Goal: Task Accomplishment & Management: Manage account settings

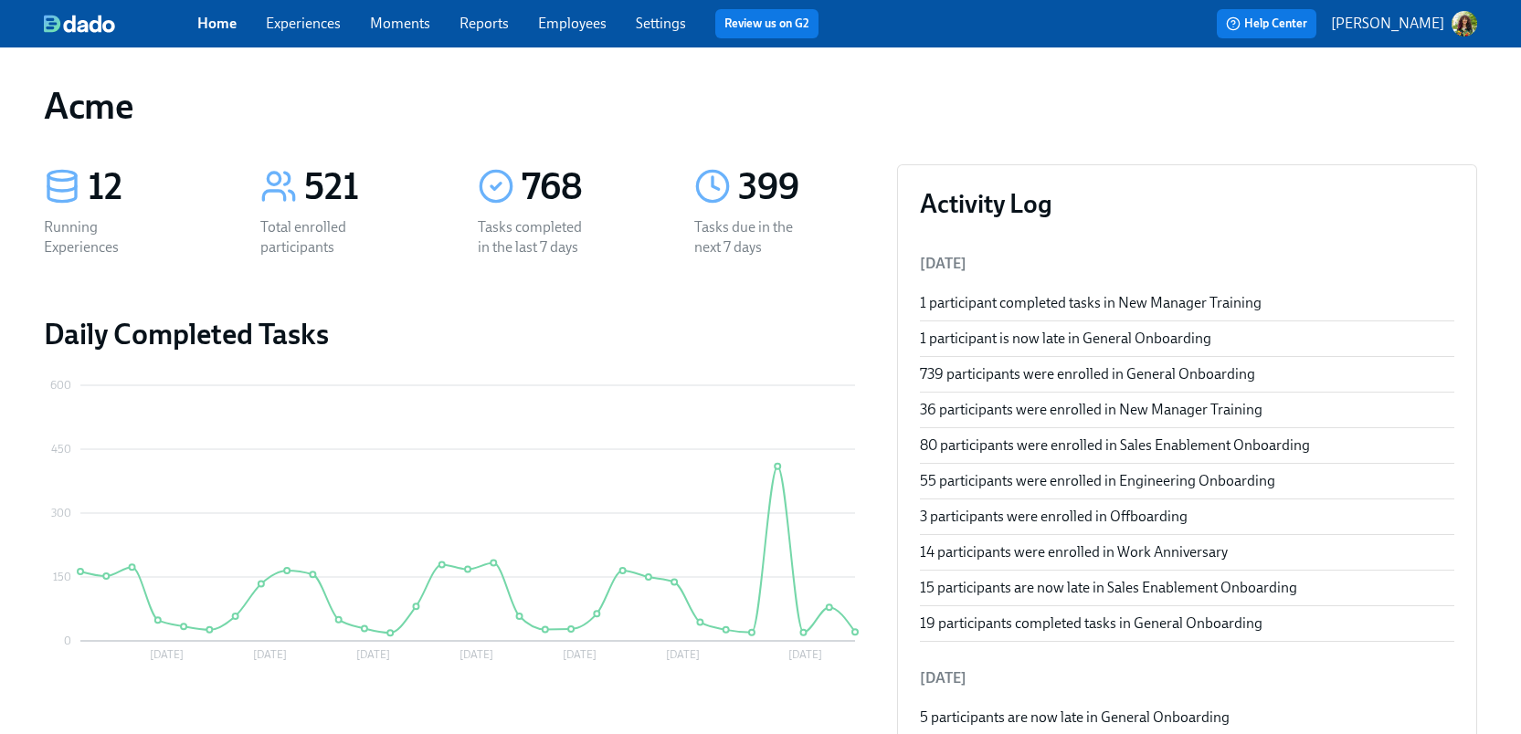
drag, startPoint x: 315, startPoint y: 23, endPoint x: 344, endPoint y: 24, distance: 29.2
click at [315, 23] on link "Experiences" at bounding box center [303, 23] width 75 height 17
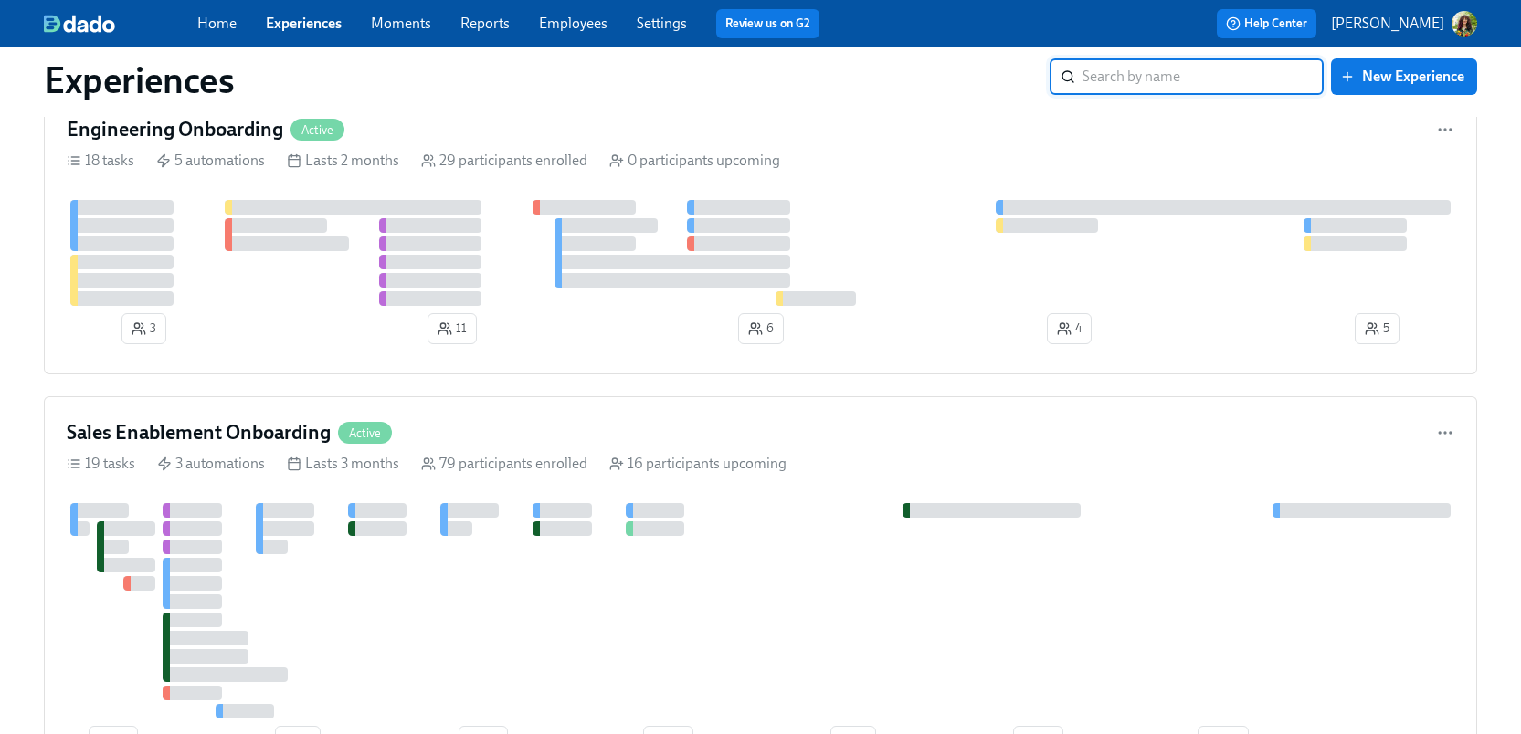
scroll to position [910, 0]
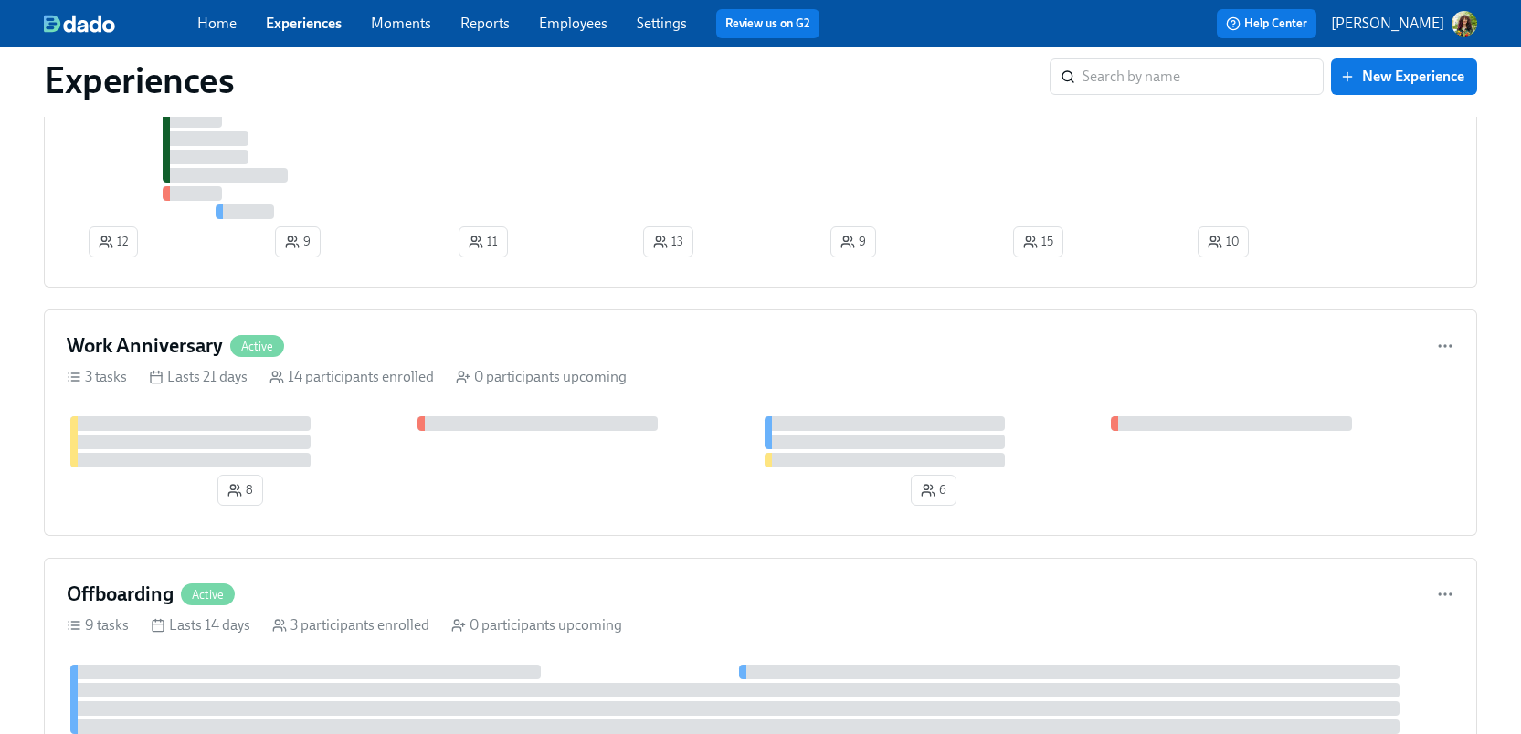
click at [404, 30] on link "Moments" at bounding box center [401, 23] width 60 height 17
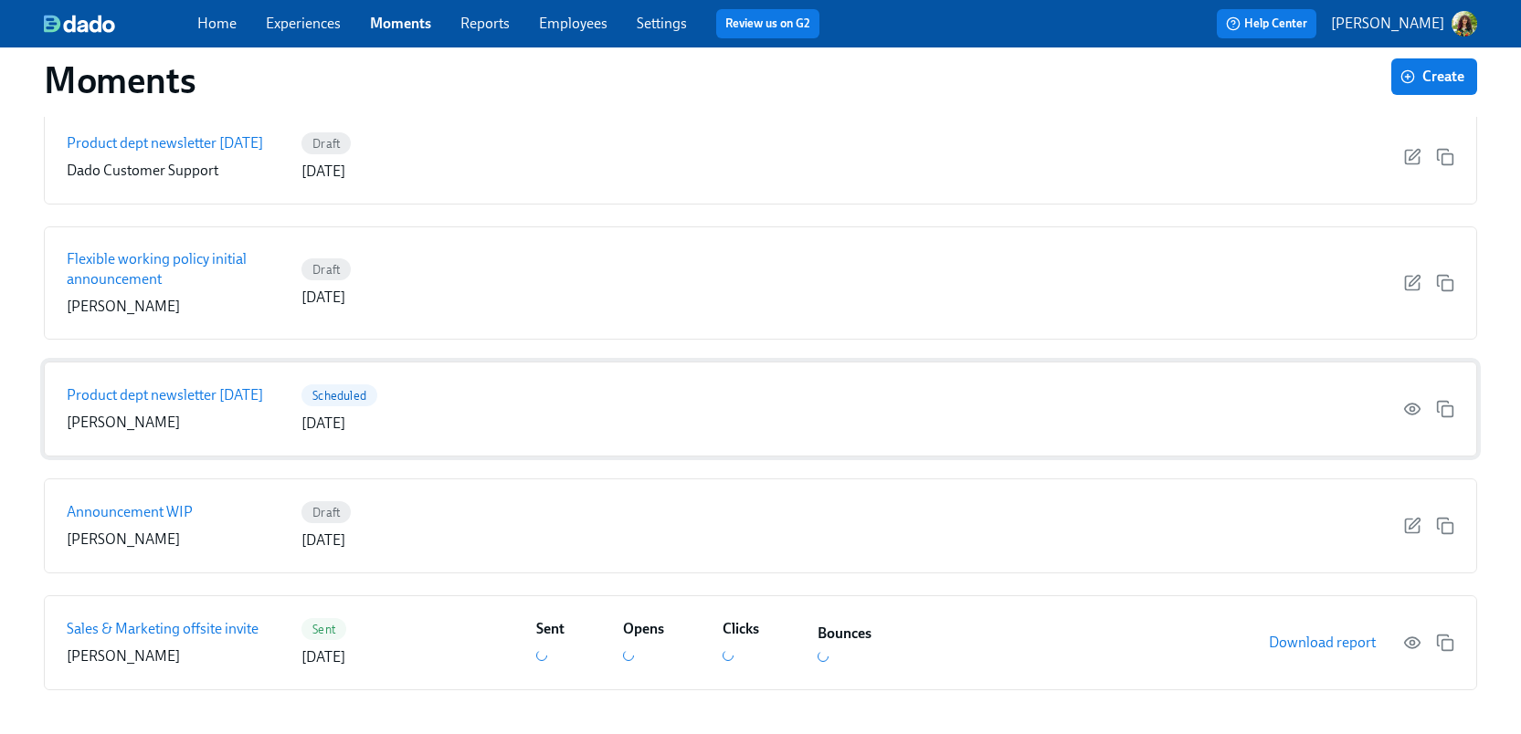
scroll to position [255, 0]
click at [484, 22] on link "Reports" at bounding box center [484, 23] width 49 height 17
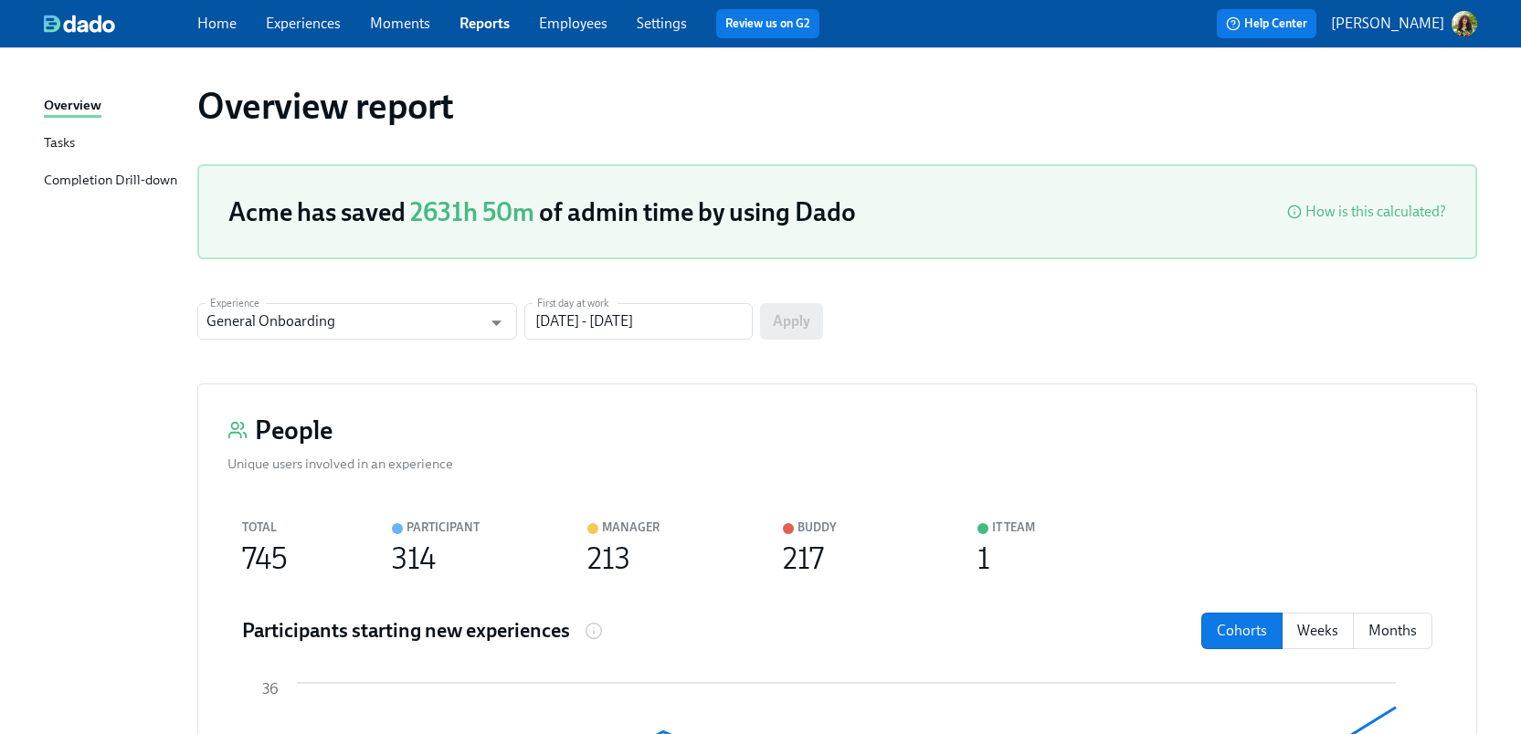
click at [60, 142] on div "Tasks" at bounding box center [59, 143] width 31 height 23
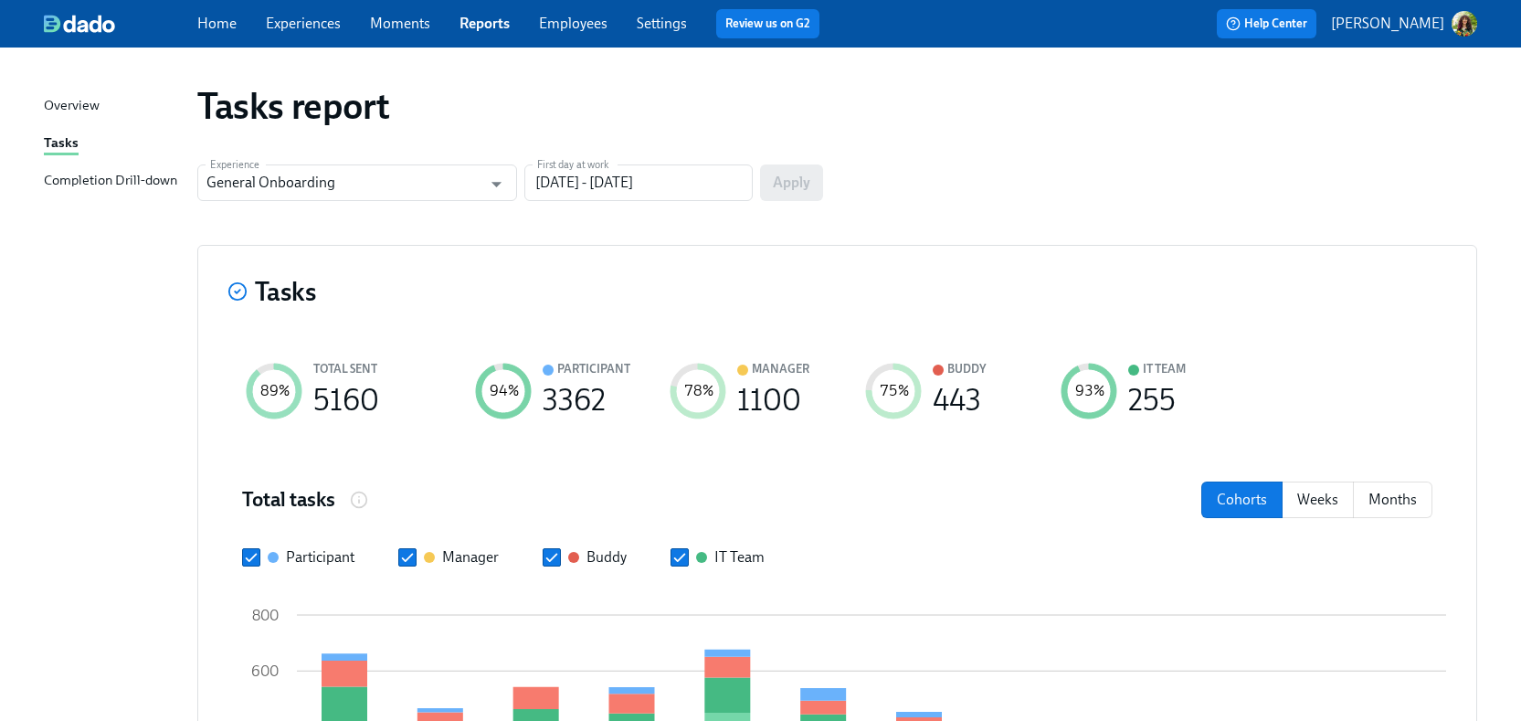
click at [102, 180] on div "Completion Drill-down" at bounding box center [110, 181] width 133 height 23
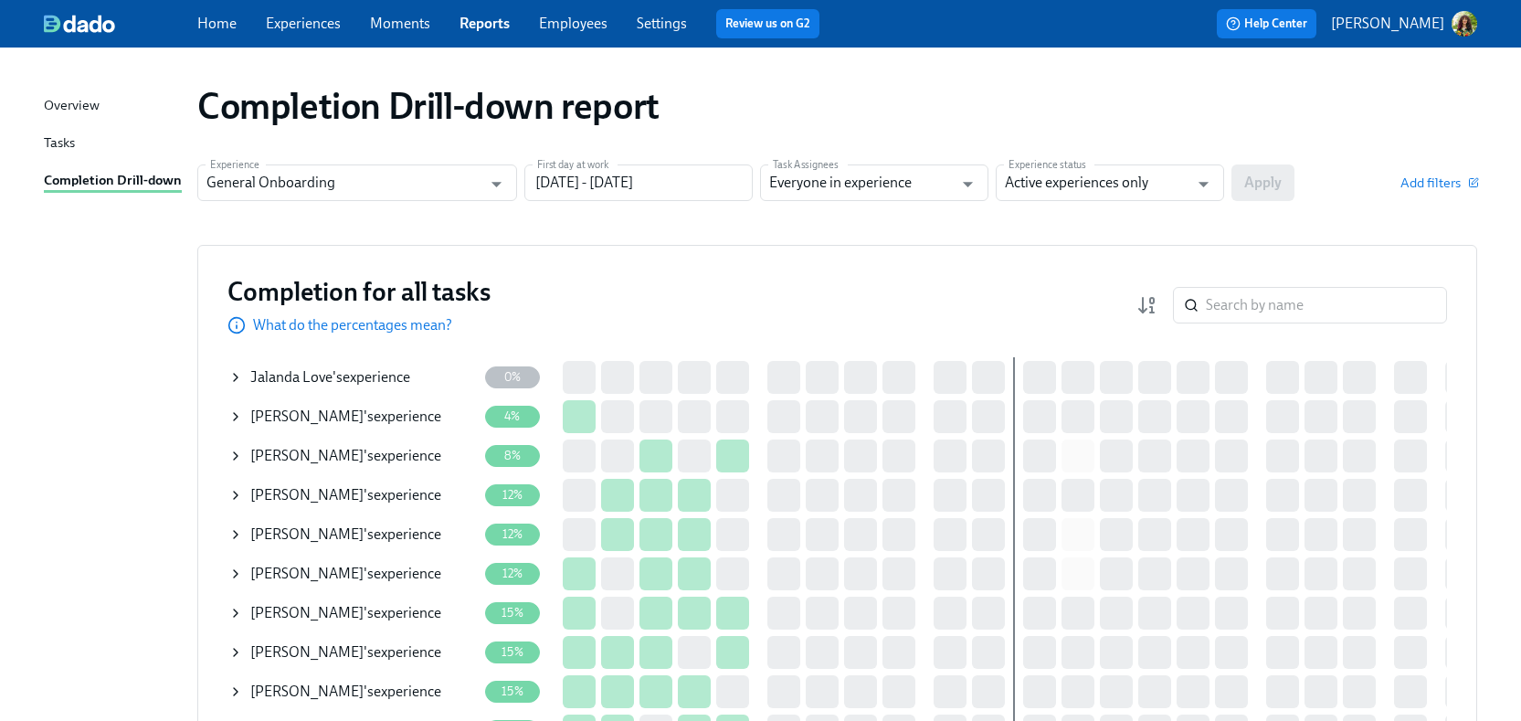
click at [561, 16] on link "Employees" at bounding box center [573, 23] width 68 height 17
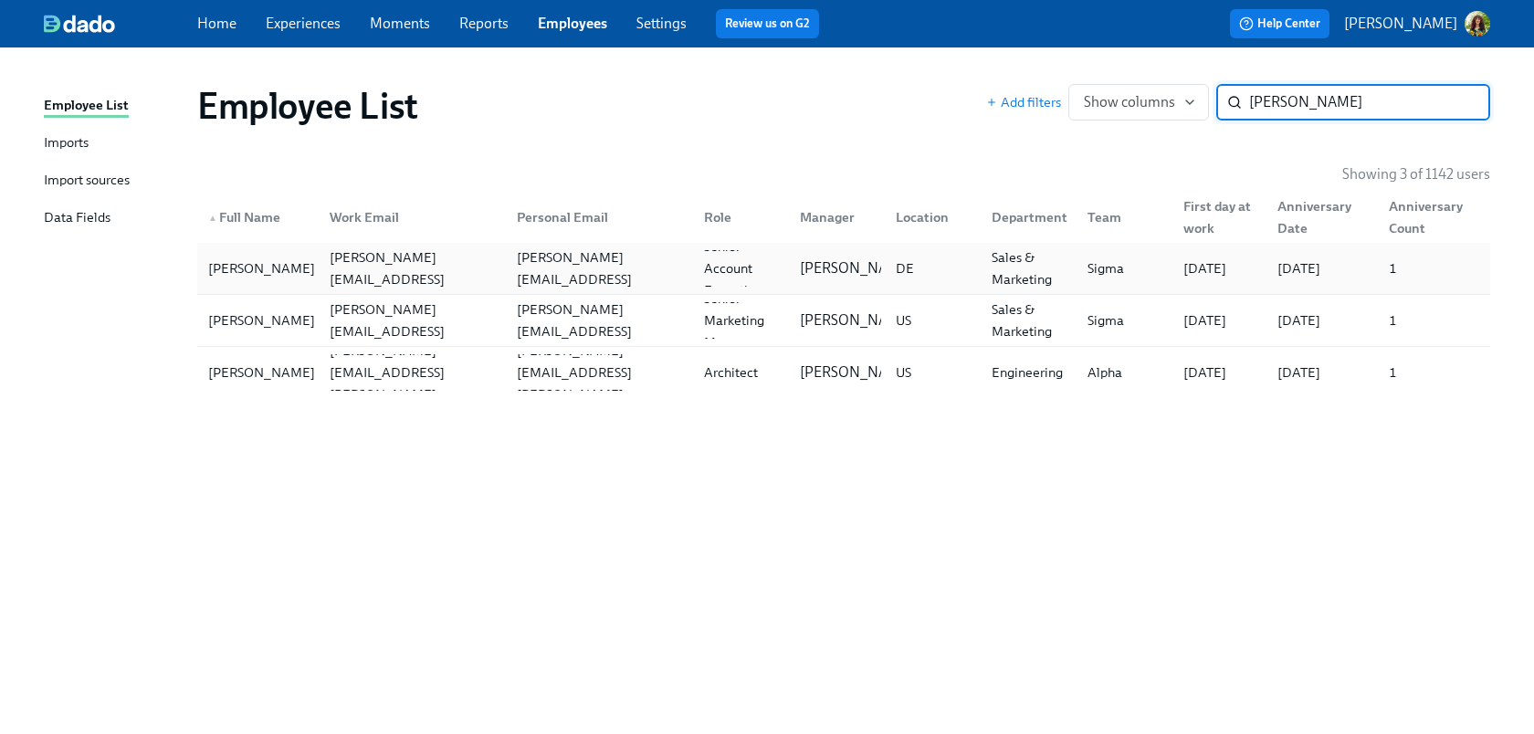
type input "milton"
click at [483, 273] on div "milton.burgassi@acme.test" at bounding box center [412, 269] width 180 height 44
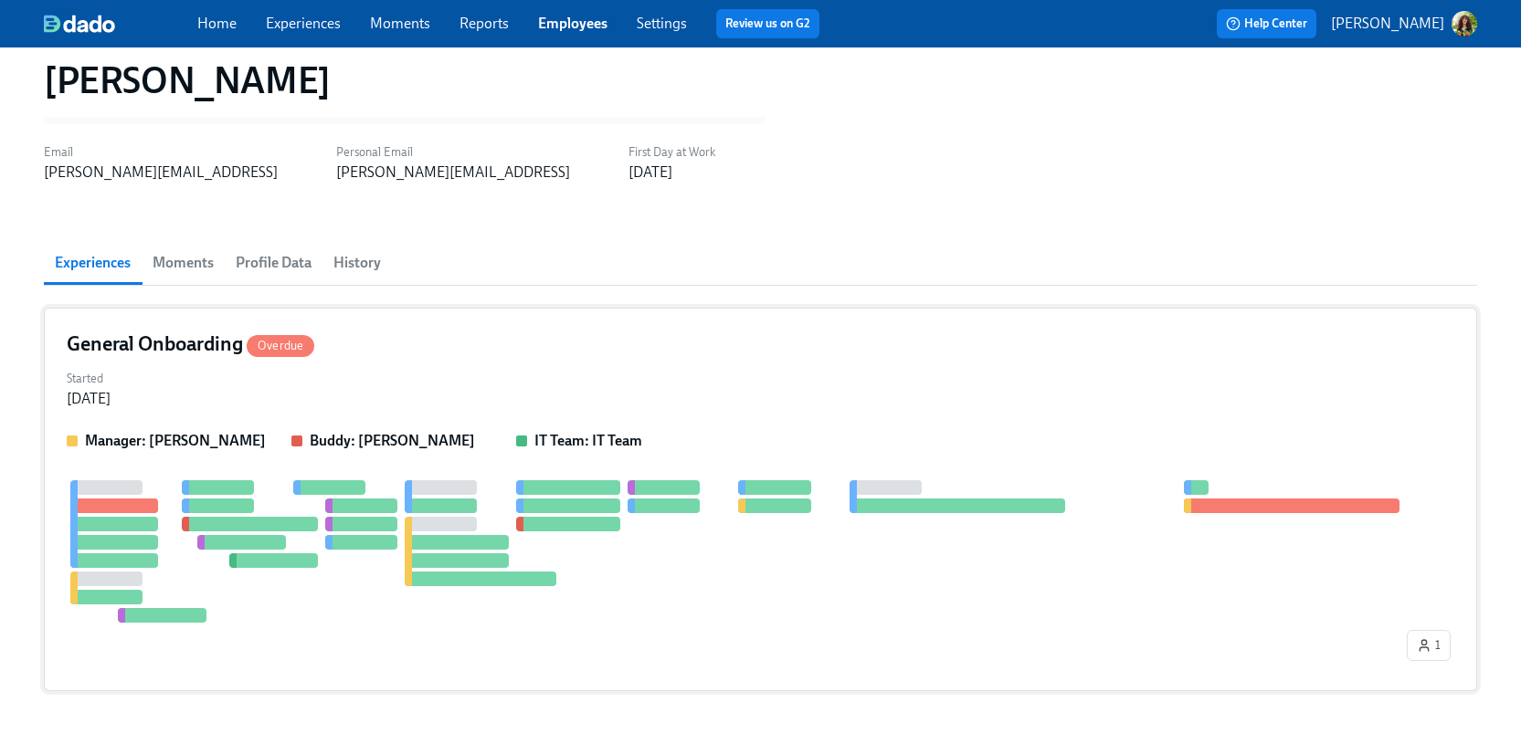
scroll to position [173, 0]
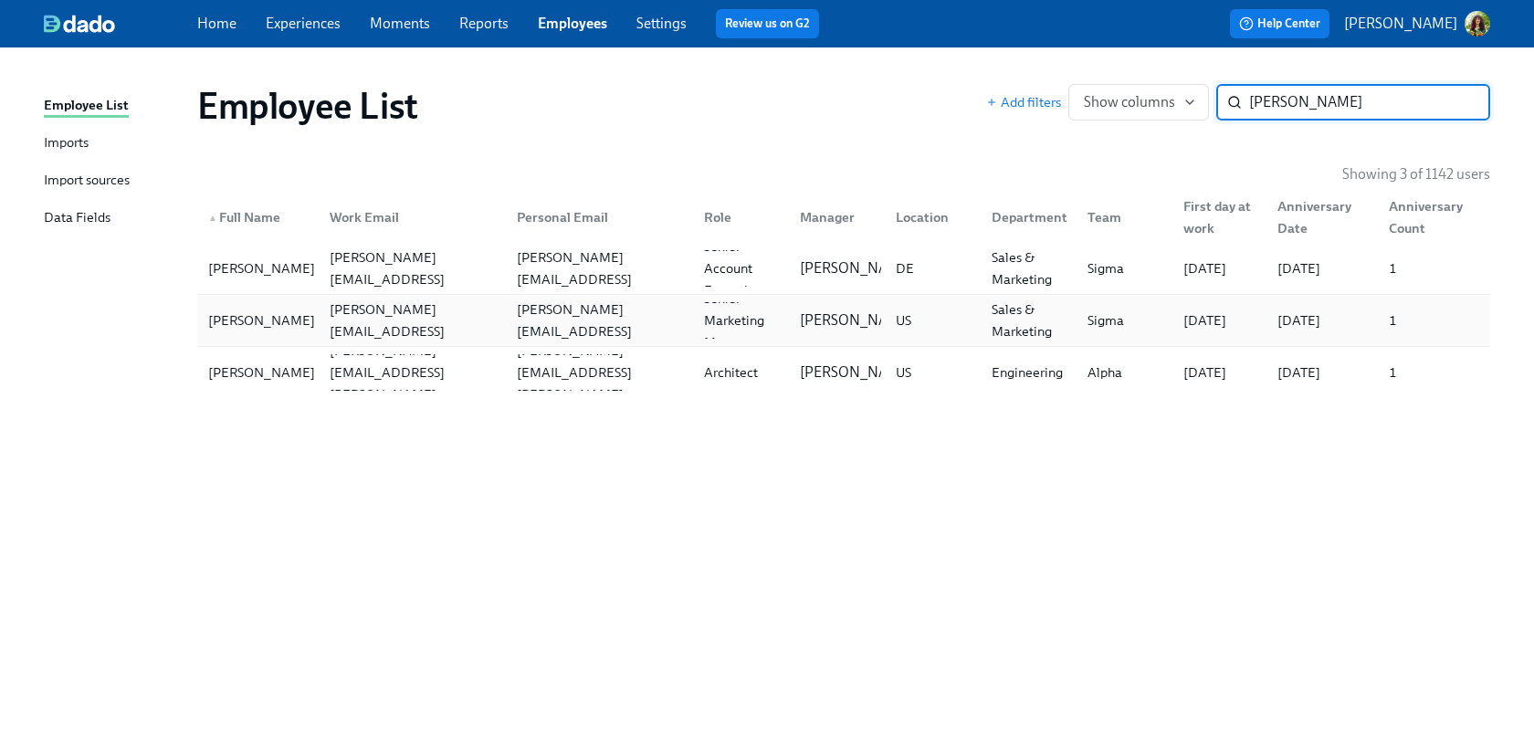
click at [649, 322] on div "milton.fields@acme.test" at bounding box center [600, 321] width 180 height 44
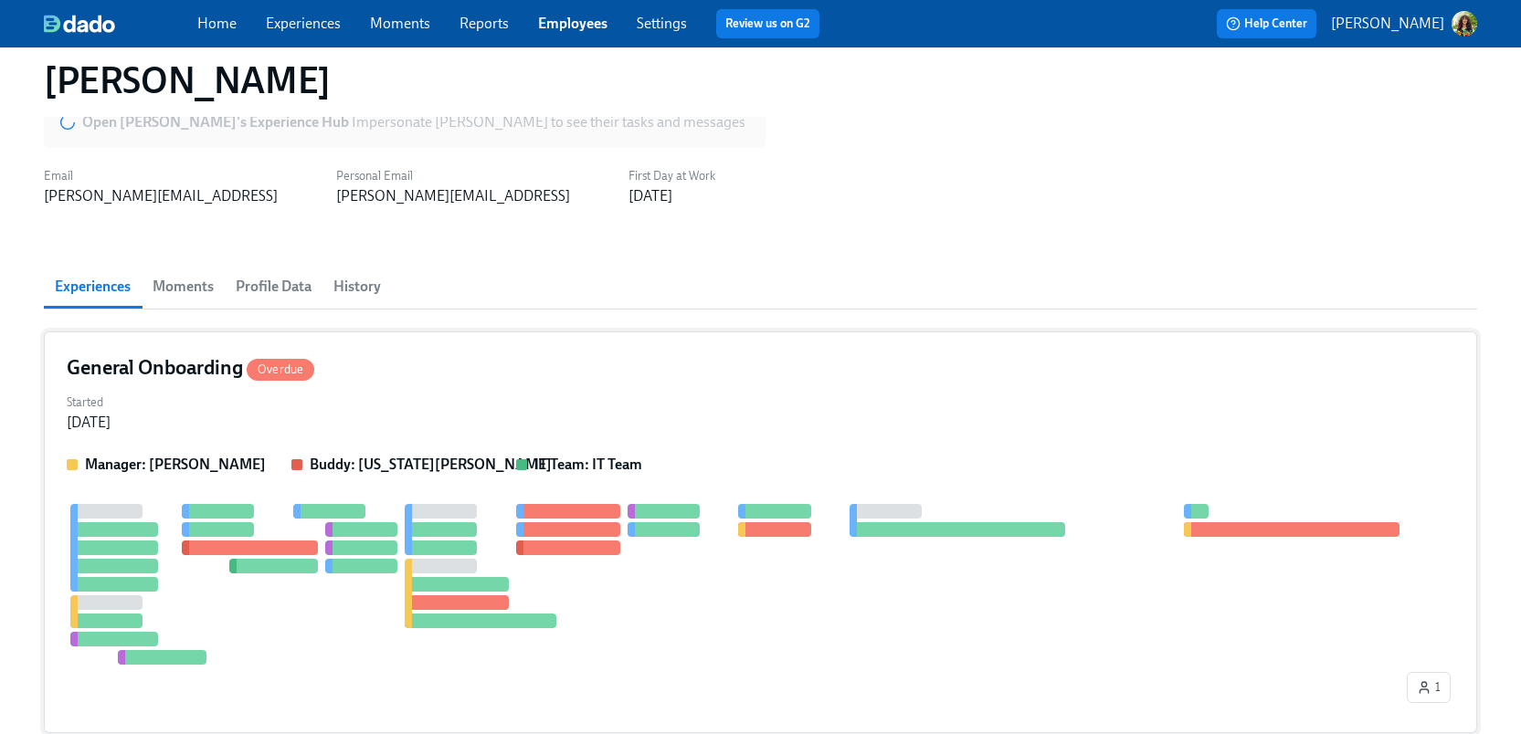
scroll to position [191, 0]
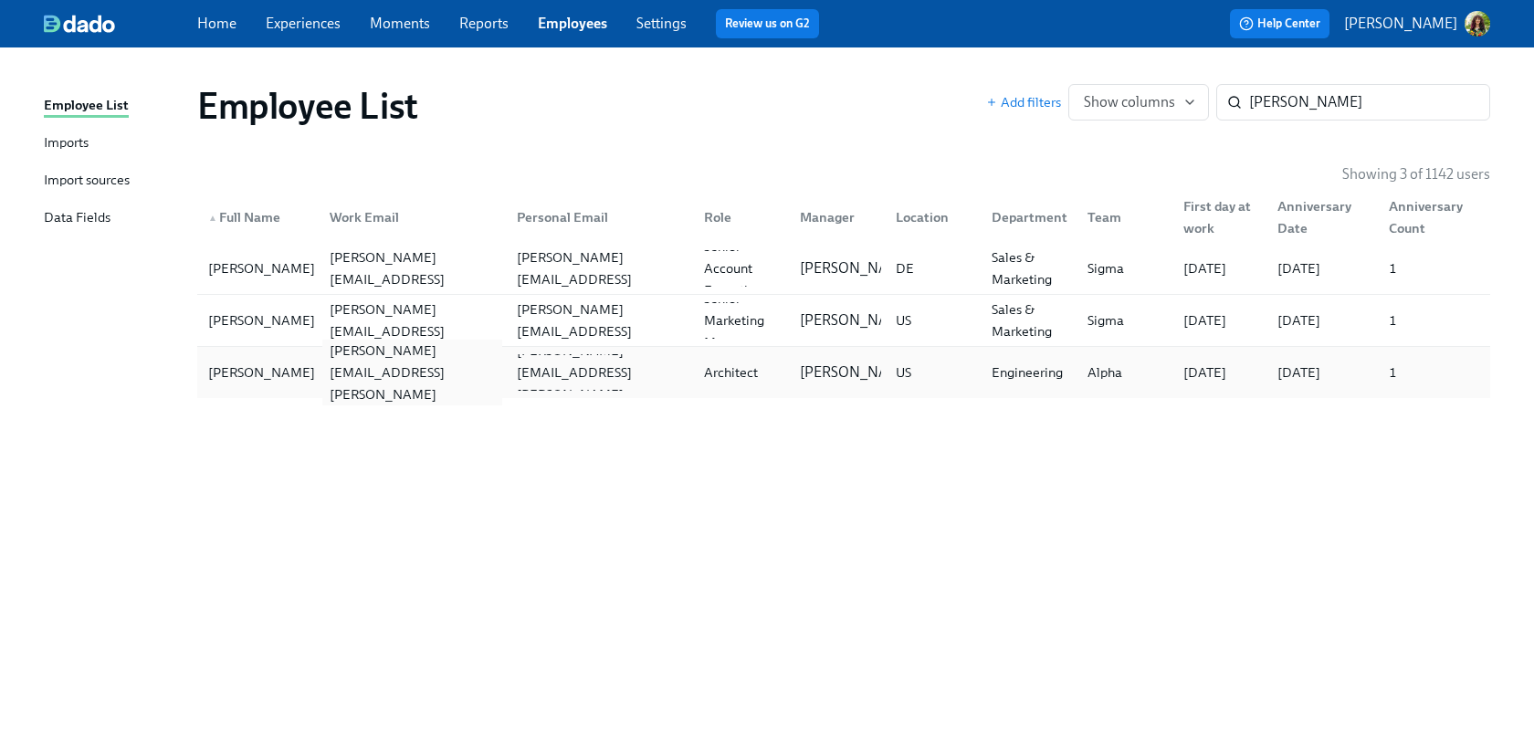
click at [500, 374] on div "milton.schreiber@acme.test" at bounding box center [412, 373] width 180 height 66
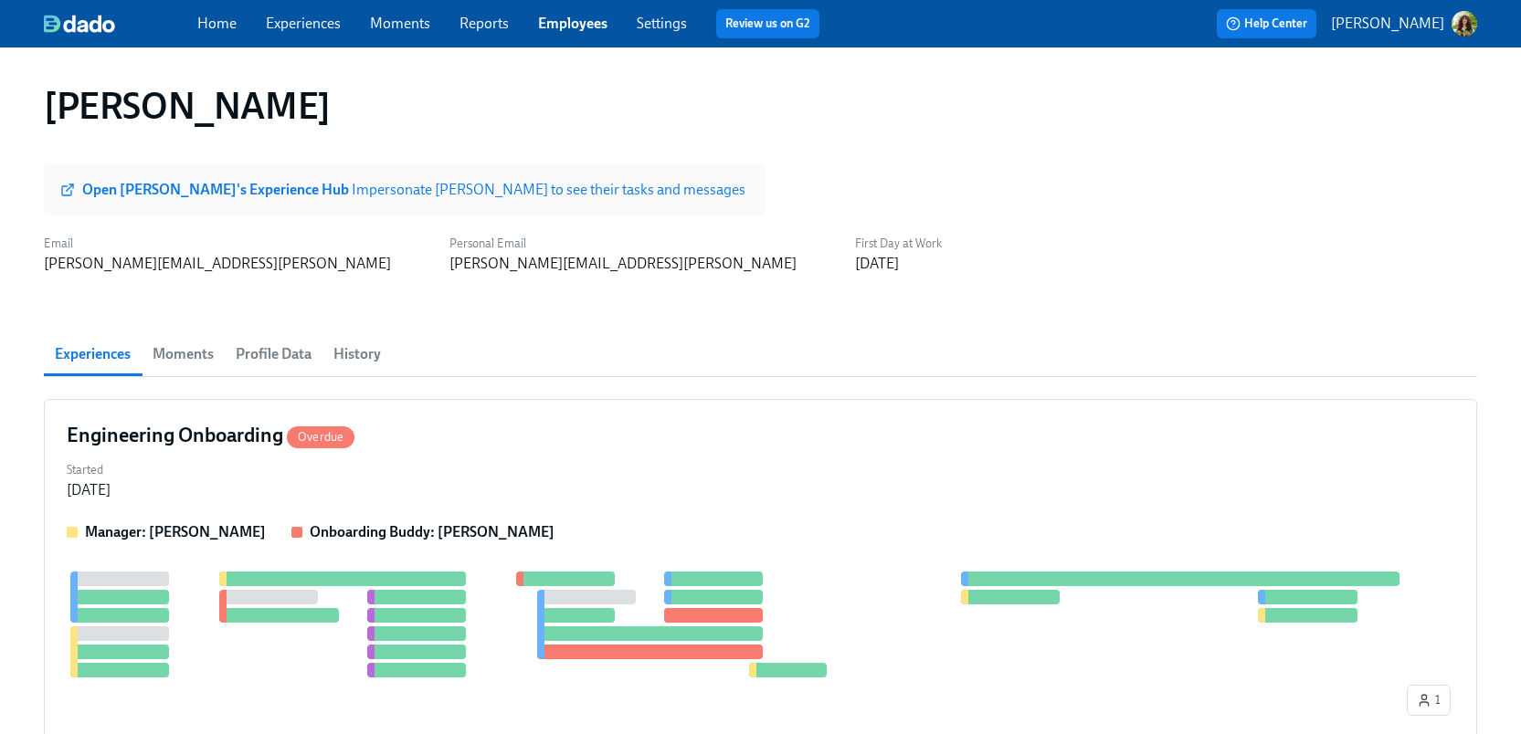
click at [92, 187] on strong "Open Milton's Experience Hub" at bounding box center [216, 189] width 269 height 17
click at [299, 34] on div "Home Experiences Moments Reports Employees Settings Review us on G2" at bounding box center [517, 23] width 640 height 29
drag, startPoint x: 298, startPoint y: 27, endPoint x: 322, endPoint y: 46, distance: 30.7
click at [298, 28] on link "Experiences" at bounding box center [303, 23] width 75 height 17
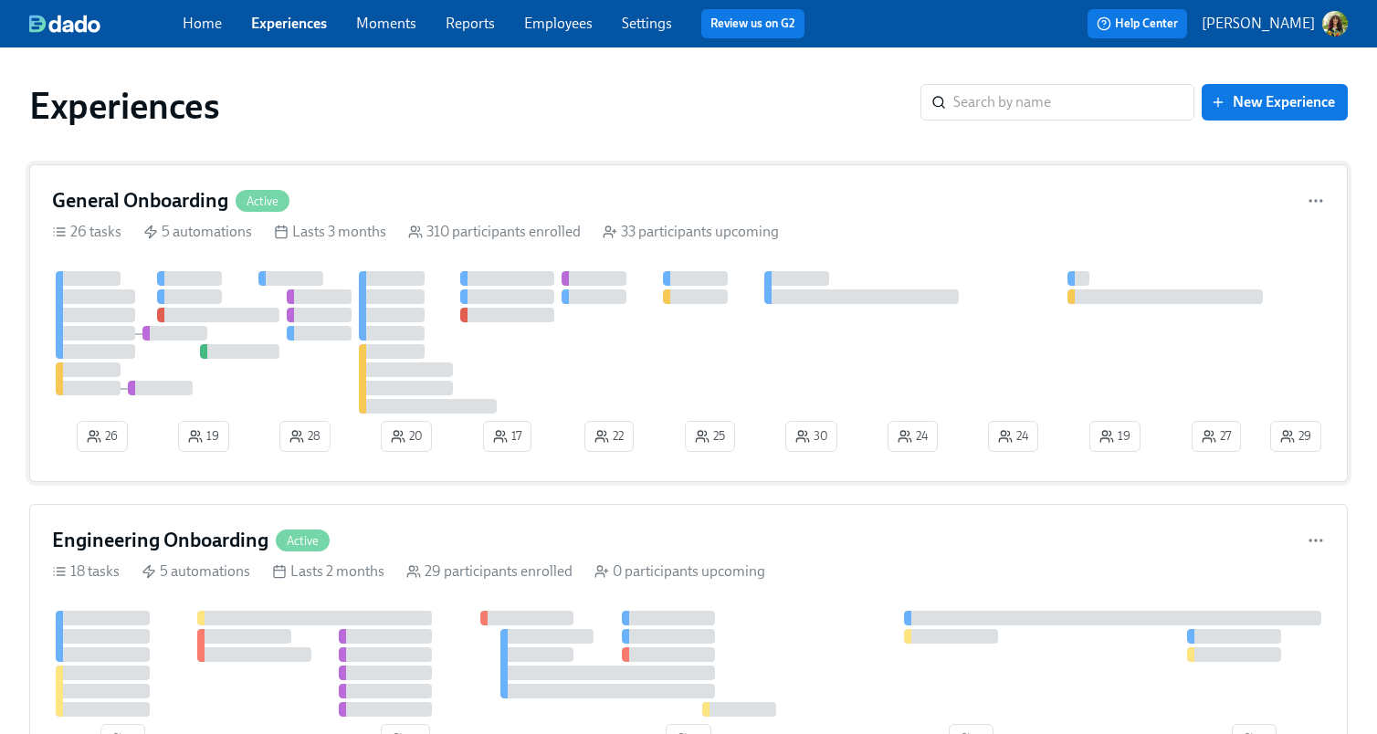
click at [859, 218] on div "General Onboarding Active 26 tasks 5 automations Lasts 3 months 310 participant…" at bounding box center [688, 323] width 1319 height 318
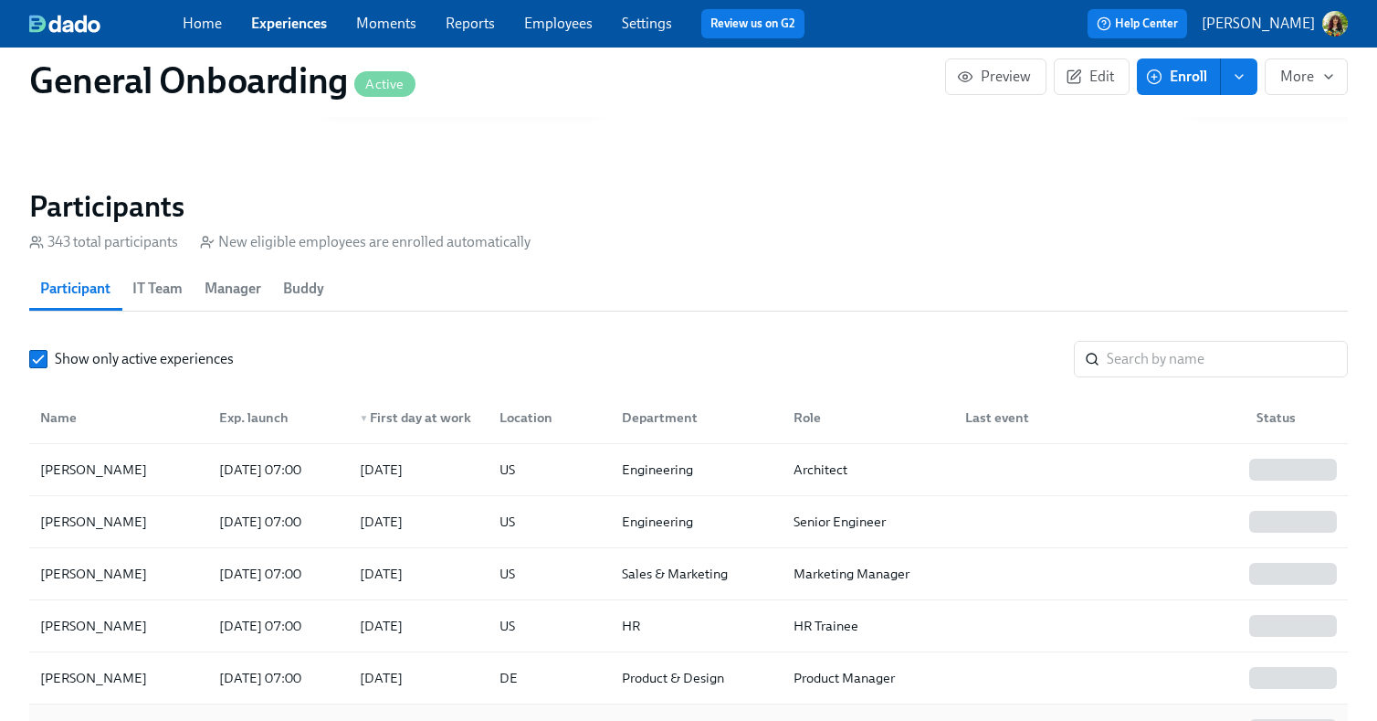
scroll to position [1588, 0]
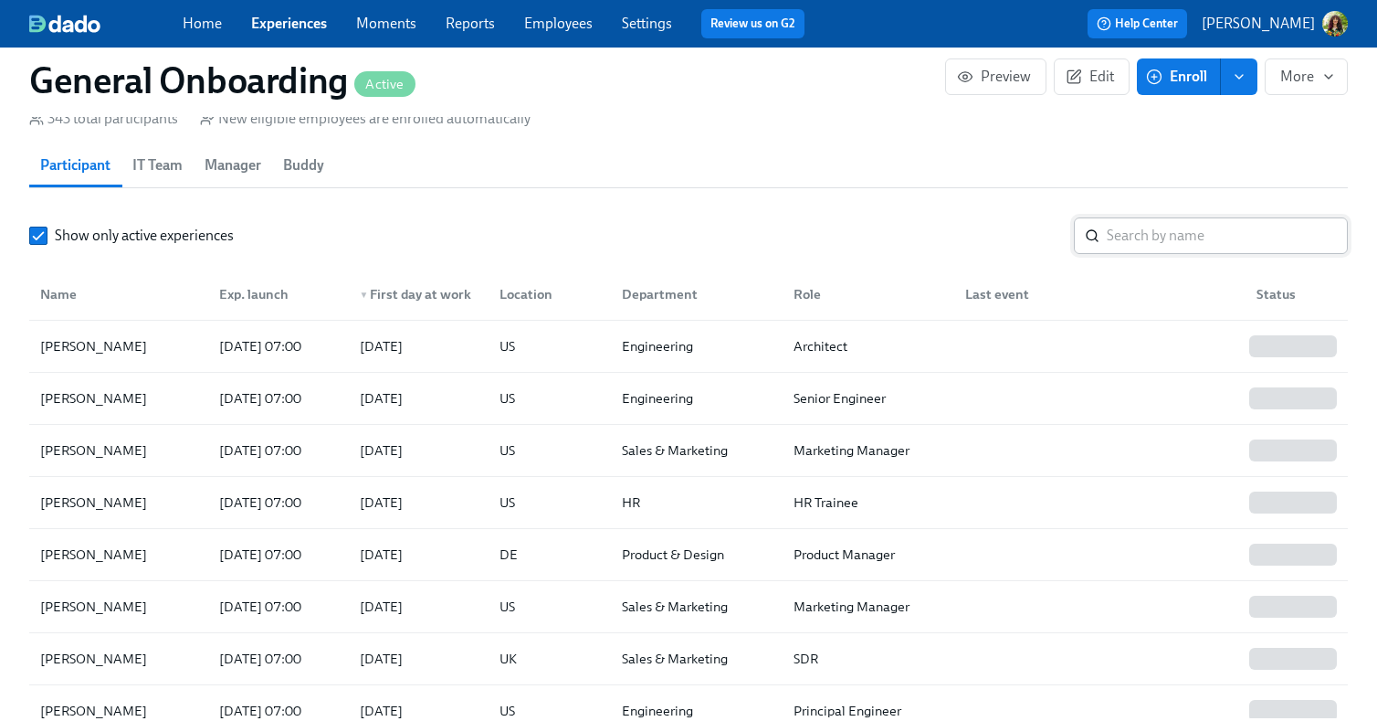
click at [1162, 239] on input "search" at bounding box center [1227, 235] width 241 height 37
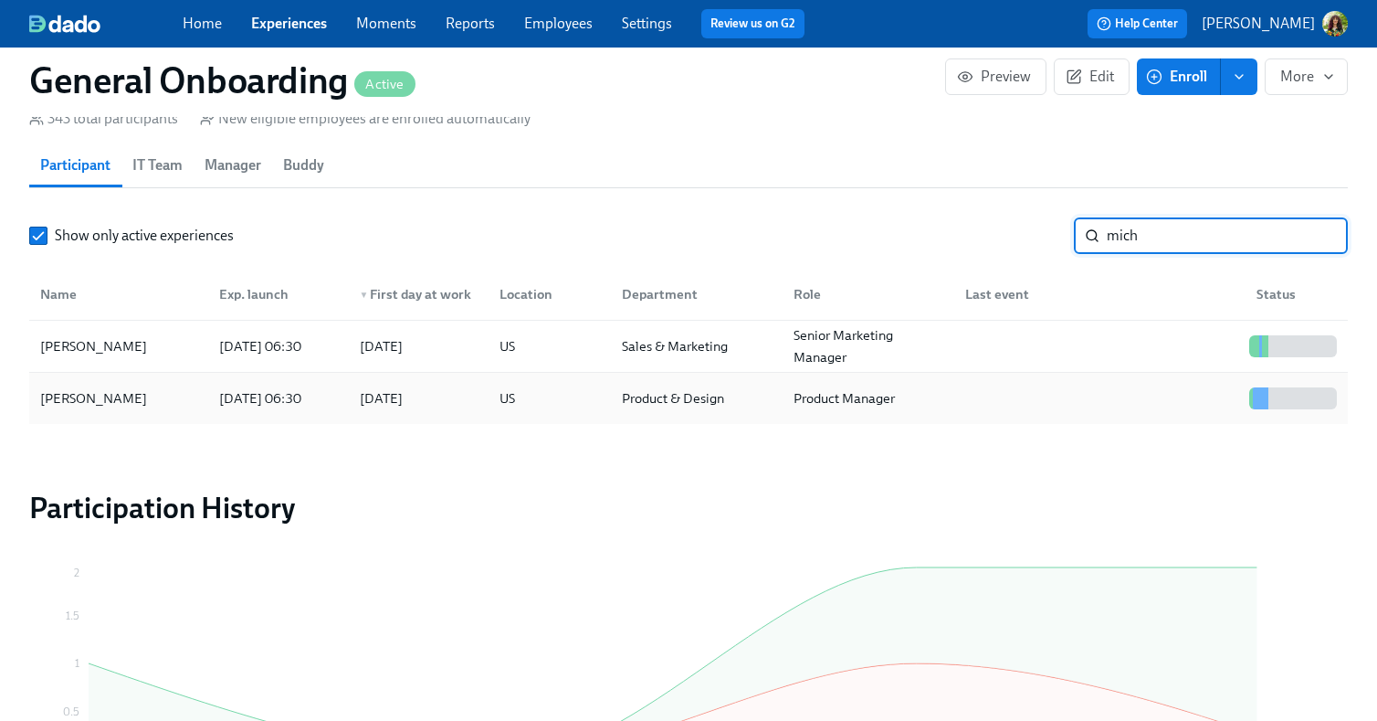
type input "mich"
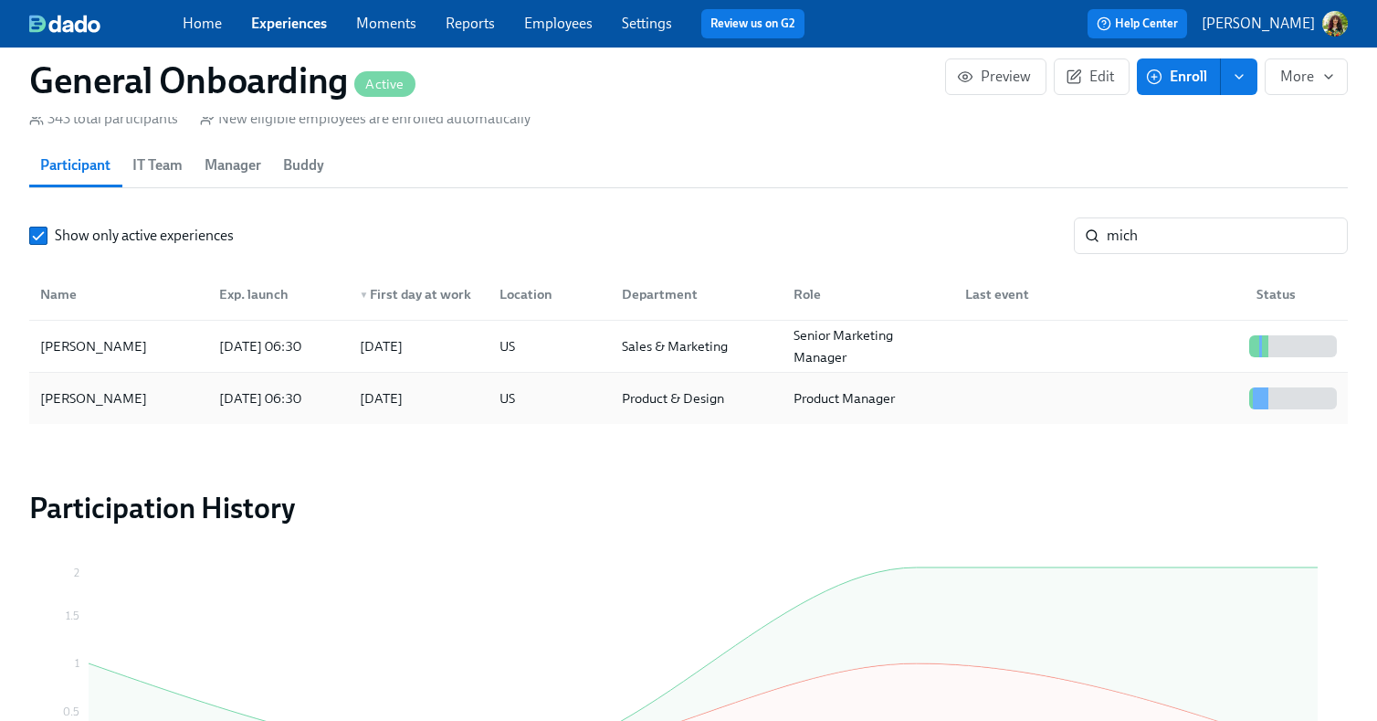
click at [1069, 404] on div at bounding box center [1096, 398] width 291 height 37
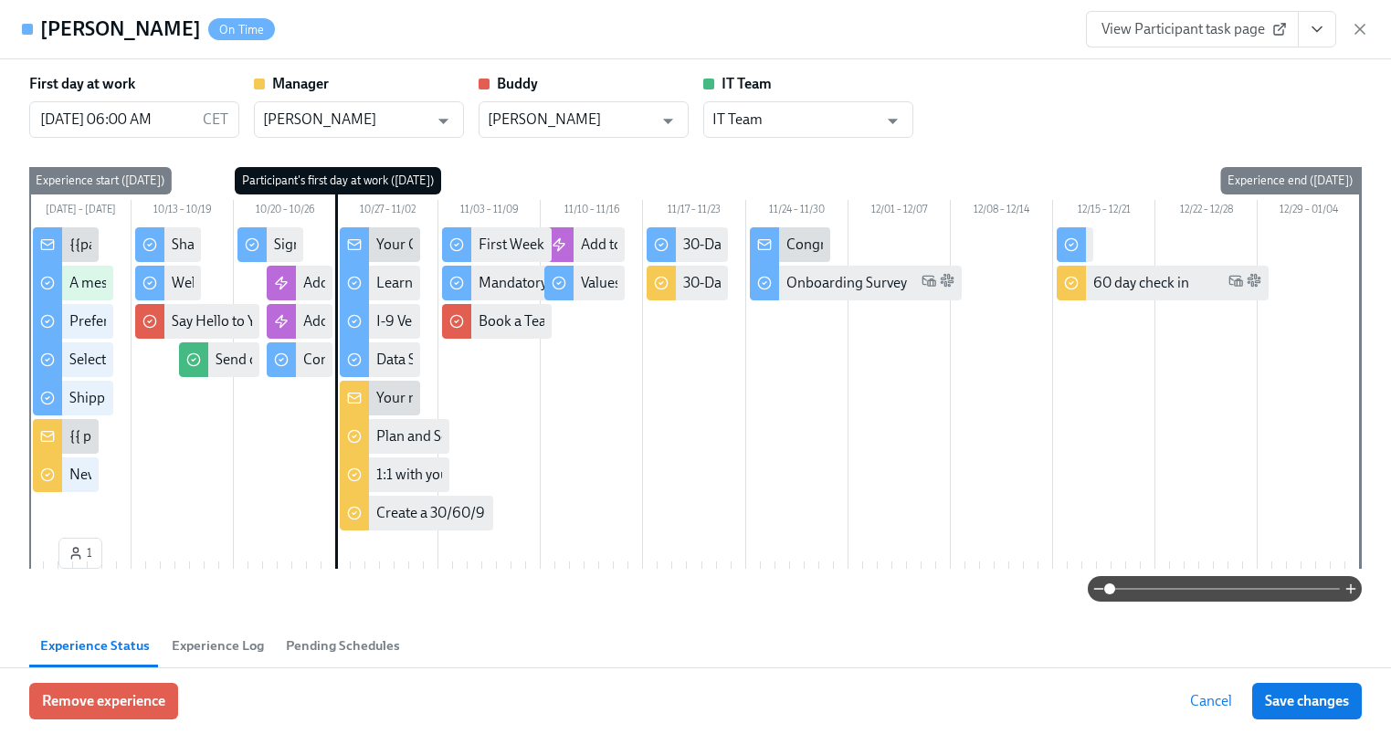
click at [1207, 23] on span "View Participant task page" at bounding box center [1192, 29] width 182 height 18
drag, startPoint x: 1357, startPoint y: 31, endPoint x: 1294, endPoint y: 8, distance: 67.0
click at [1358, 31] on icon "button" at bounding box center [1359, 29] width 9 height 9
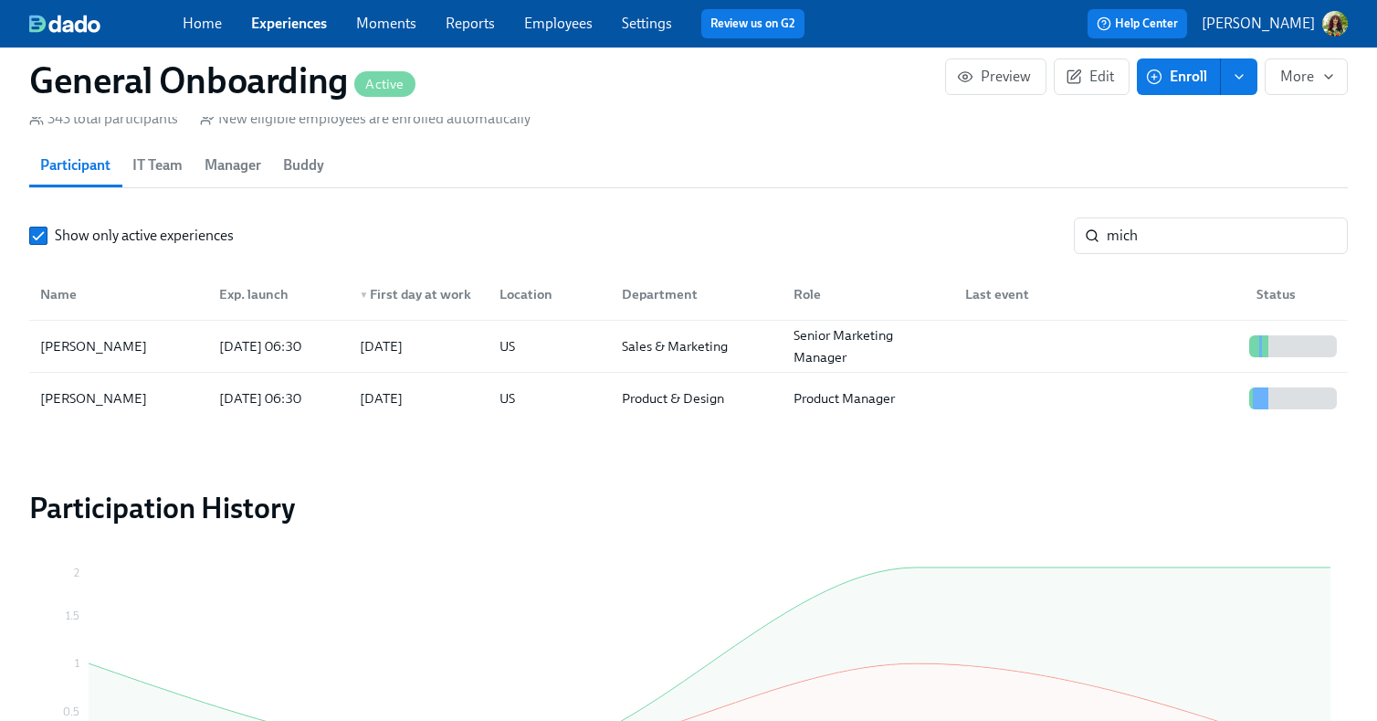
click at [272, 28] on link "Experiences" at bounding box center [289, 23] width 76 height 17
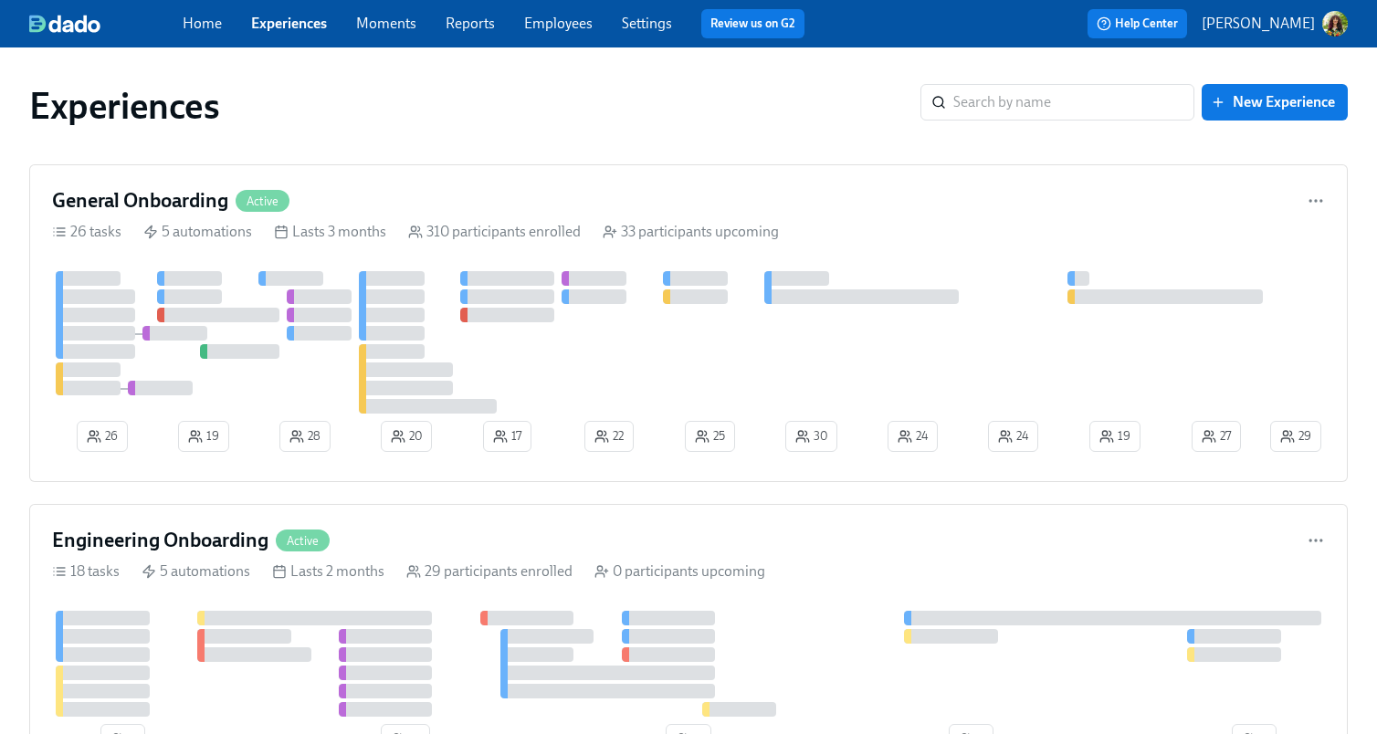
click at [1336, 27] on img "button" at bounding box center [1335, 24] width 26 height 26
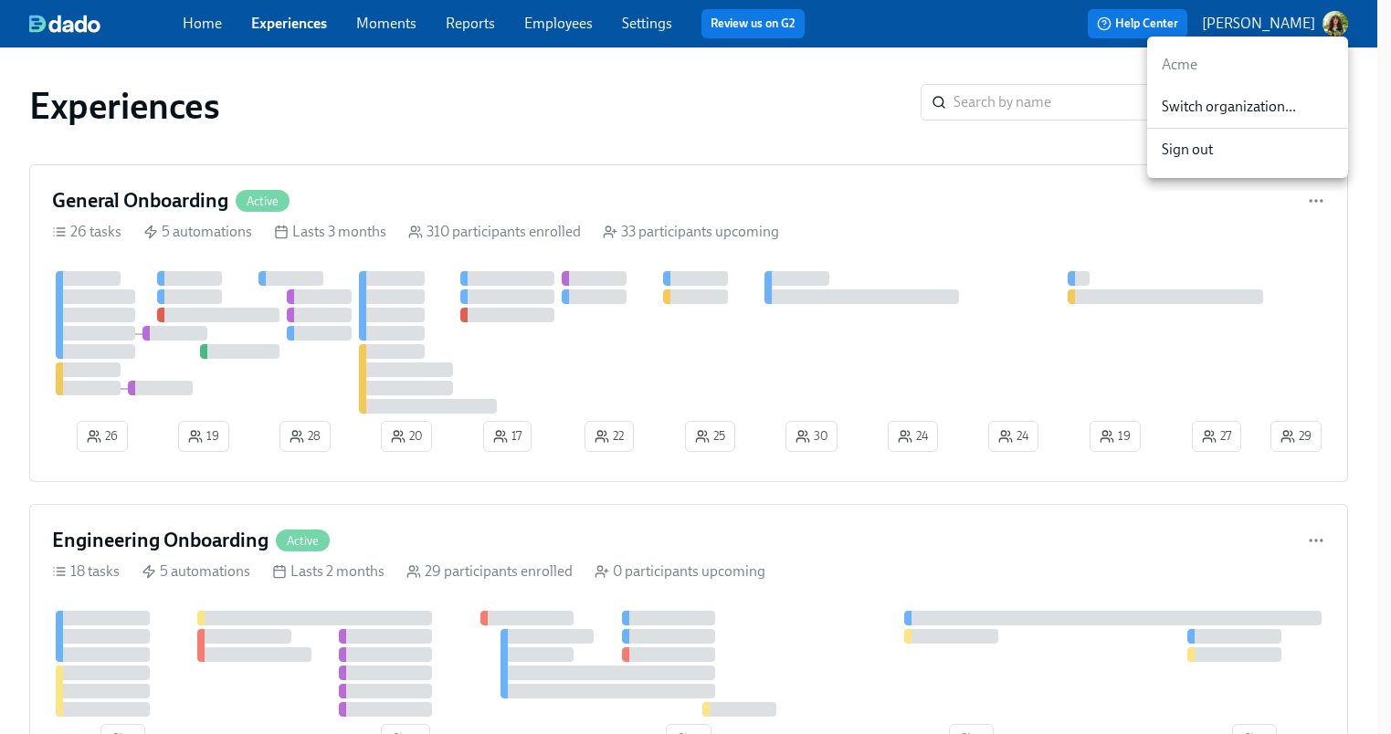
click at [1289, 108] on span "Switch organization..." at bounding box center [1248, 107] width 172 height 20
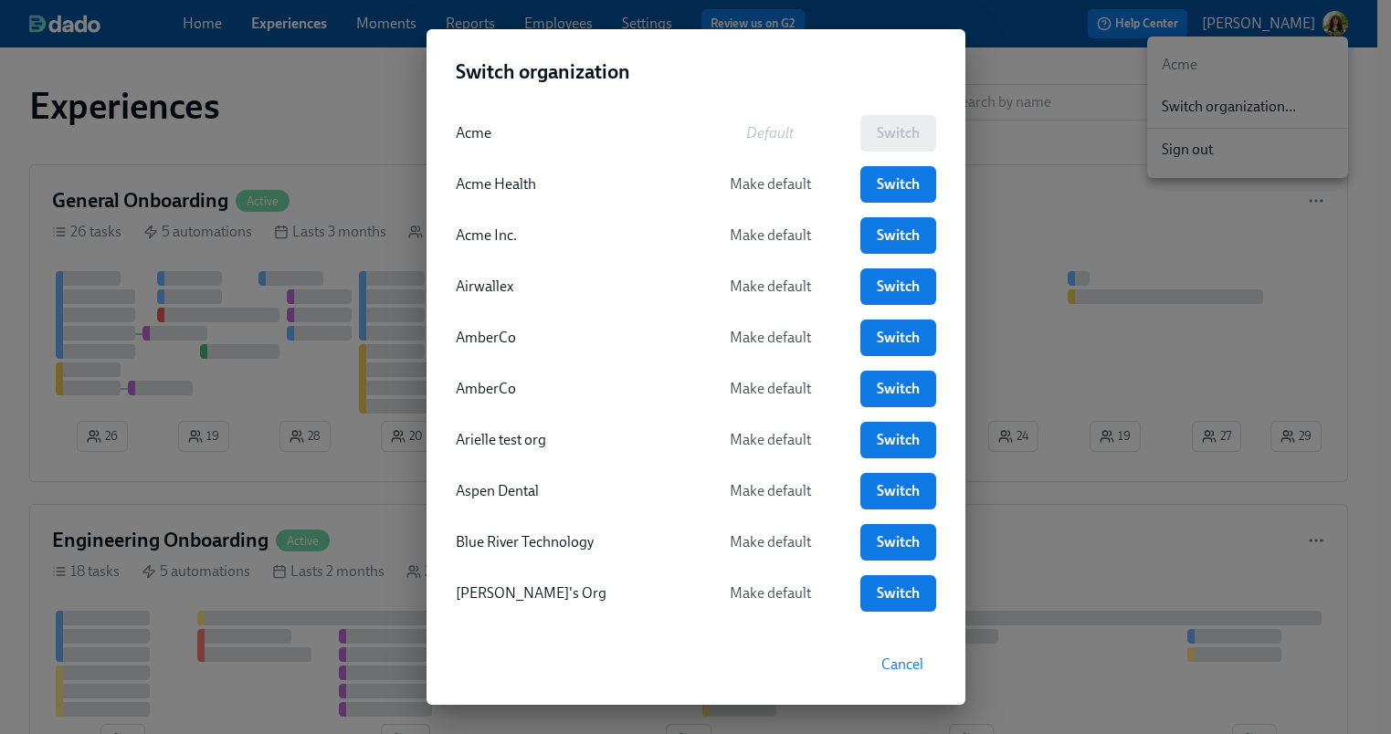
click at [292, 119] on div "Switch organization Acme Default Switch Acme Health Make default Switch Acme In…" at bounding box center [695, 367] width 1391 height 734
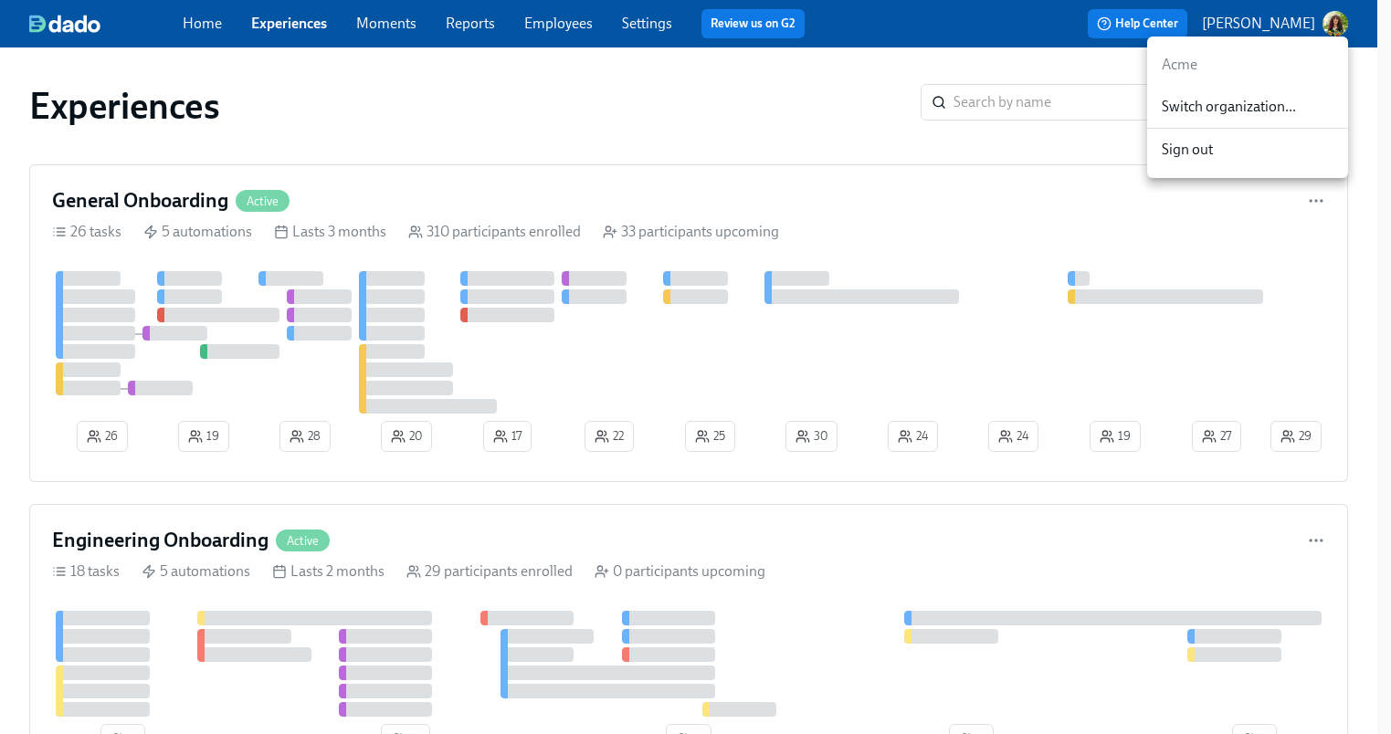
drag, startPoint x: 374, startPoint y: 126, endPoint x: 83, endPoint y: 92, distance: 293.3
click at [374, 126] on div at bounding box center [695, 367] width 1391 height 734
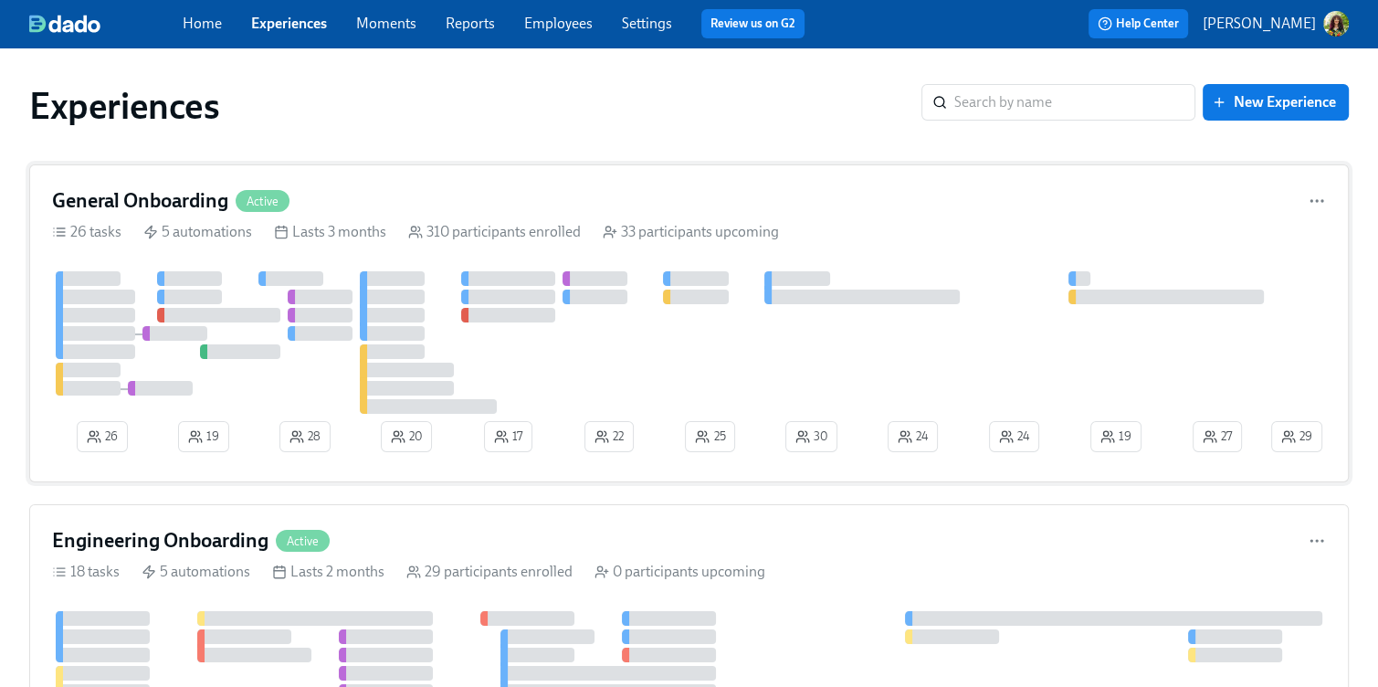
click at [924, 241] on div "26 tasks 5 automations Lasts 3 months 310 participants enrolled 33 participants…" at bounding box center [689, 232] width 1274 height 20
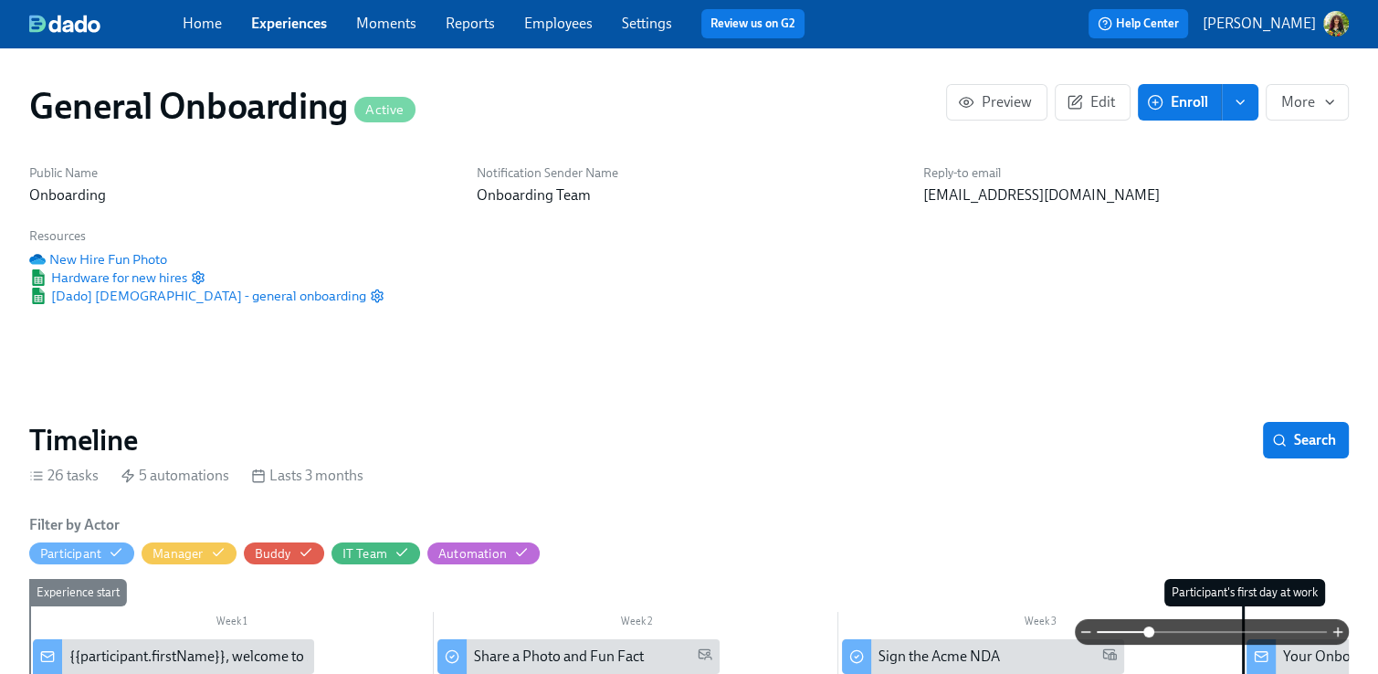
drag, startPoint x: 1148, startPoint y: 631, endPoint x: 1153, endPoint y: 615, distance: 17.3
click at [1148, 631] on span at bounding box center [1212, 632] width 230 height 26
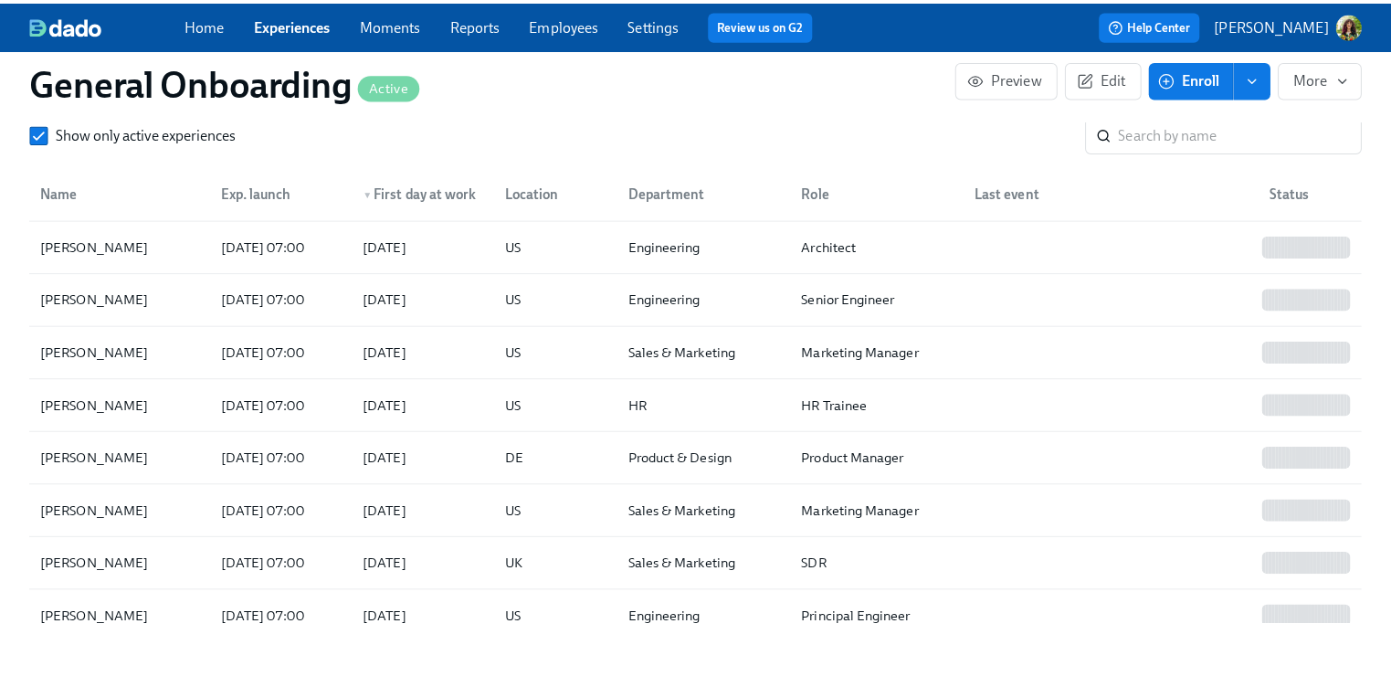
scroll to position [1697, 0]
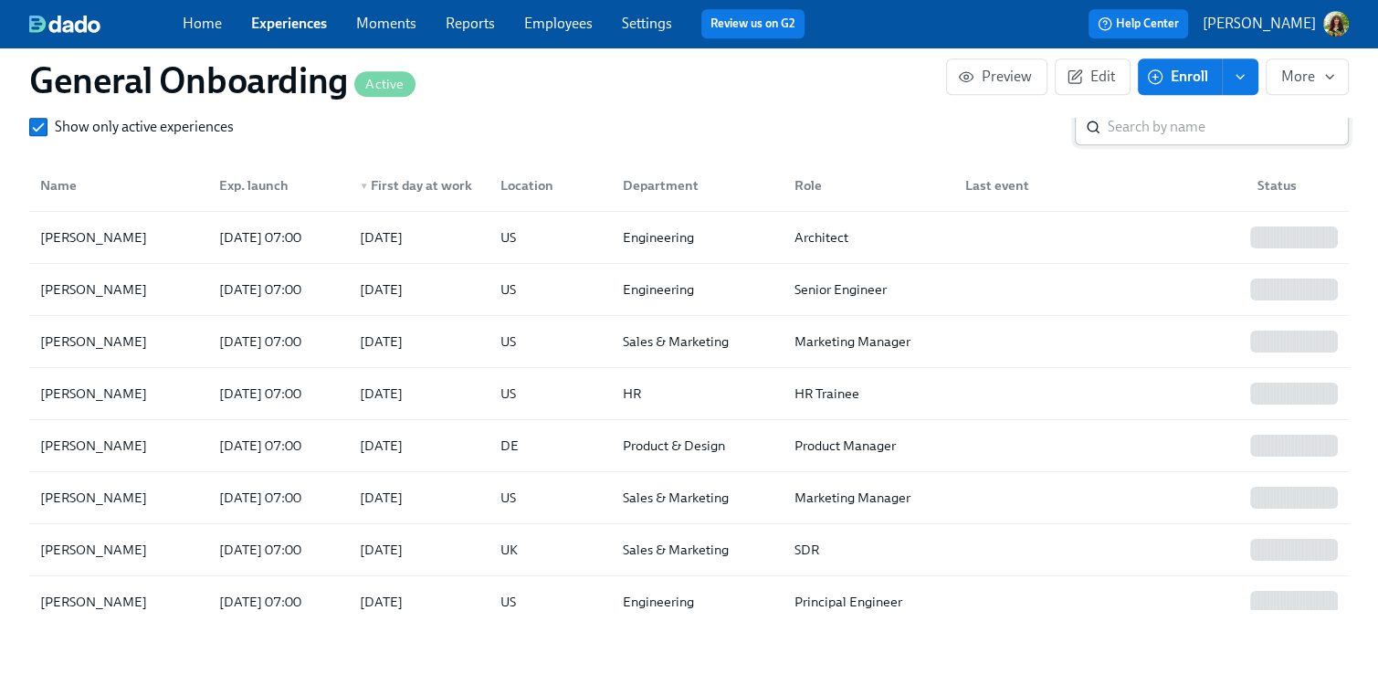
click at [1141, 137] on input "search" at bounding box center [1228, 127] width 241 height 37
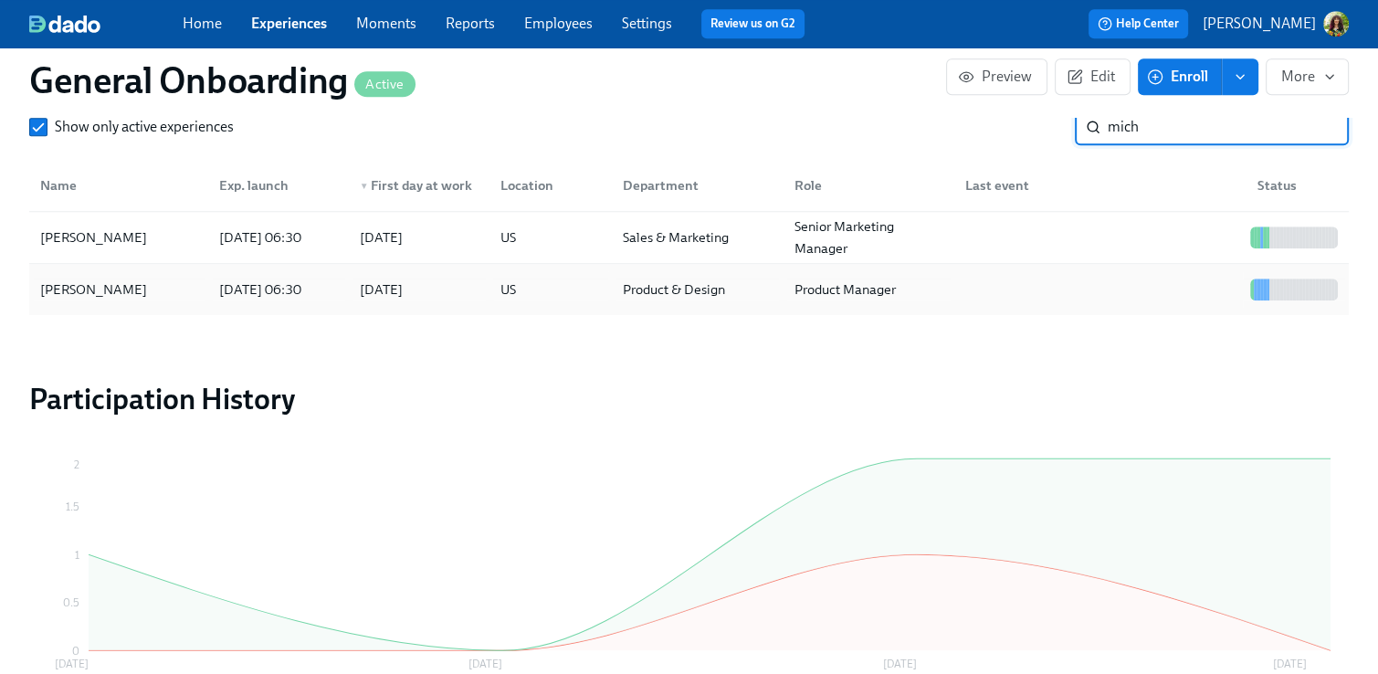
type input "mich"
click at [1035, 308] on div at bounding box center [1097, 289] width 292 height 37
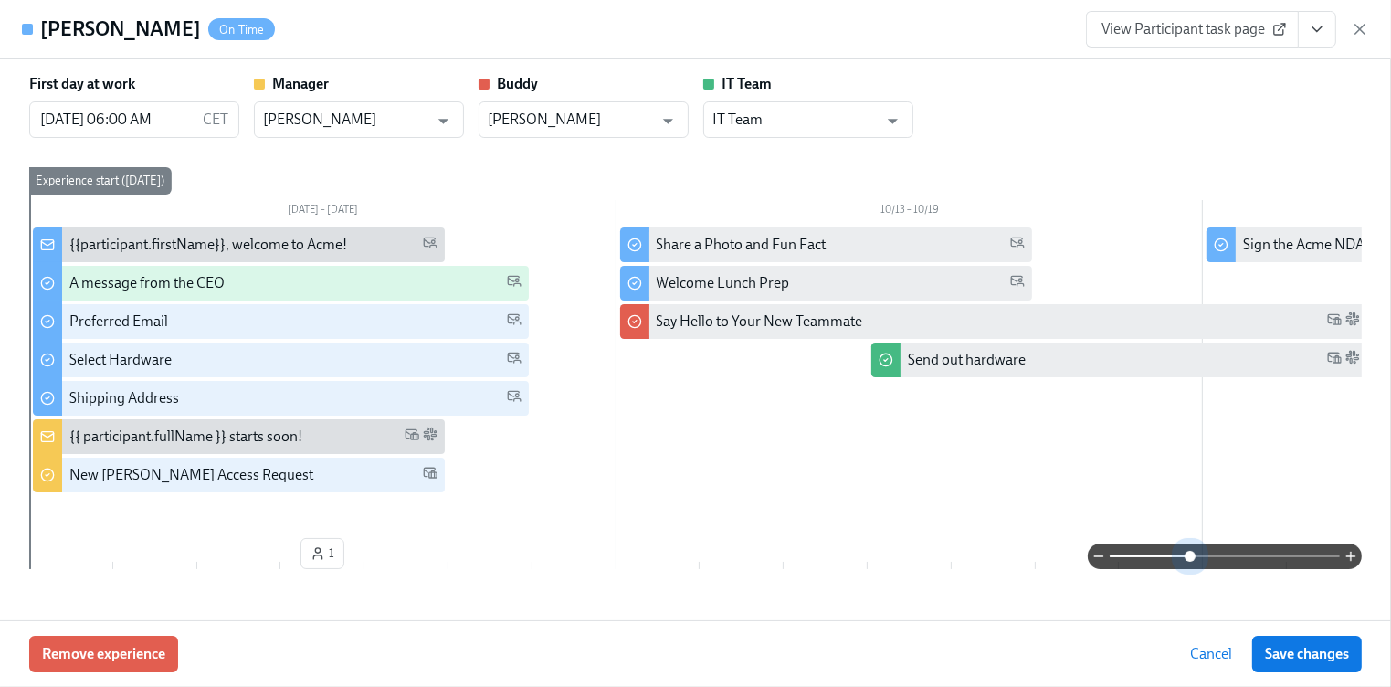
click at [1177, 554] on span at bounding box center [1225, 556] width 230 height 26
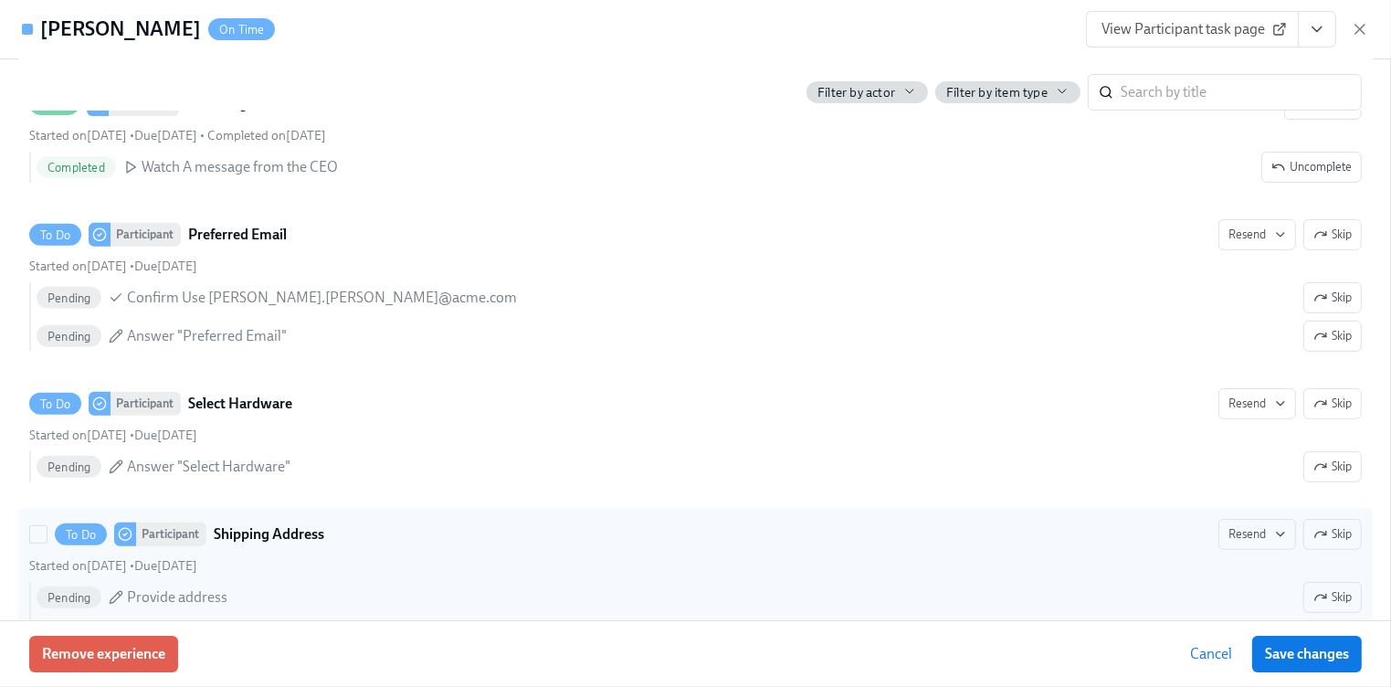
scroll to position [763, 0]
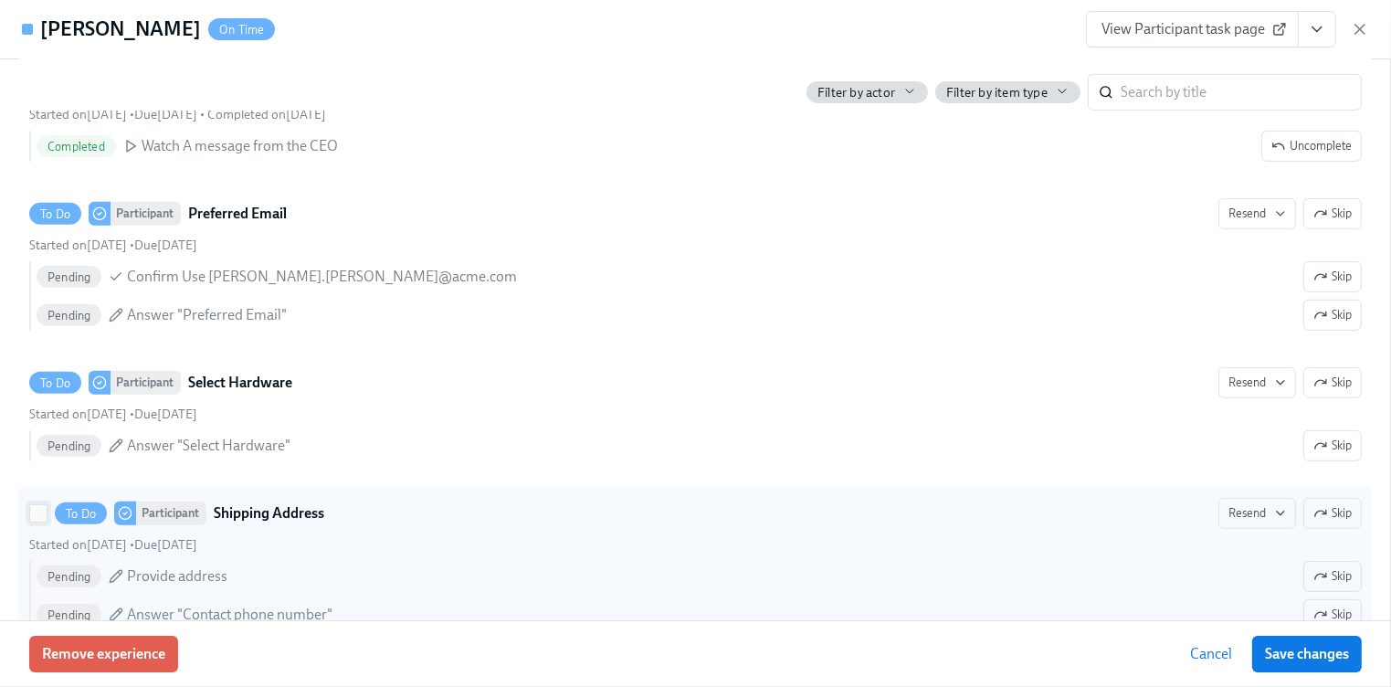
click at [39, 521] on input "To Do Participant Shipping Address Resend Skip Started on October 6th • Due Oct…" at bounding box center [38, 513] width 16 height 16
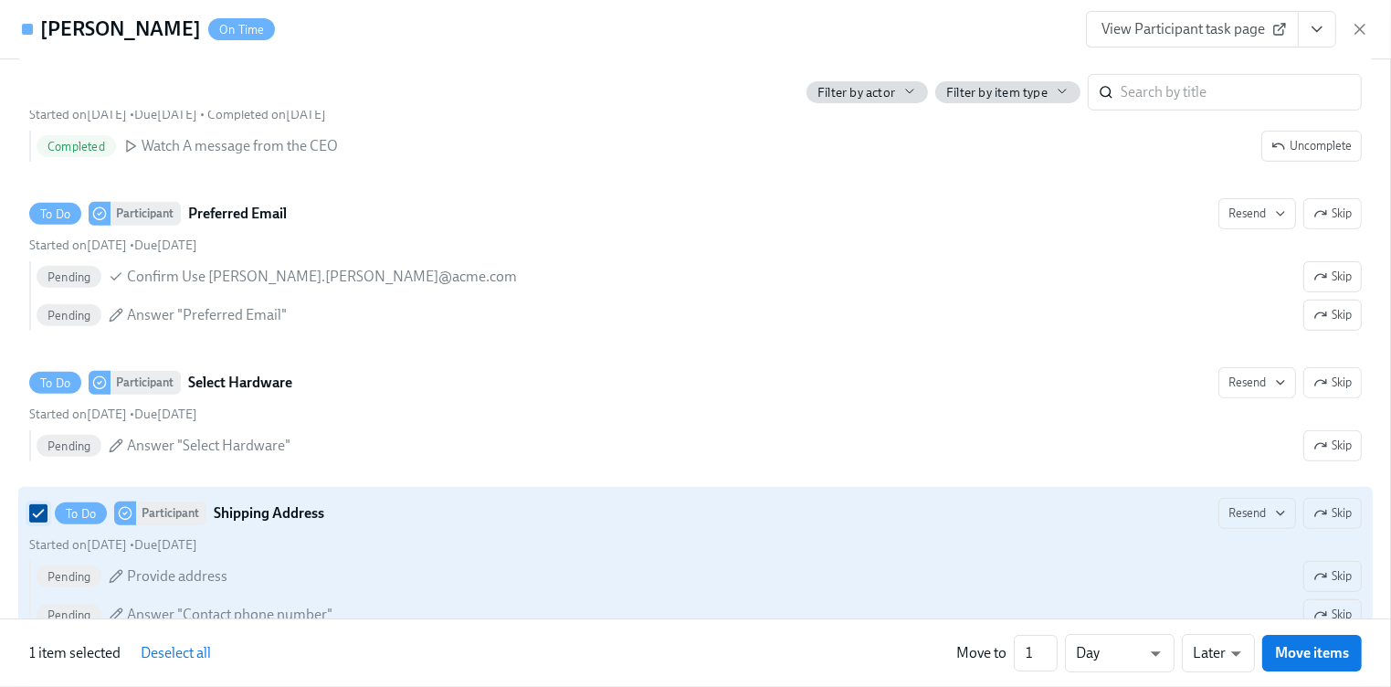
click at [38, 511] on input "To Do Participant Shipping Address Resend Skip Started on October 6th • Due Oct…" at bounding box center [38, 513] width 16 height 16
checkbox input "false"
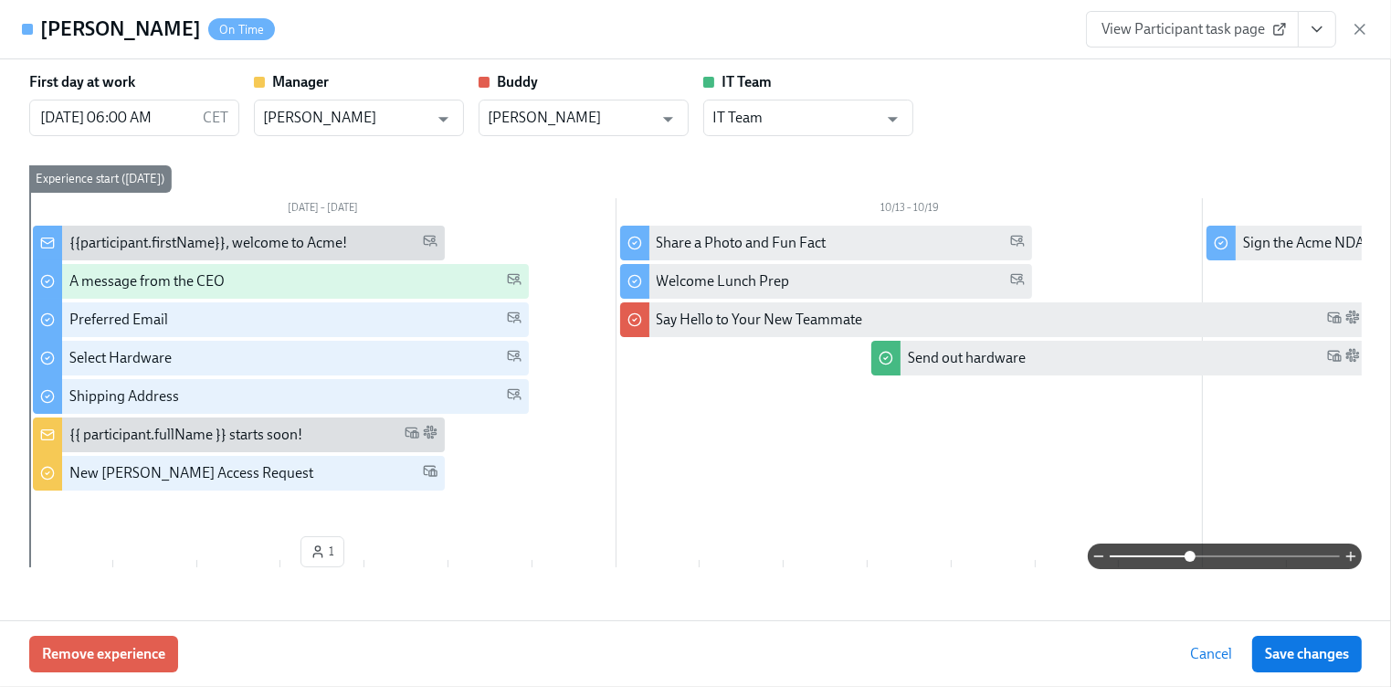
scroll to position [0, 0]
click at [1174, 30] on span "View Participant task page" at bounding box center [1192, 29] width 182 height 18
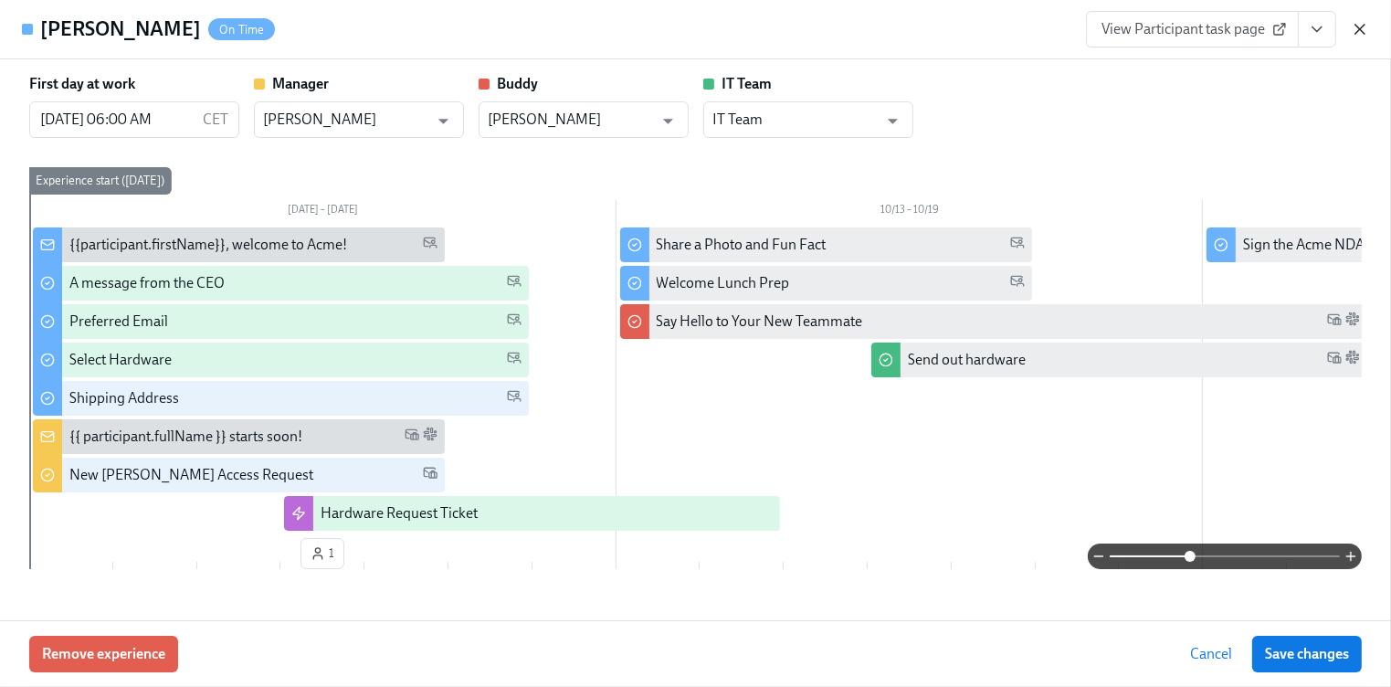
click at [1358, 32] on icon "button" at bounding box center [1359, 29] width 9 height 9
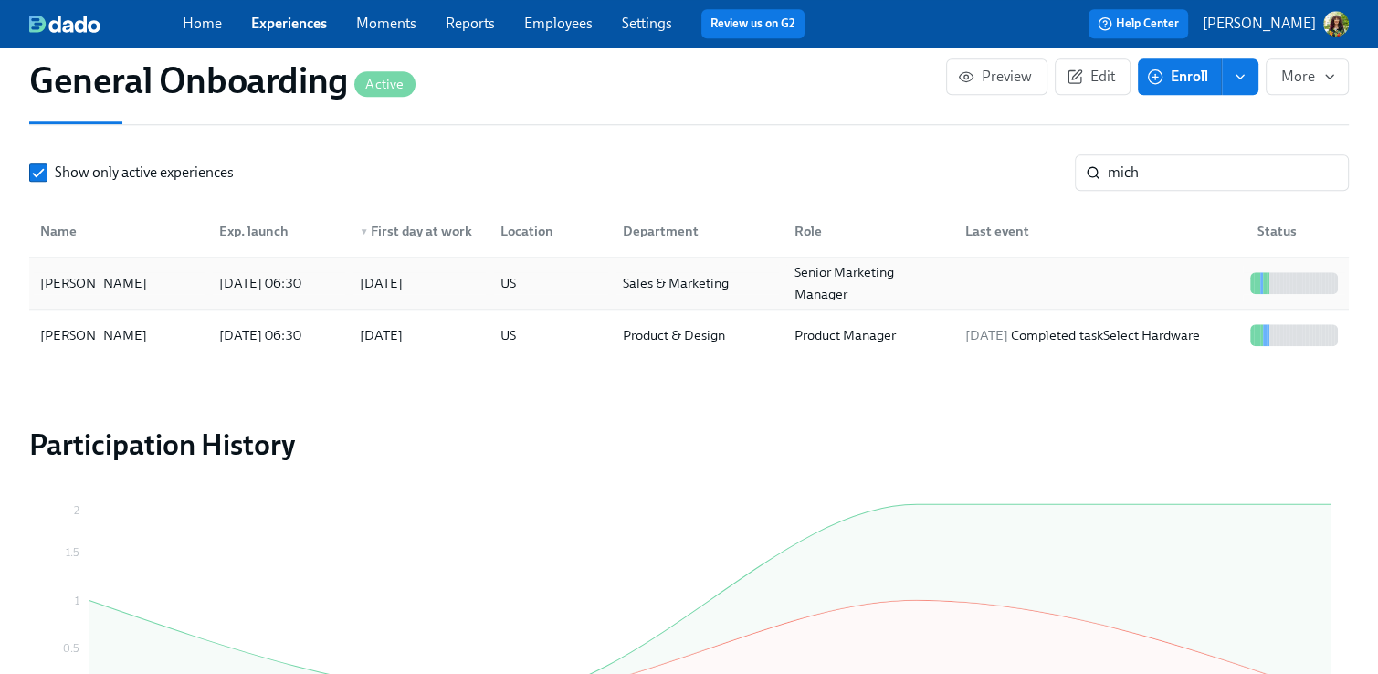
scroll to position [1536, 0]
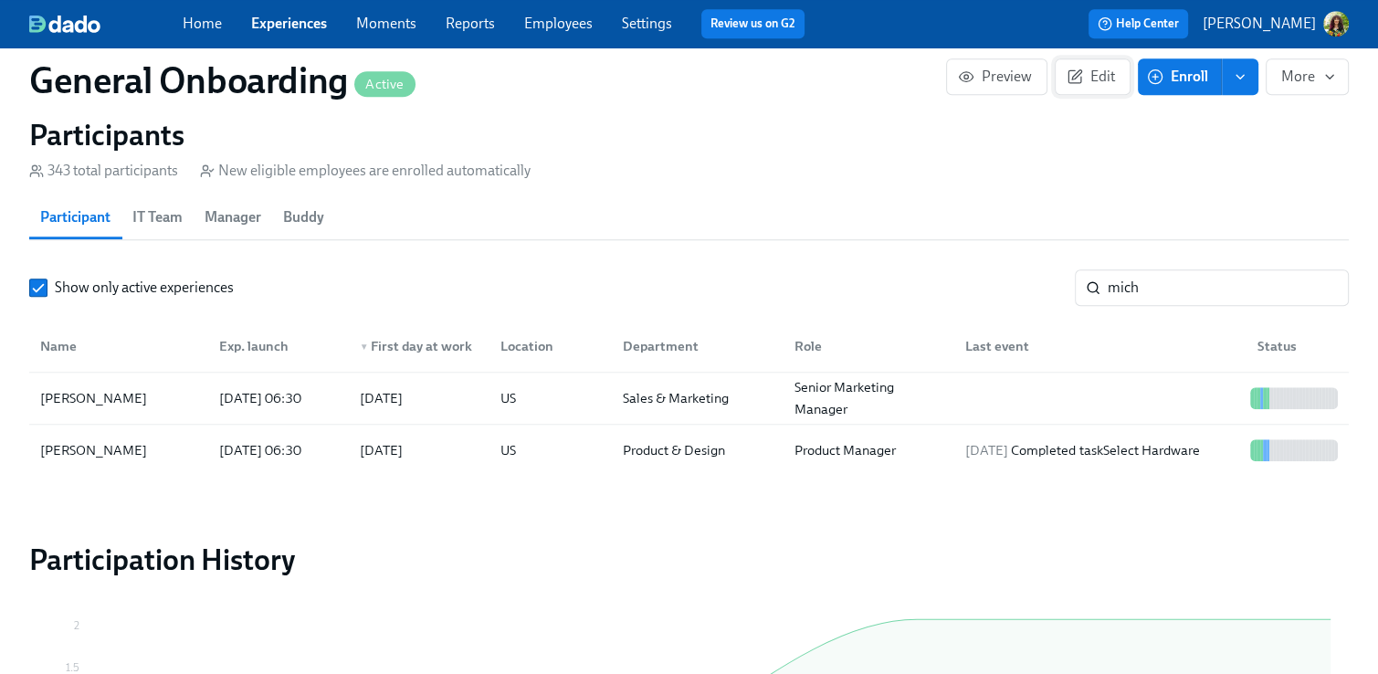
click at [1104, 75] on span "Edit" at bounding box center [1092, 77] width 45 height 18
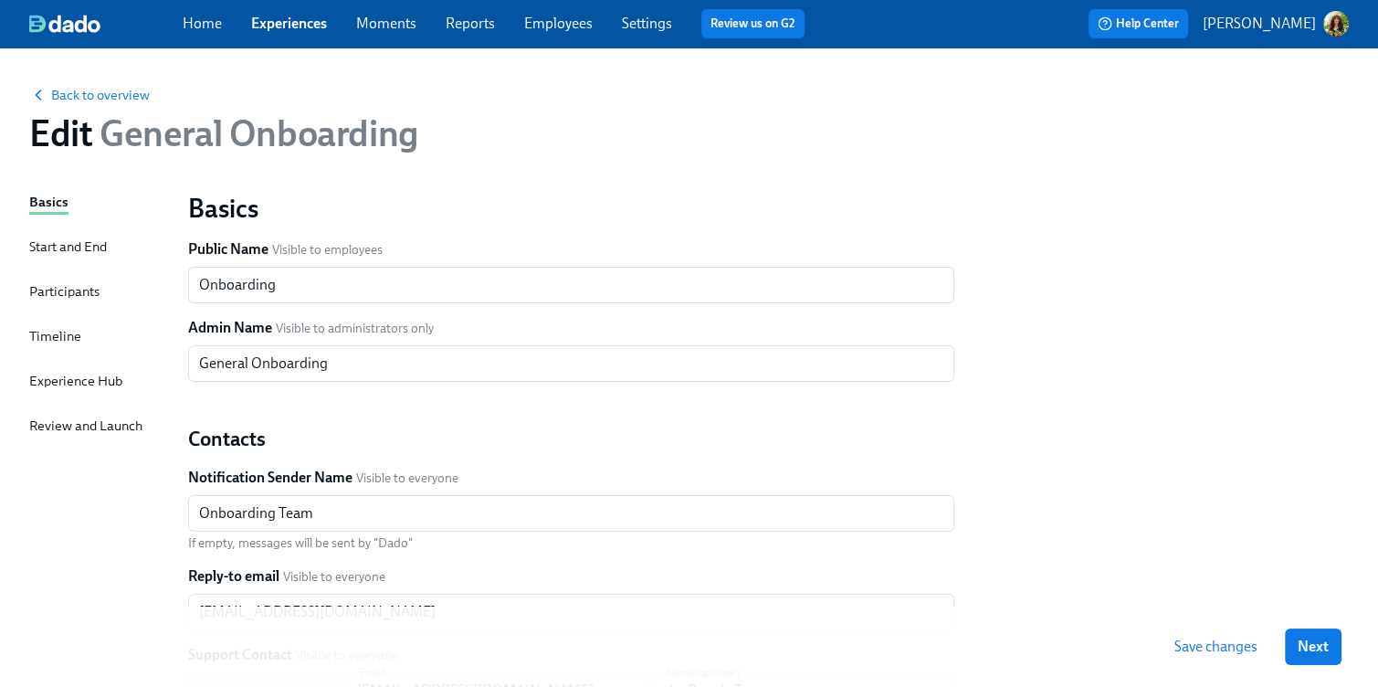
click at [84, 248] on div "Start and End" at bounding box center [68, 247] width 78 height 20
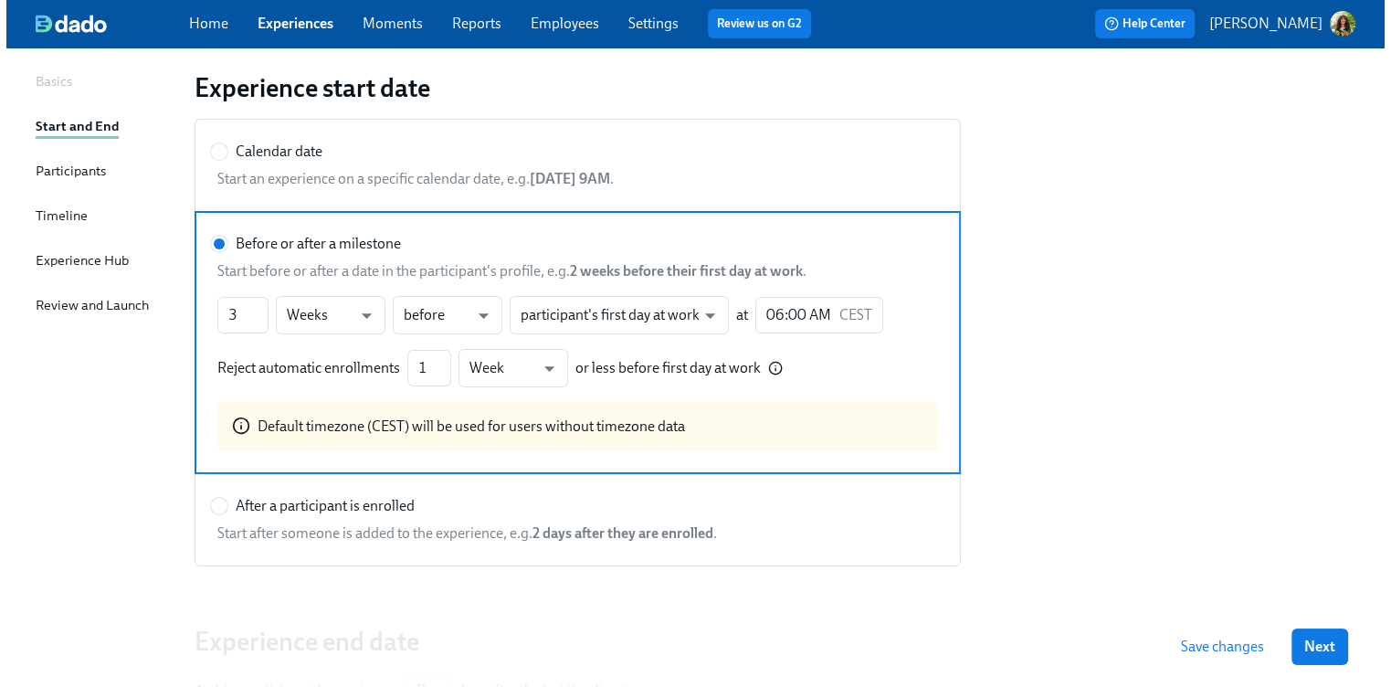
scroll to position [123, 0]
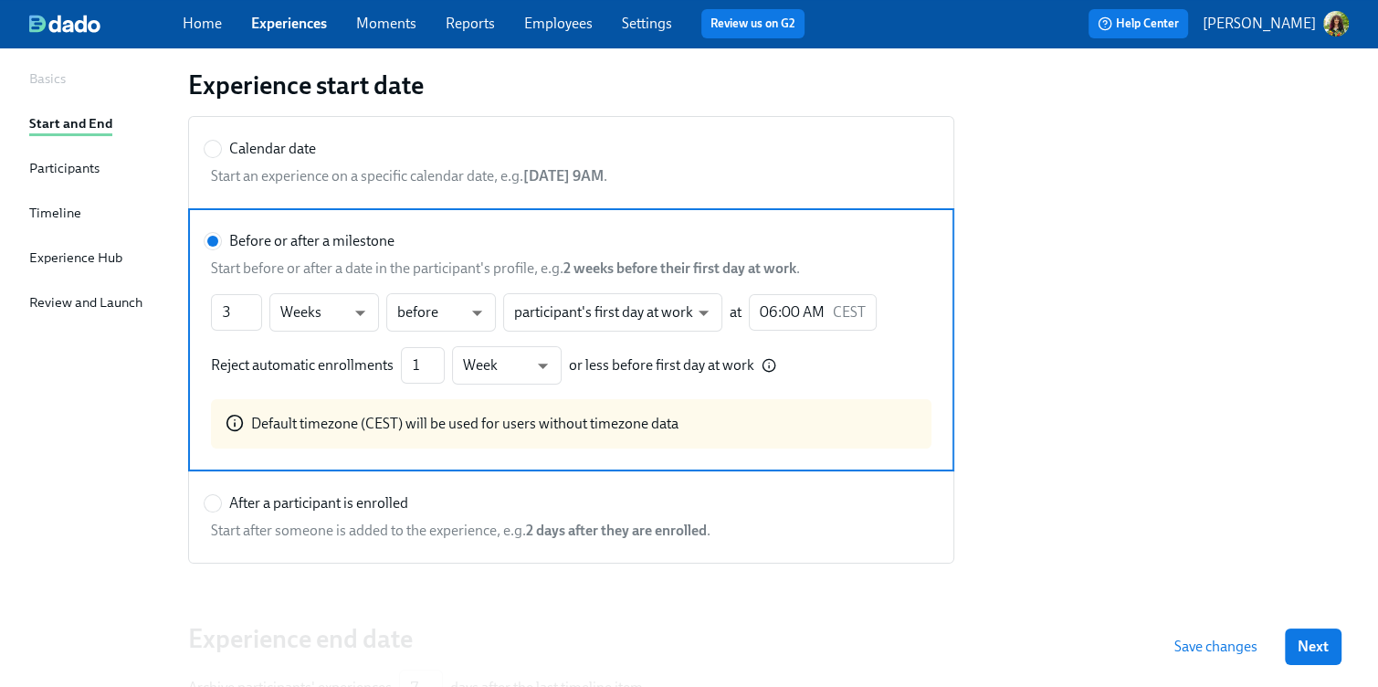
click at [68, 167] on div "Participants" at bounding box center [64, 168] width 70 height 20
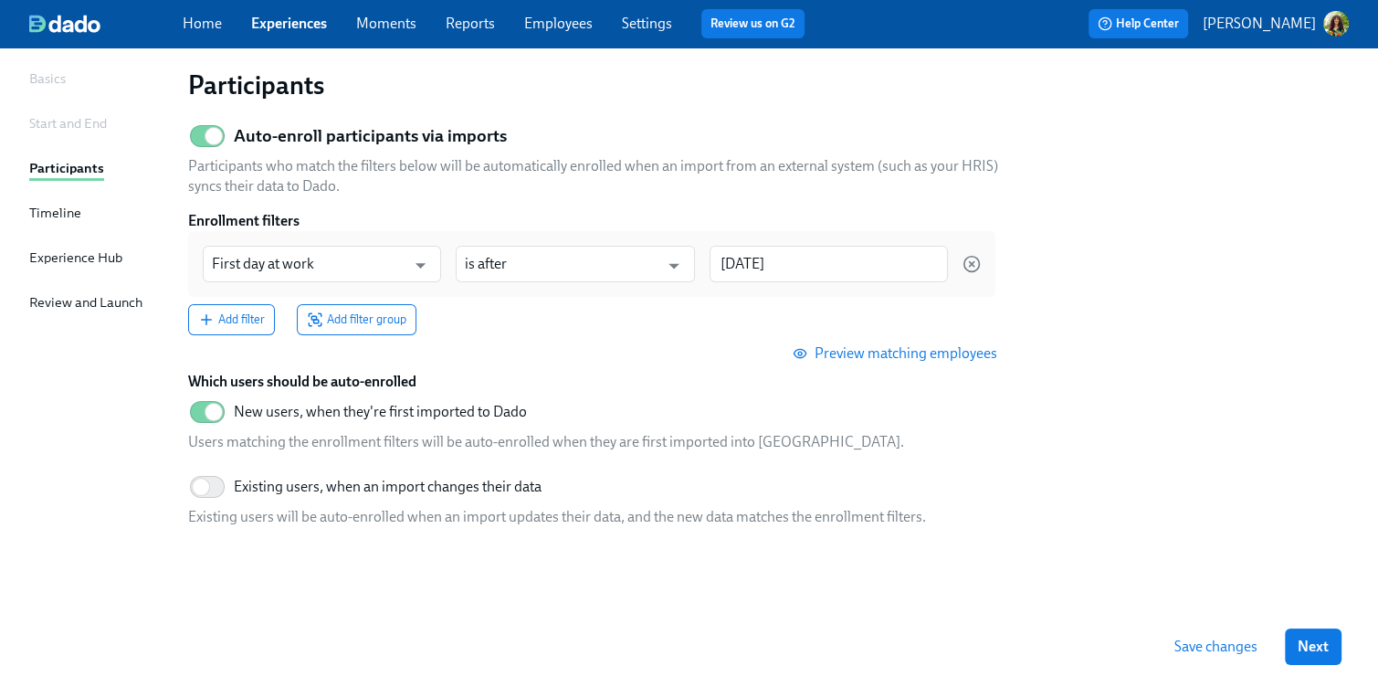
click at [59, 209] on div "Timeline" at bounding box center [55, 213] width 52 height 20
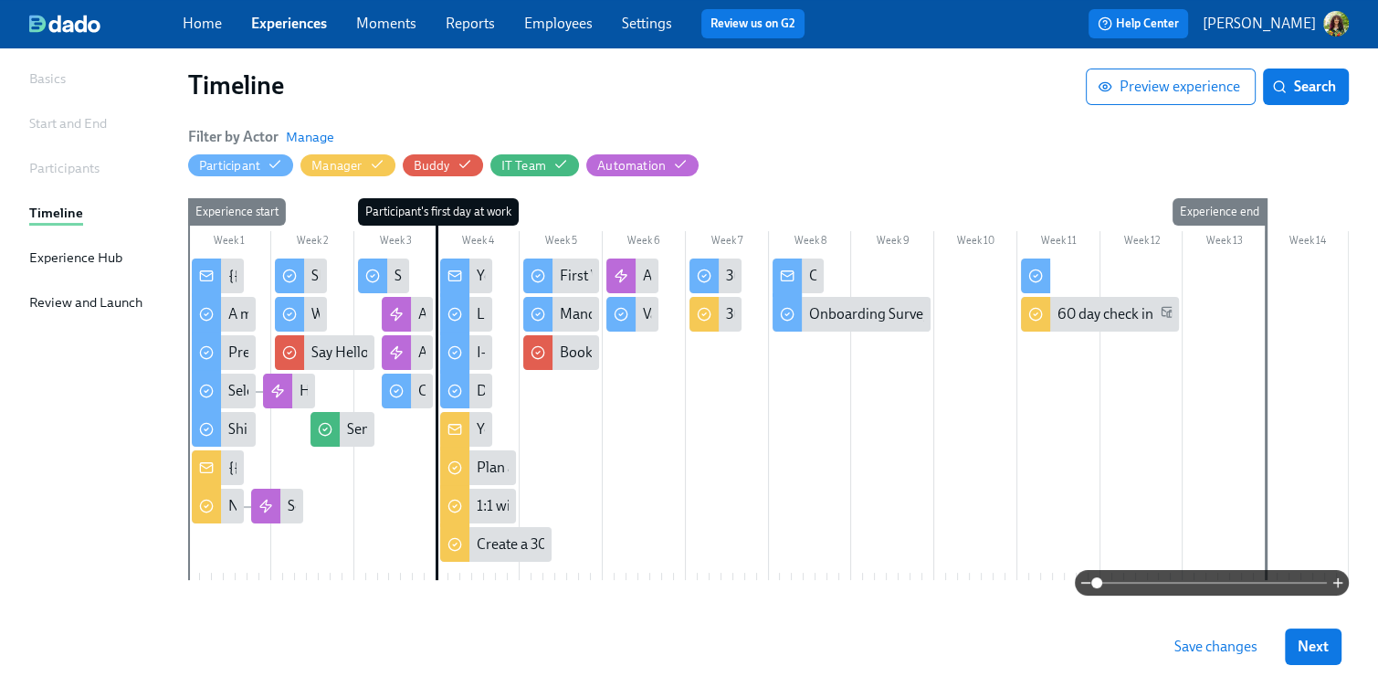
click at [1155, 587] on span at bounding box center [1212, 583] width 230 height 26
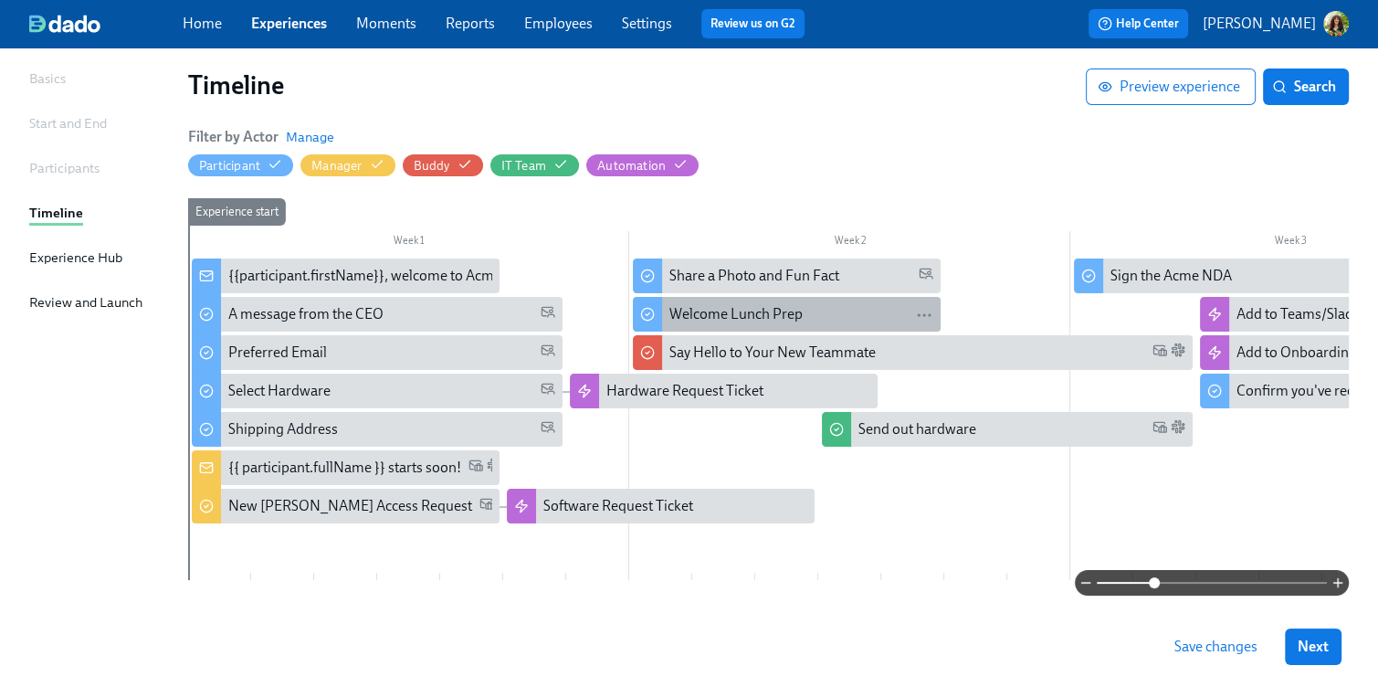
click at [773, 310] on div "Welcome Lunch Prep" at bounding box center [735, 314] width 133 height 20
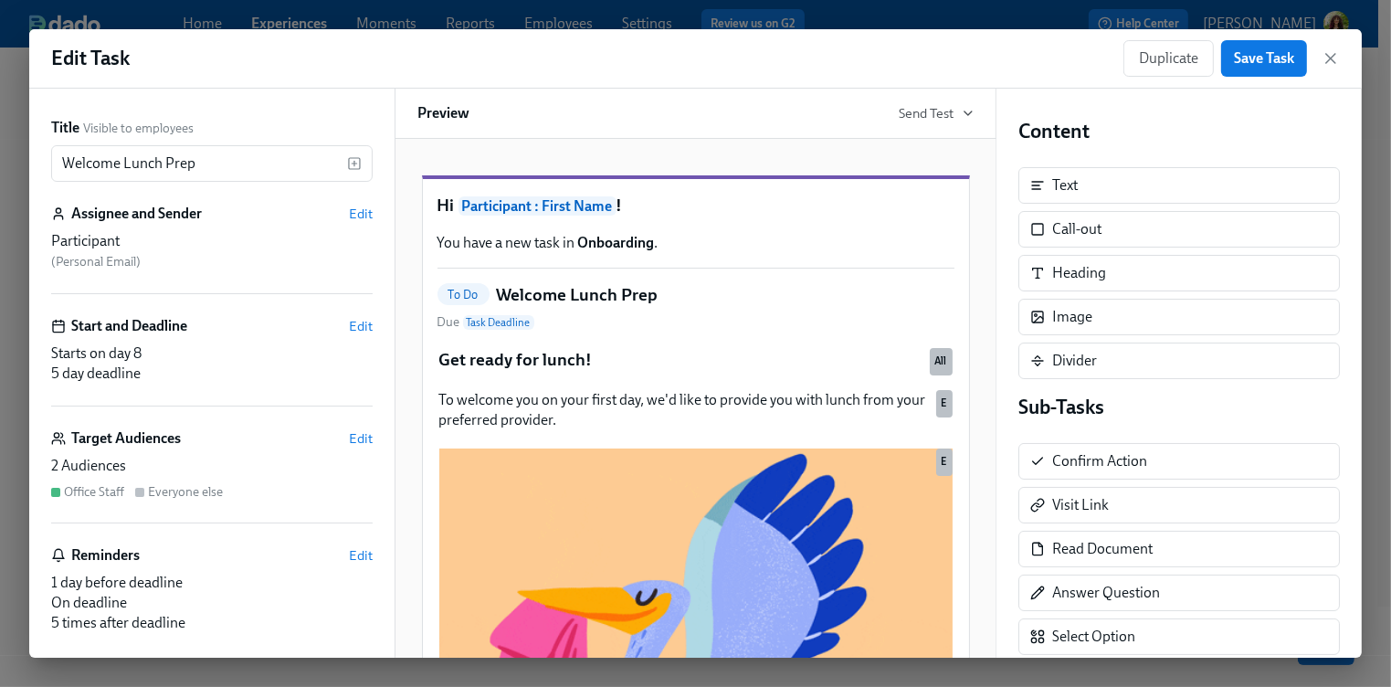
scroll to position [106, 0]
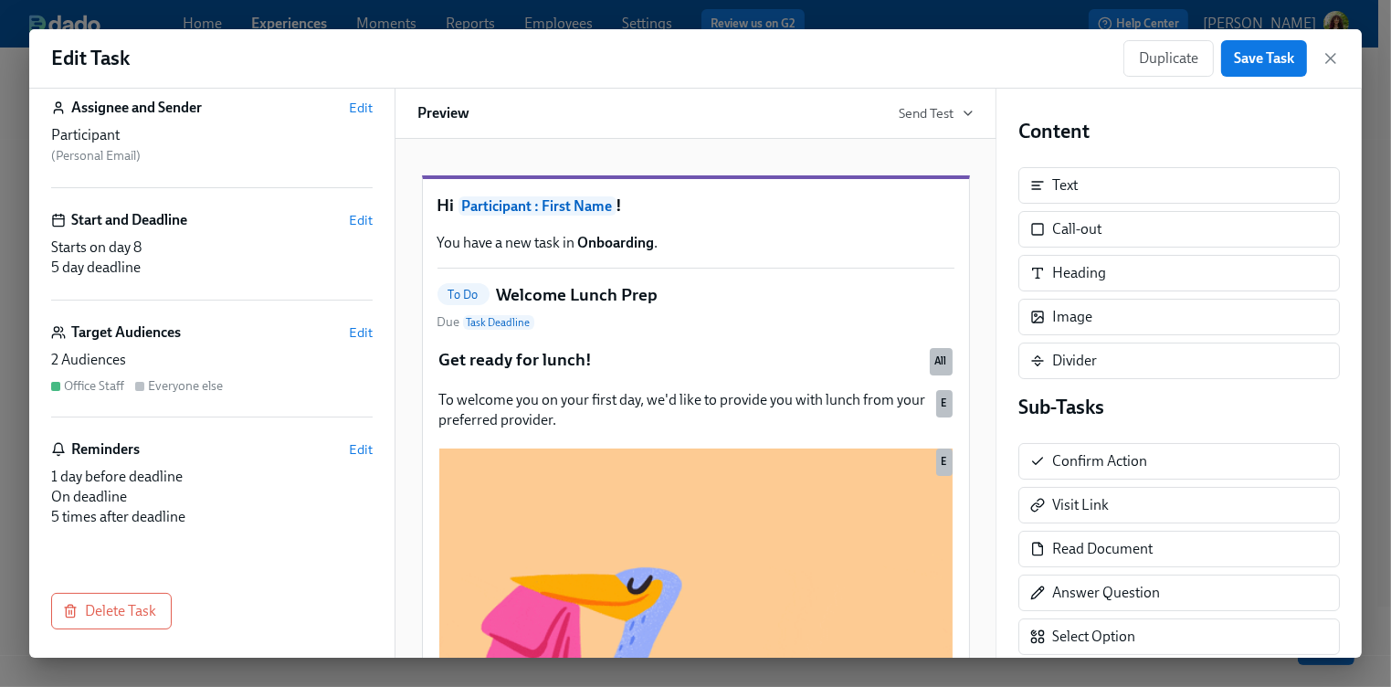
click at [259, 340] on div "Target Audiences Edit" at bounding box center [211, 332] width 321 height 20
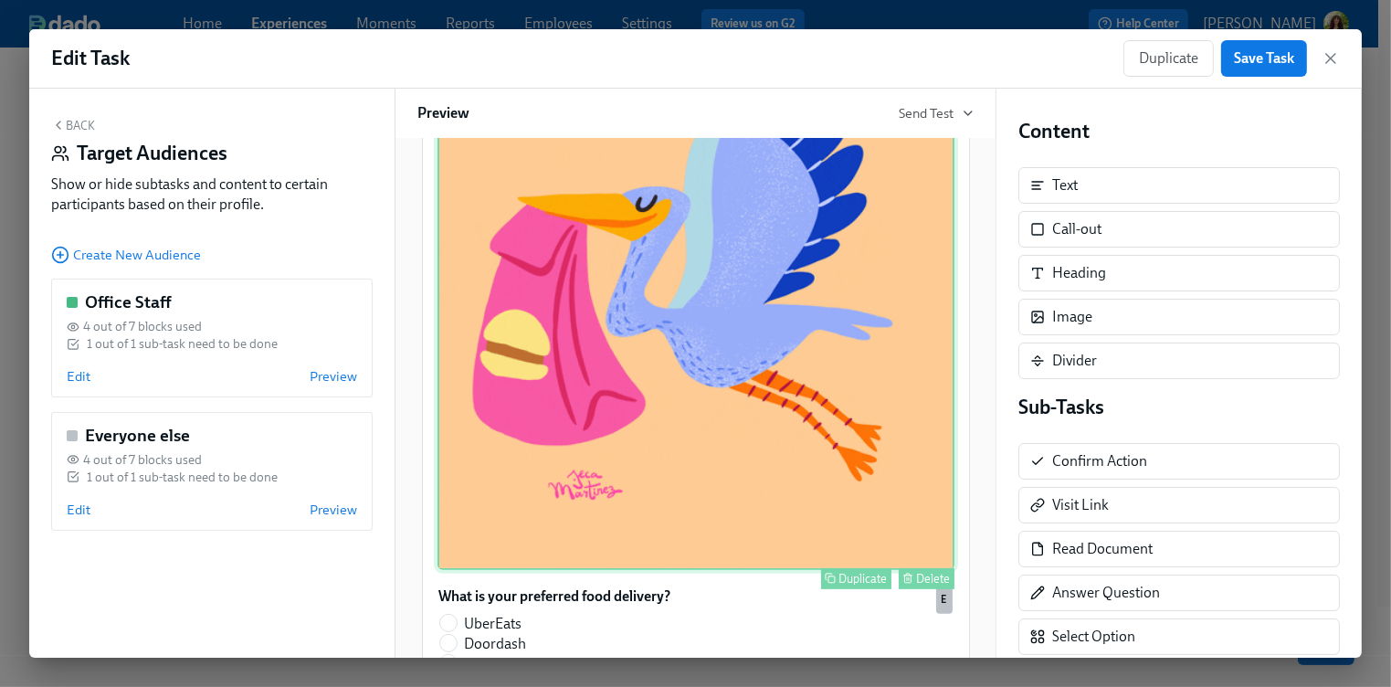
scroll to position [803, 0]
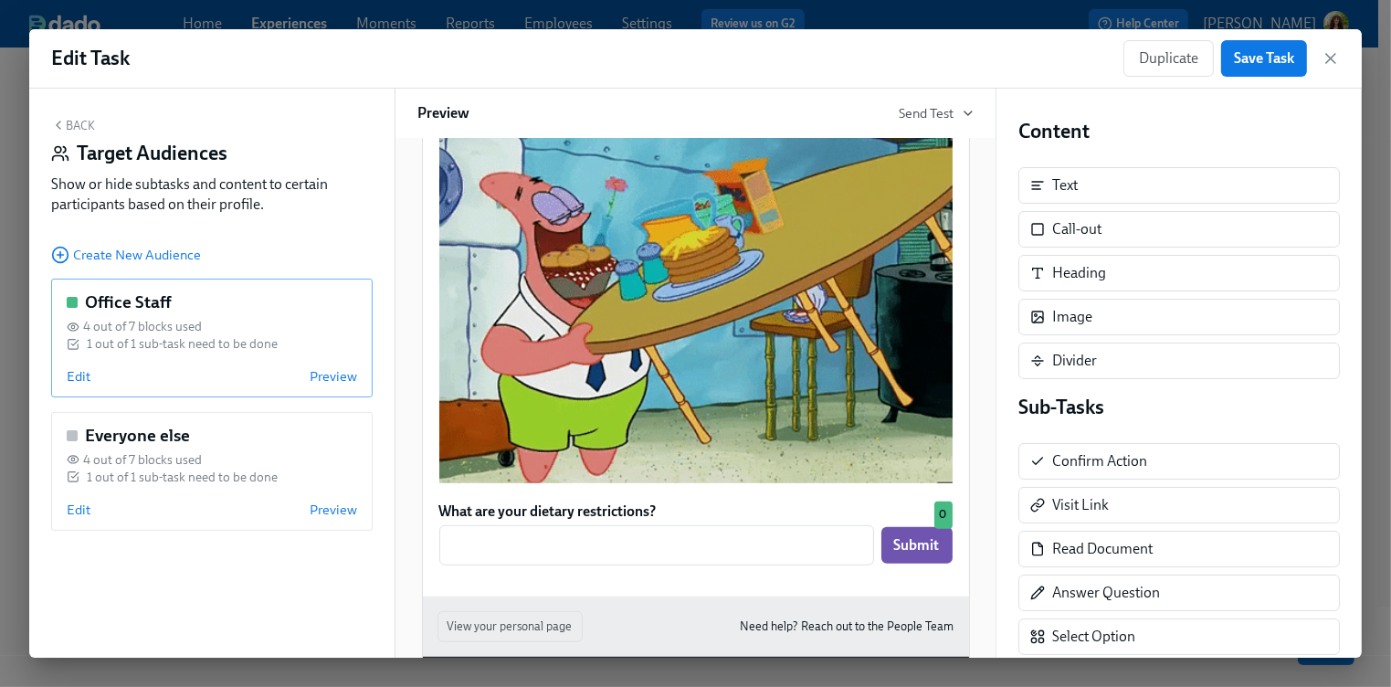
click at [223, 343] on div "1 out of 1 sub-task need to be done" at bounding box center [182, 343] width 191 height 17
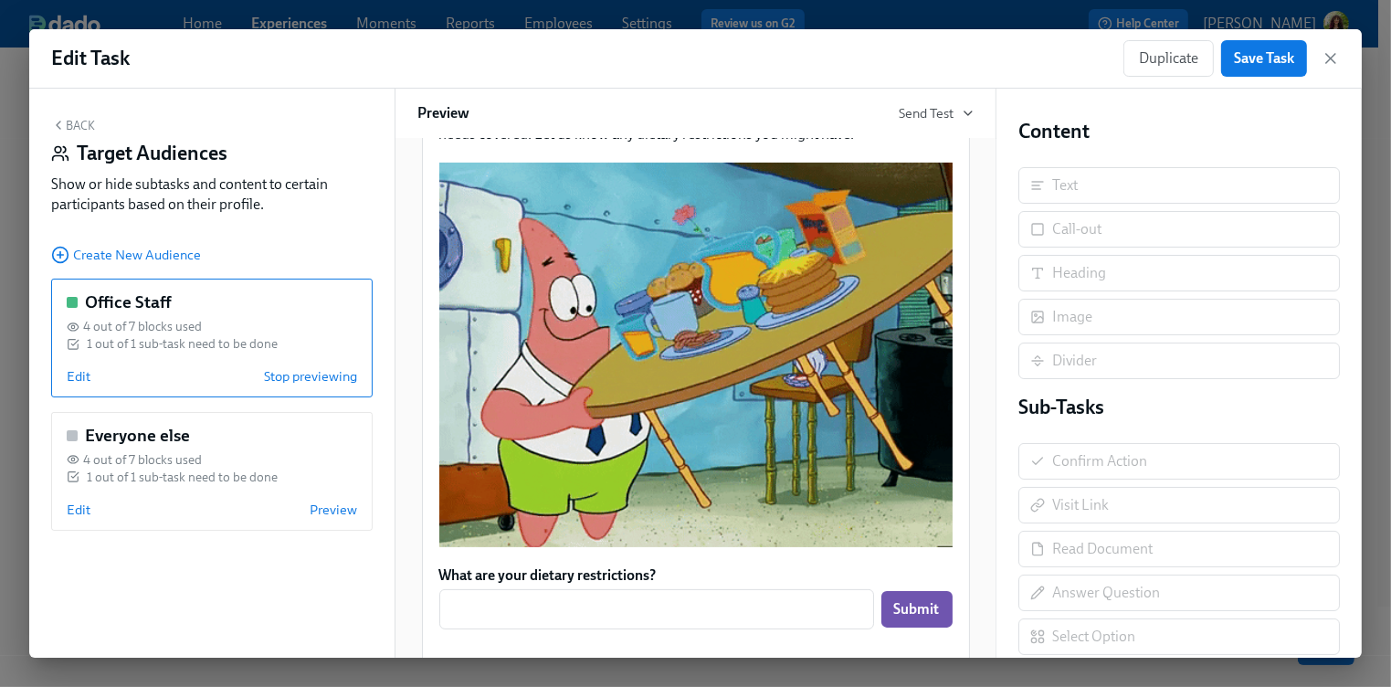
scroll to position [331, 0]
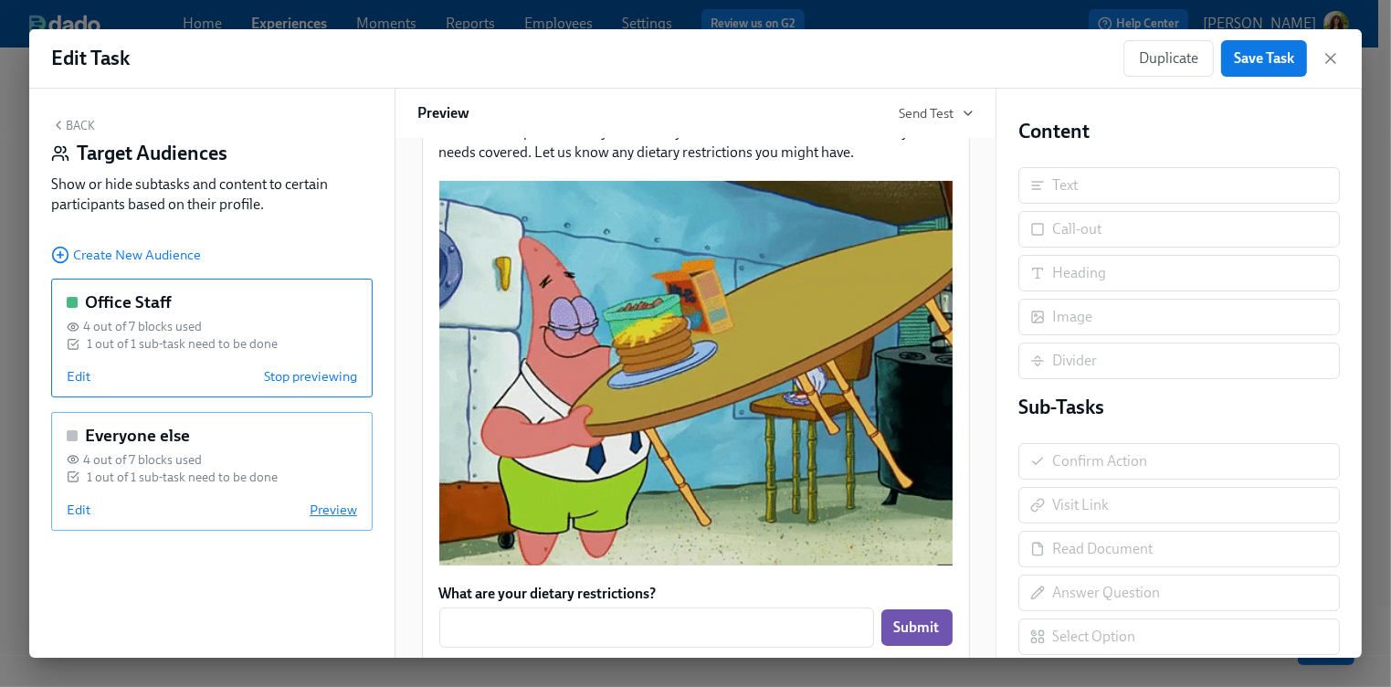
drag, startPoint x: 239, startPoint y: 499, endPoint x: 325, endPoint y: 510, distance: 86.5
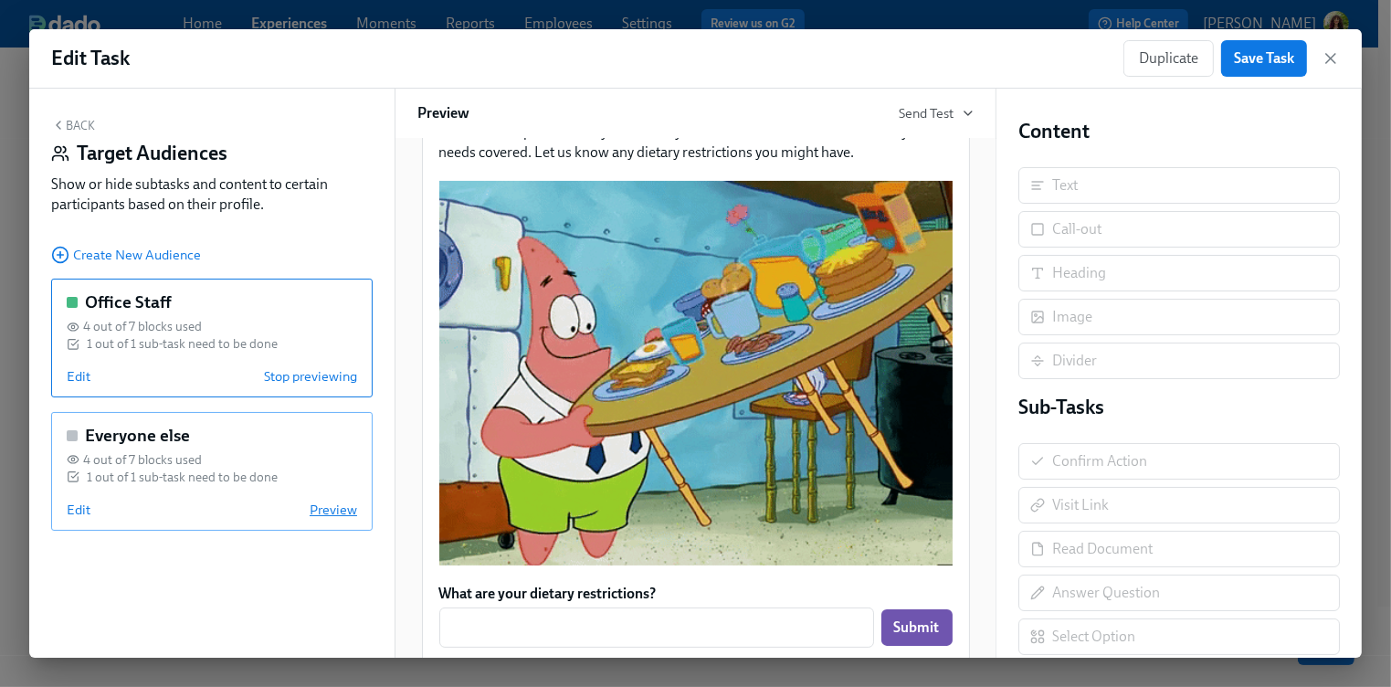
click at [239, 500] on div "Edit Preview" at bounding box center [212, 509] width 290 height 18
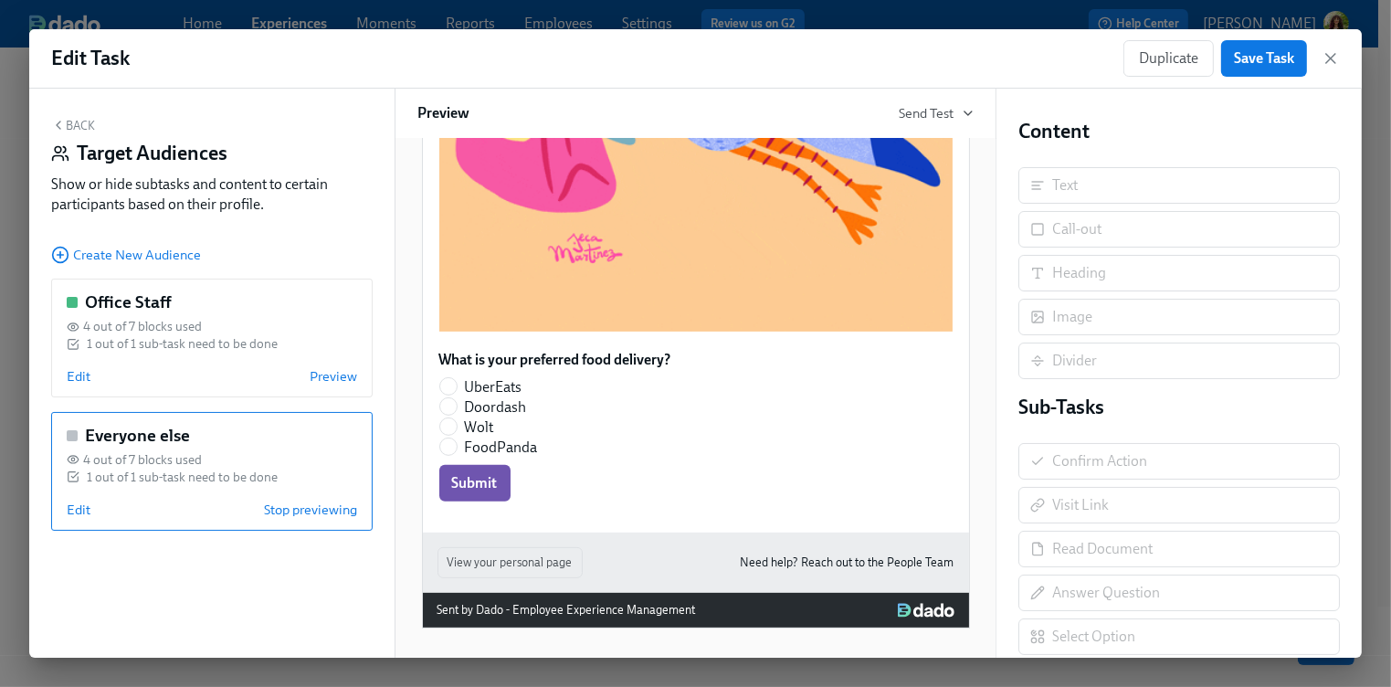
scroll to position [717, 0]
click at [189, 359] on div "Office Staff 4 out of 7 blocks used 1 out of 1 sub-task need to be done Edit Pr…" at bounding box center [211, 338] width 321 height 119
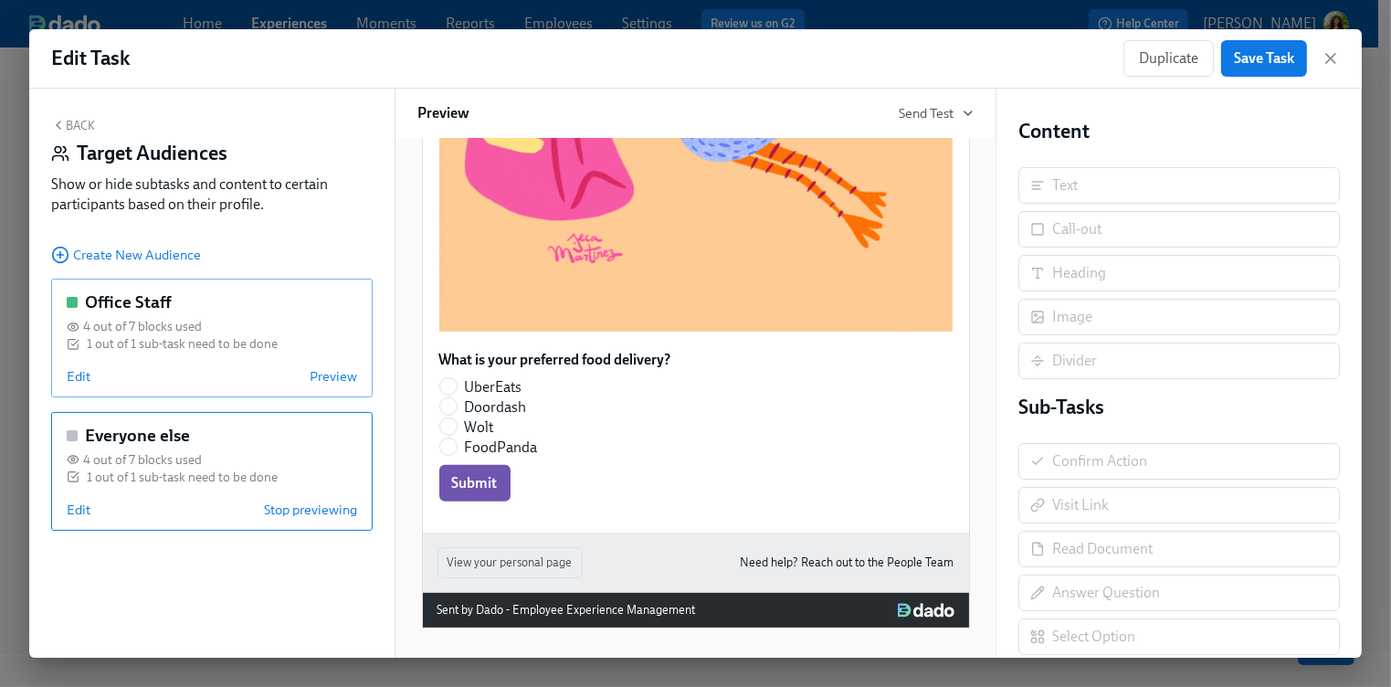
scroll to position [501, 0]
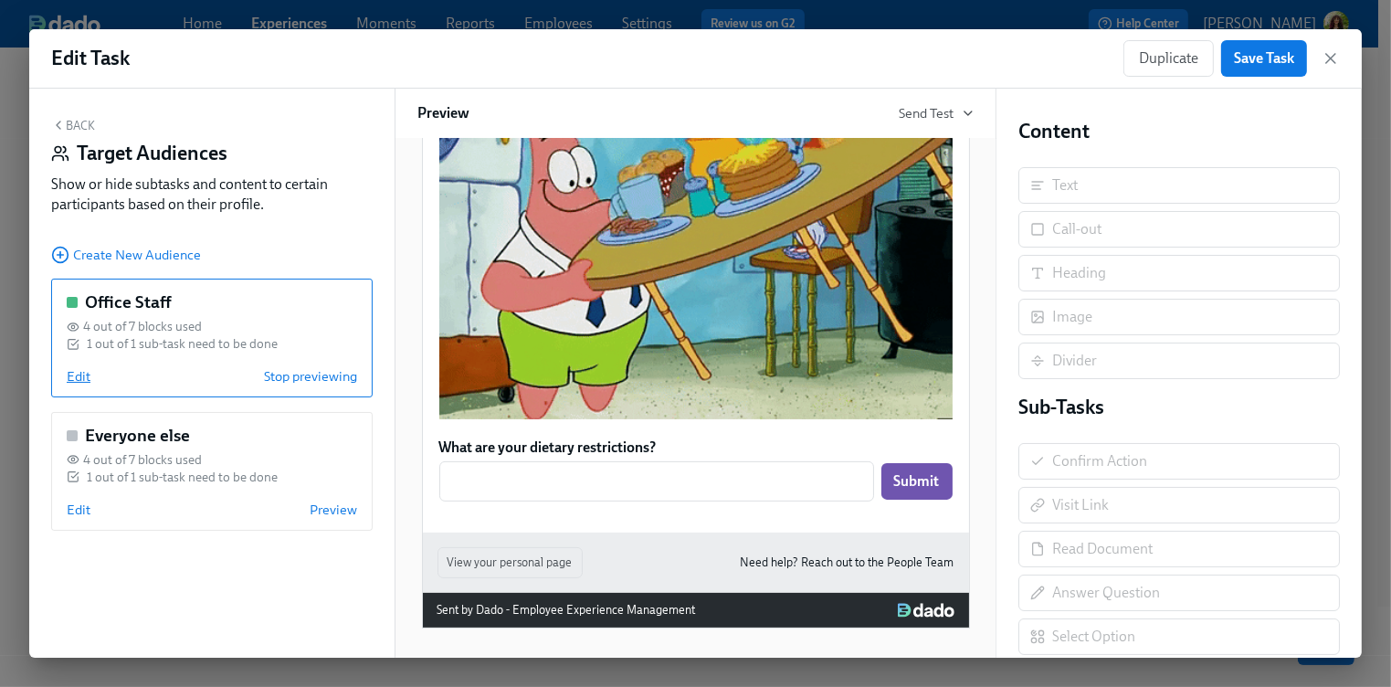
click at [79, 370] on span "Edit" at bounding box center [79, 376] width 24 height 18
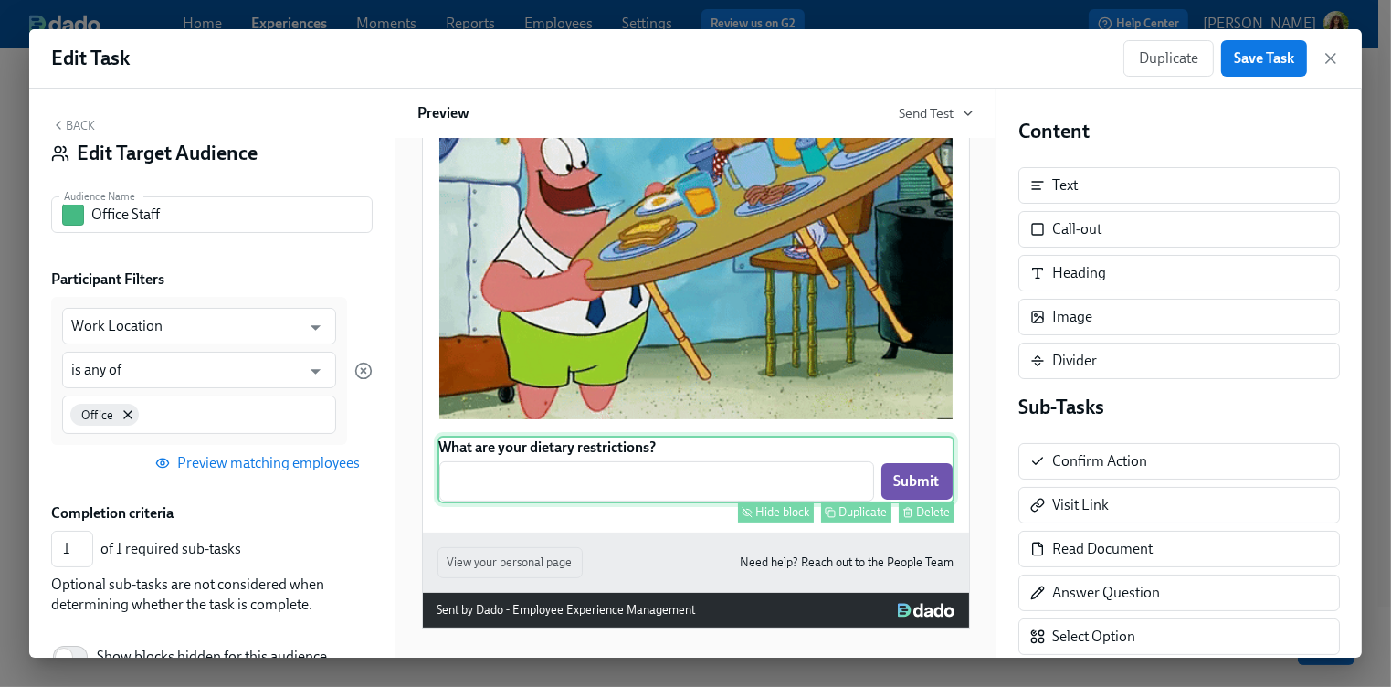
click at [712, 469] on div "What are your dietary restrictions? ​ Submit Hide block Duplicate Delete" at bounding box center [695, 470] width 517 height 68
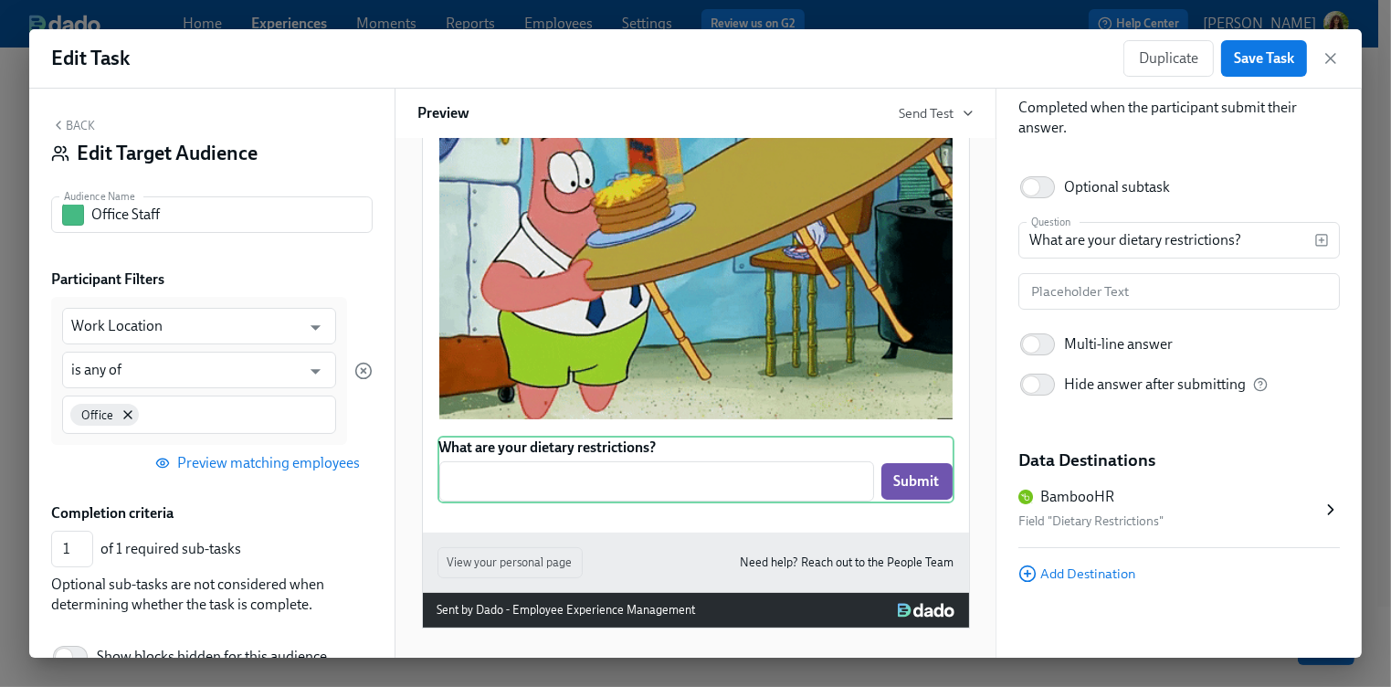
scroll to position [80, 0]
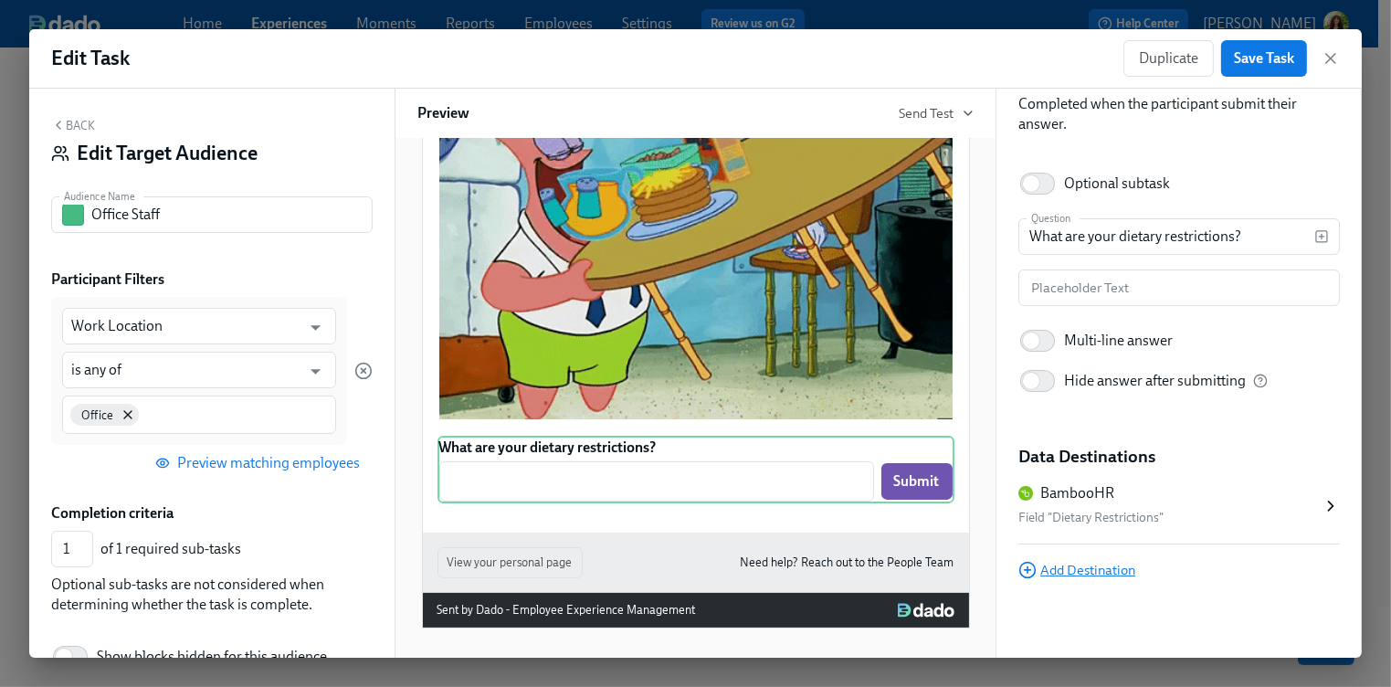
click at [1094, 571] on span "Add Destination" at bounding box center [1076, 570] width 117 height 18
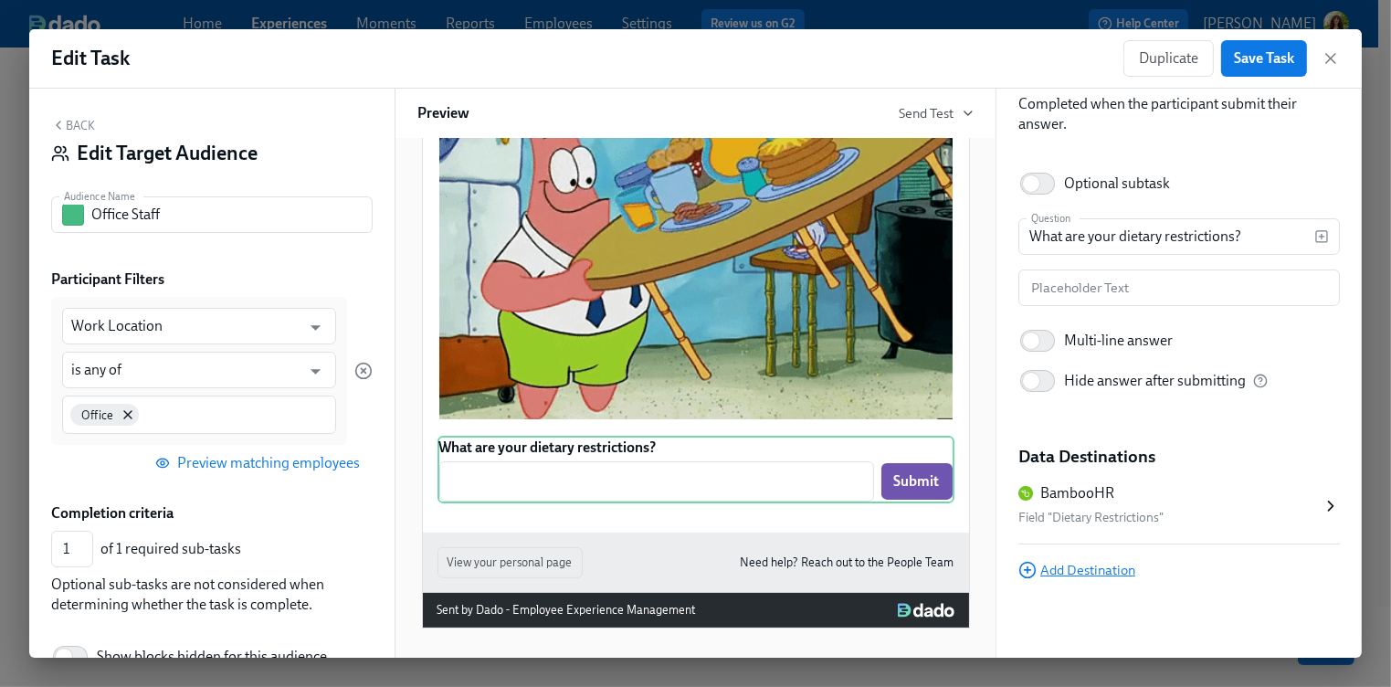
scroll to position [0, 0]
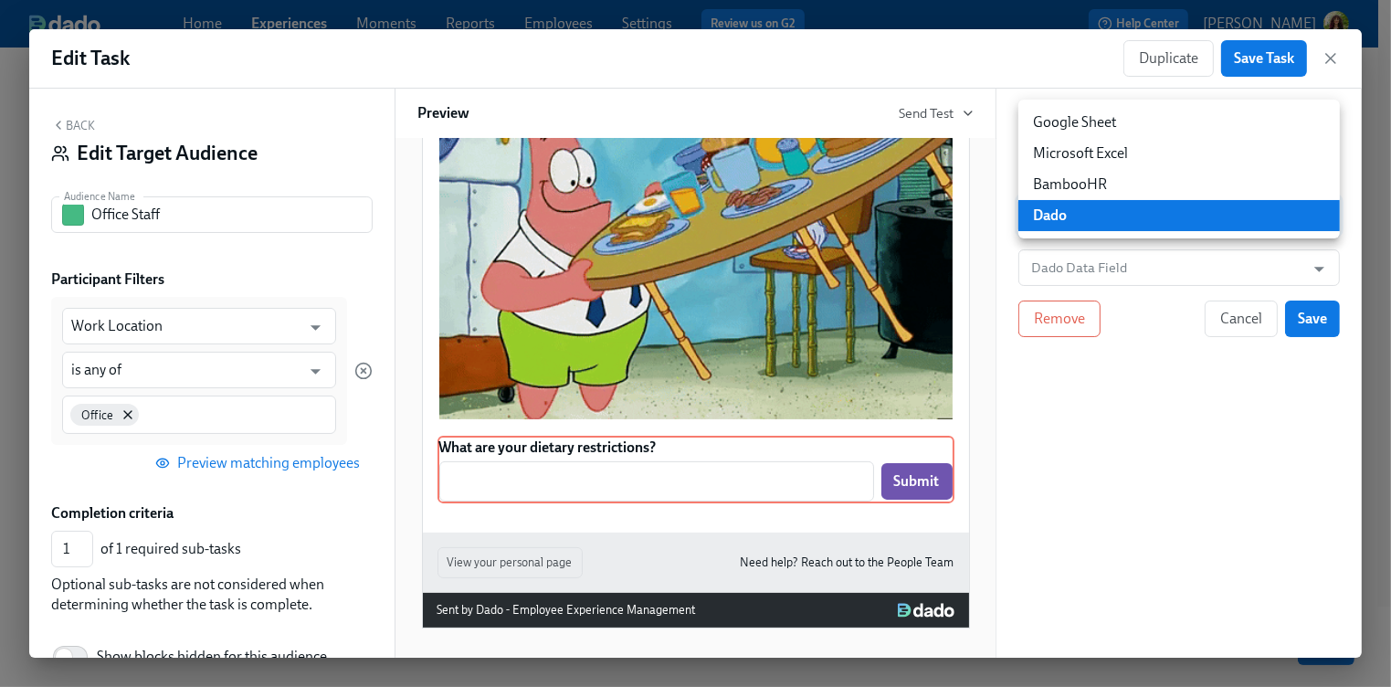
click at [1136, 216] on body "Home Experiences Moments Reports Employees Settings Review us on G2 Help Center…" at bounding box center [695, 307] width 1391 height 860
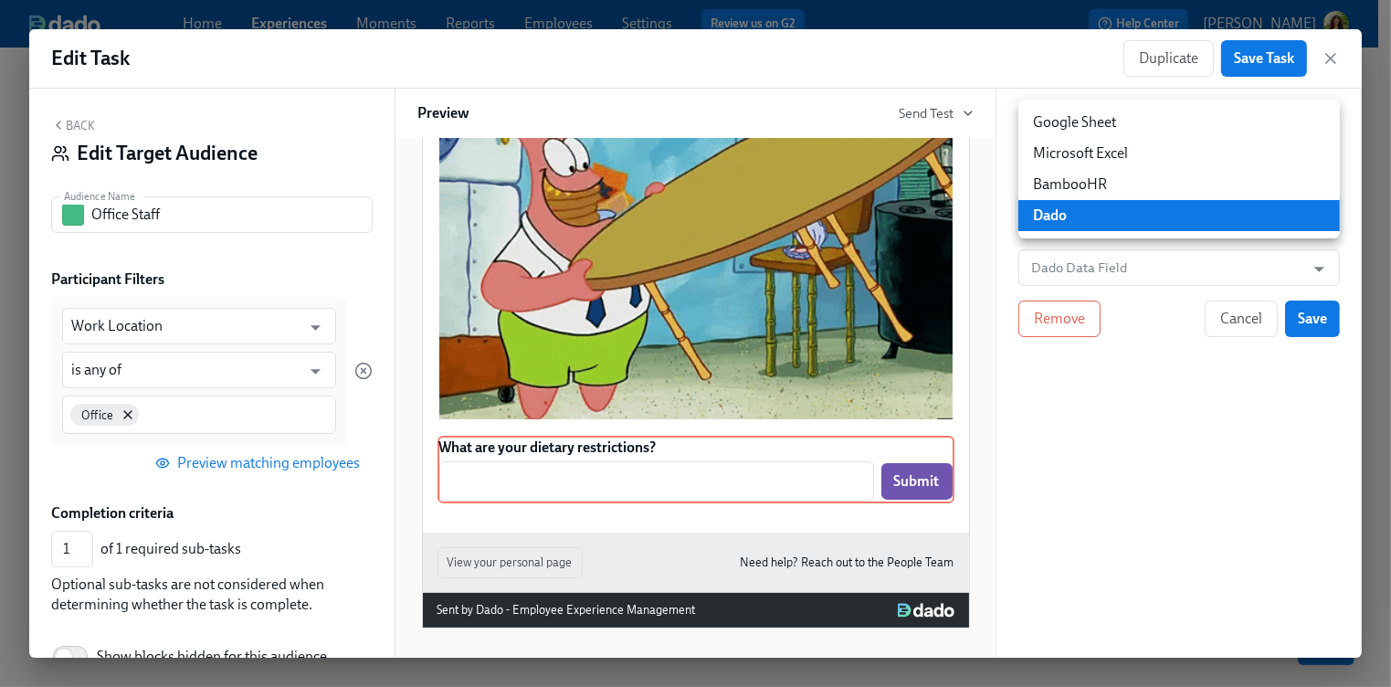
click at [1196, 122] on li "Google Sheet" at bounding box center [1178, 122] width 321 height 31
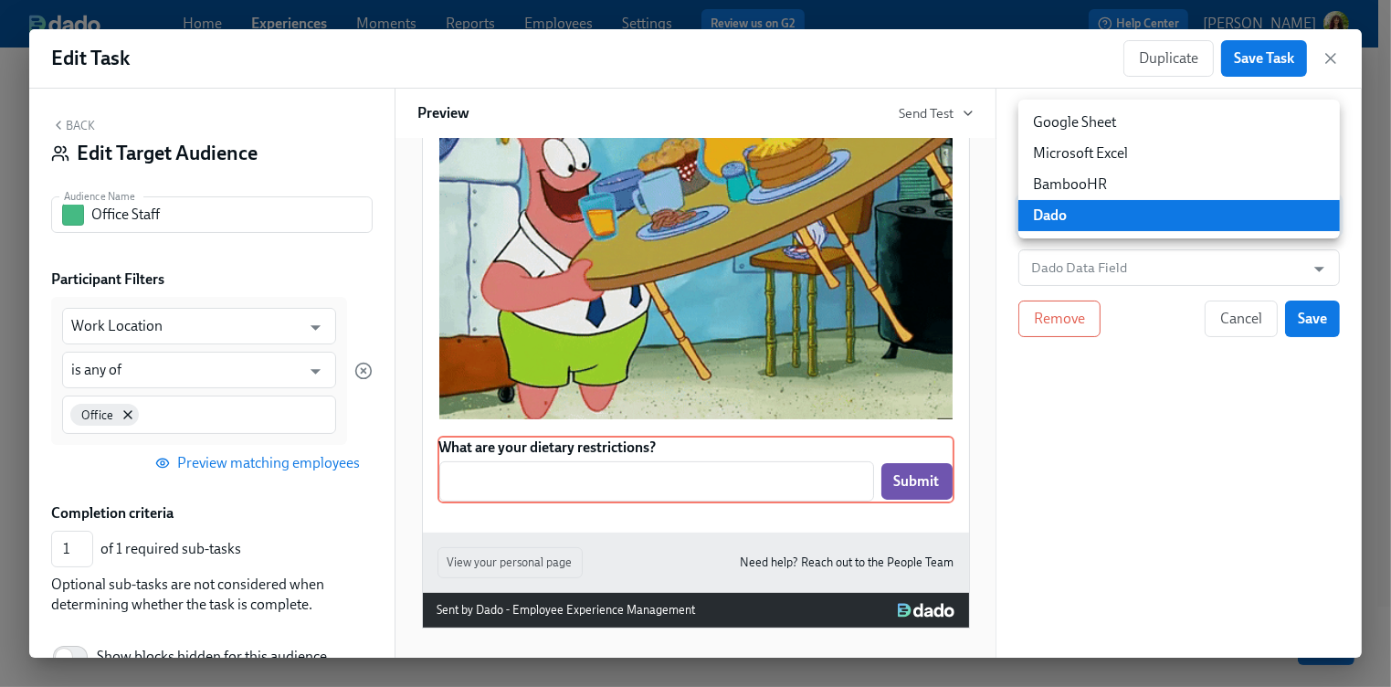
type input "GOOGLE_SHEET"
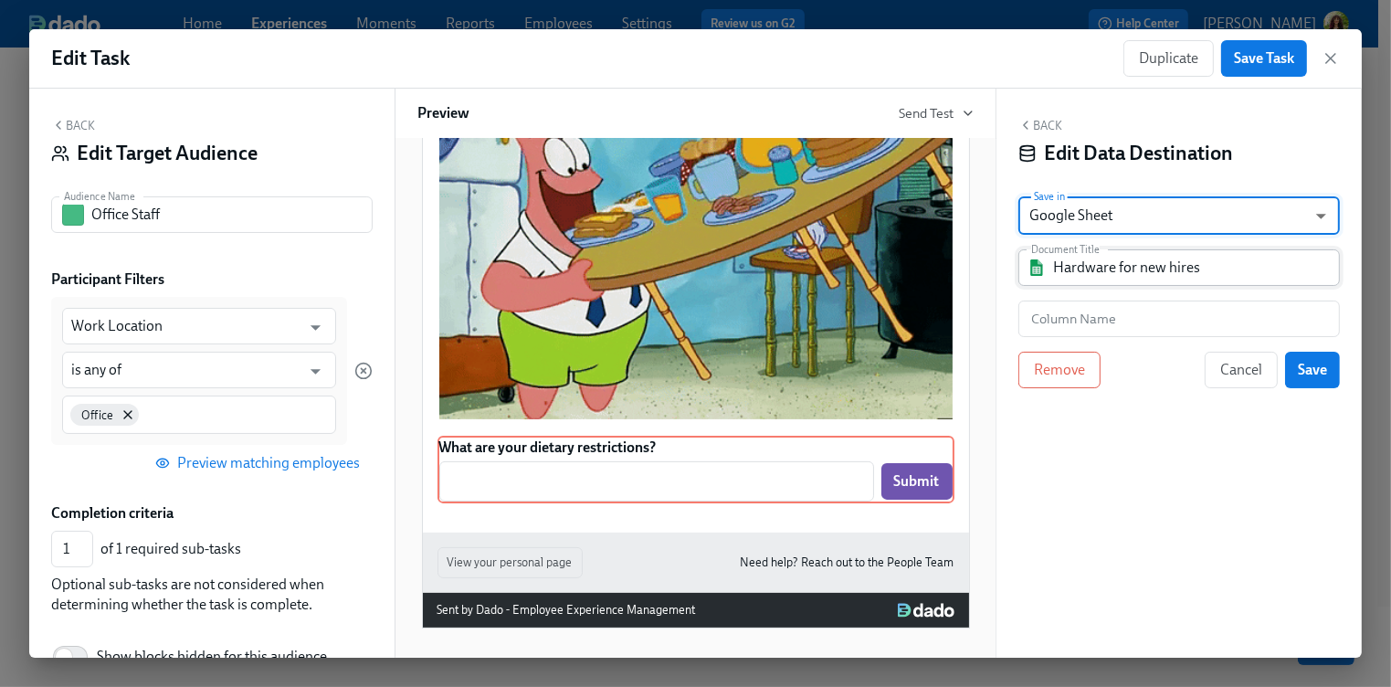
click at [1268, 268] on input "Hardware for new hires" at bounding box center [1192, 267] width 278 height 37
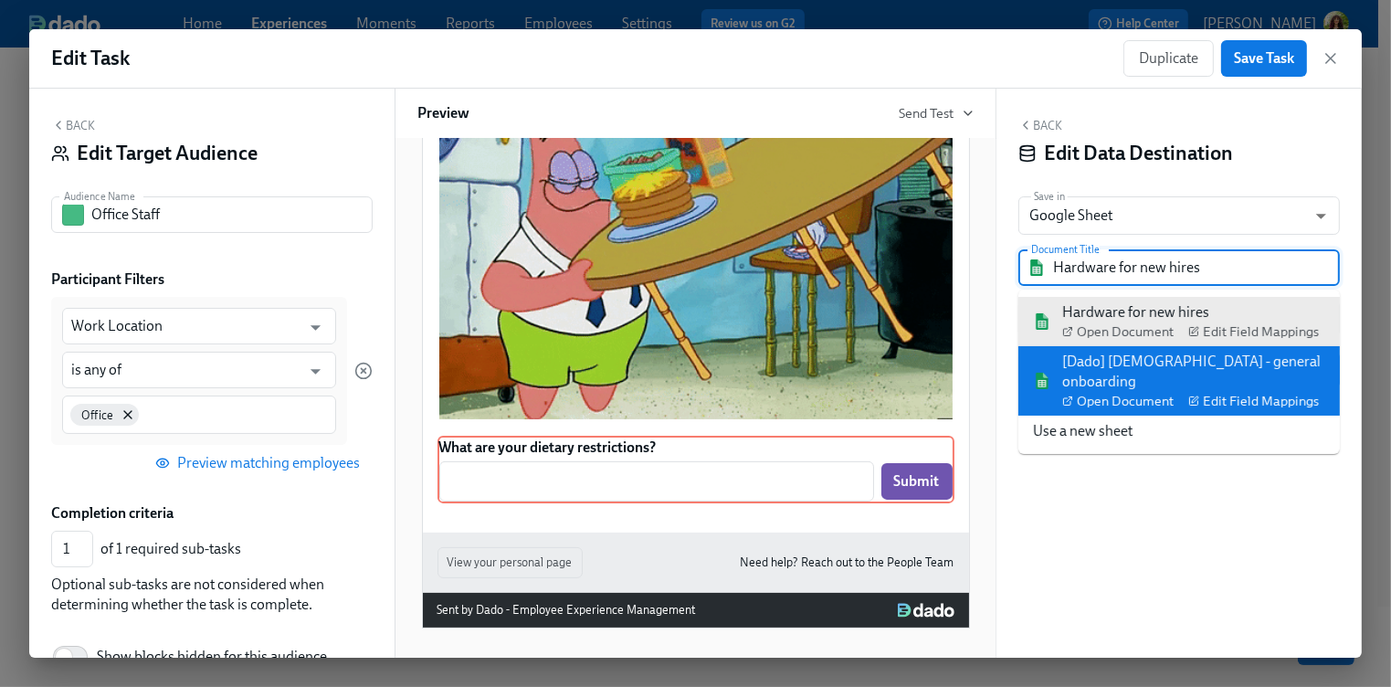
drag, startPoint x: 1309, startPoint y: 363, endPoint x: 1215, endPoint y: 365, distance: 93.2
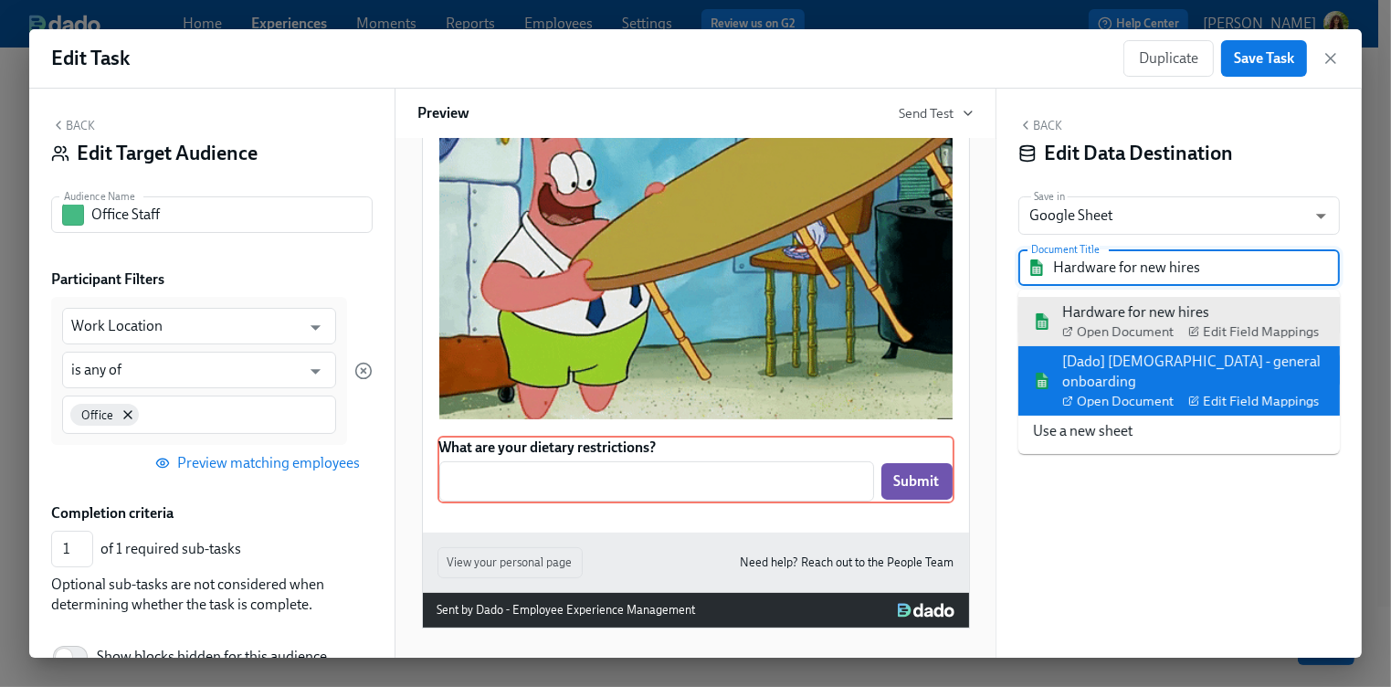
click at [1309, 363] on div "[Dado] US - general onboarding Open Document Edit Field Mappings" at bounding box center [1193, 381] width 263 height 58
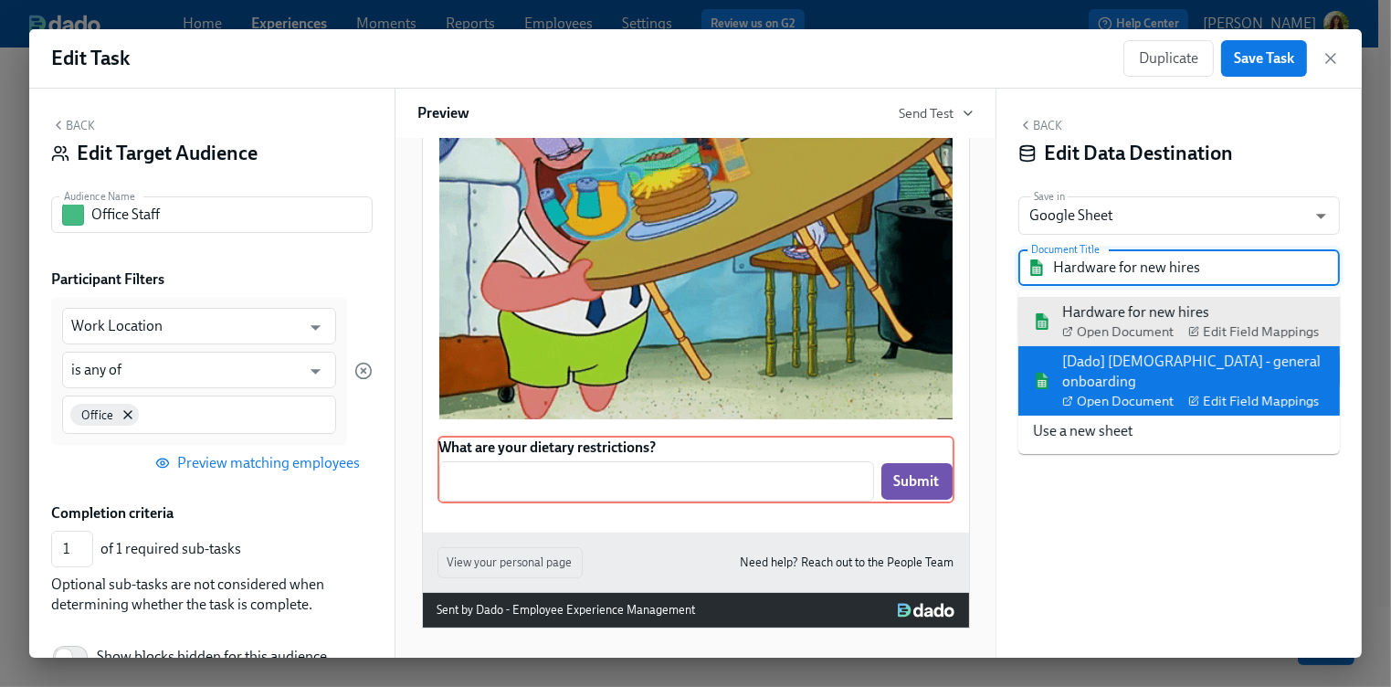
type input "[Dado] US - general onboarding"
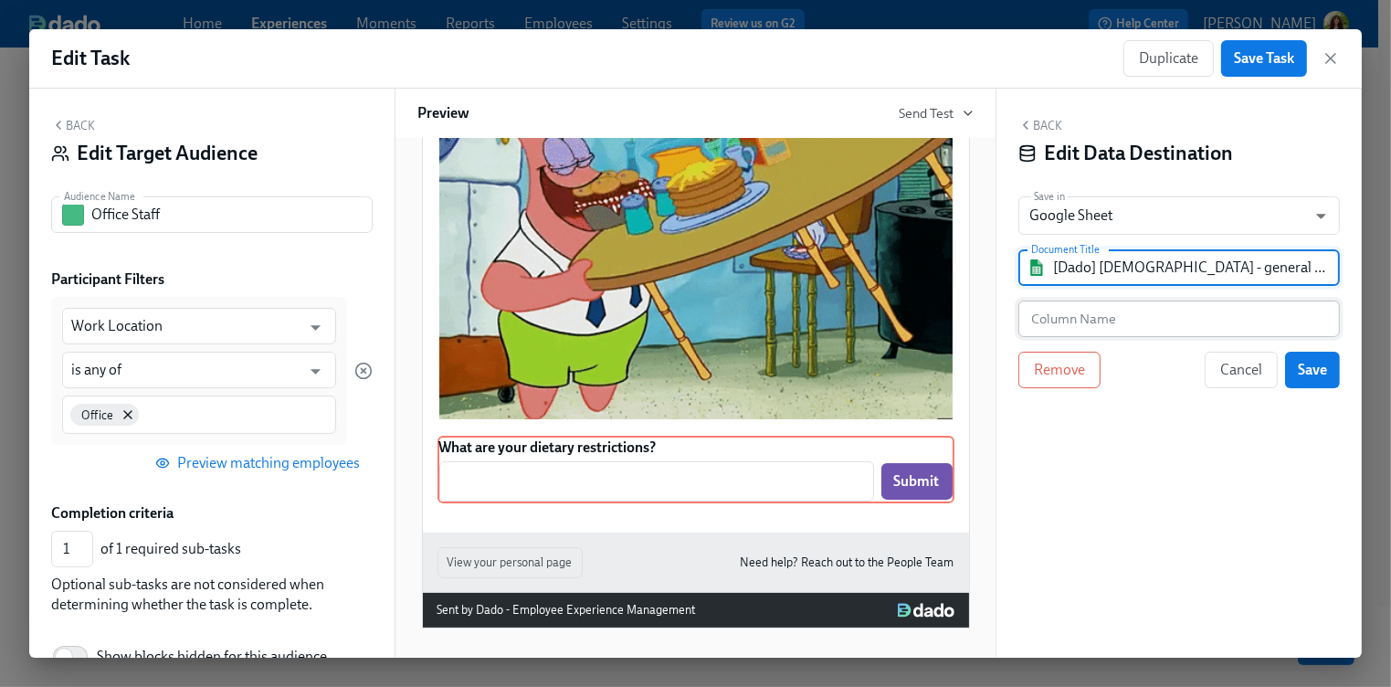
click at [1108, 327] on input "text" at bounding box center [1178, 318] width 321 height 37
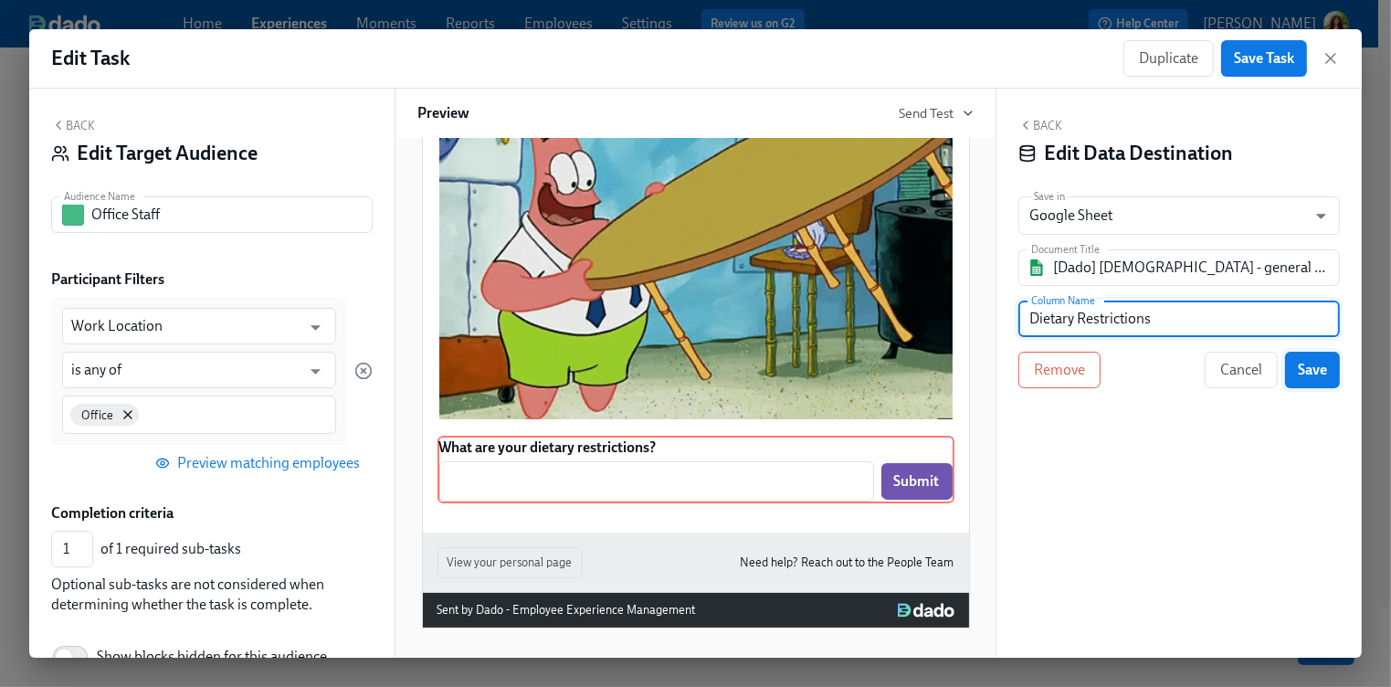
type input "Dietary Restrictions"
click at [1330, 365] on button "Save" at bounding box center [1312, 370] width 55 height 37
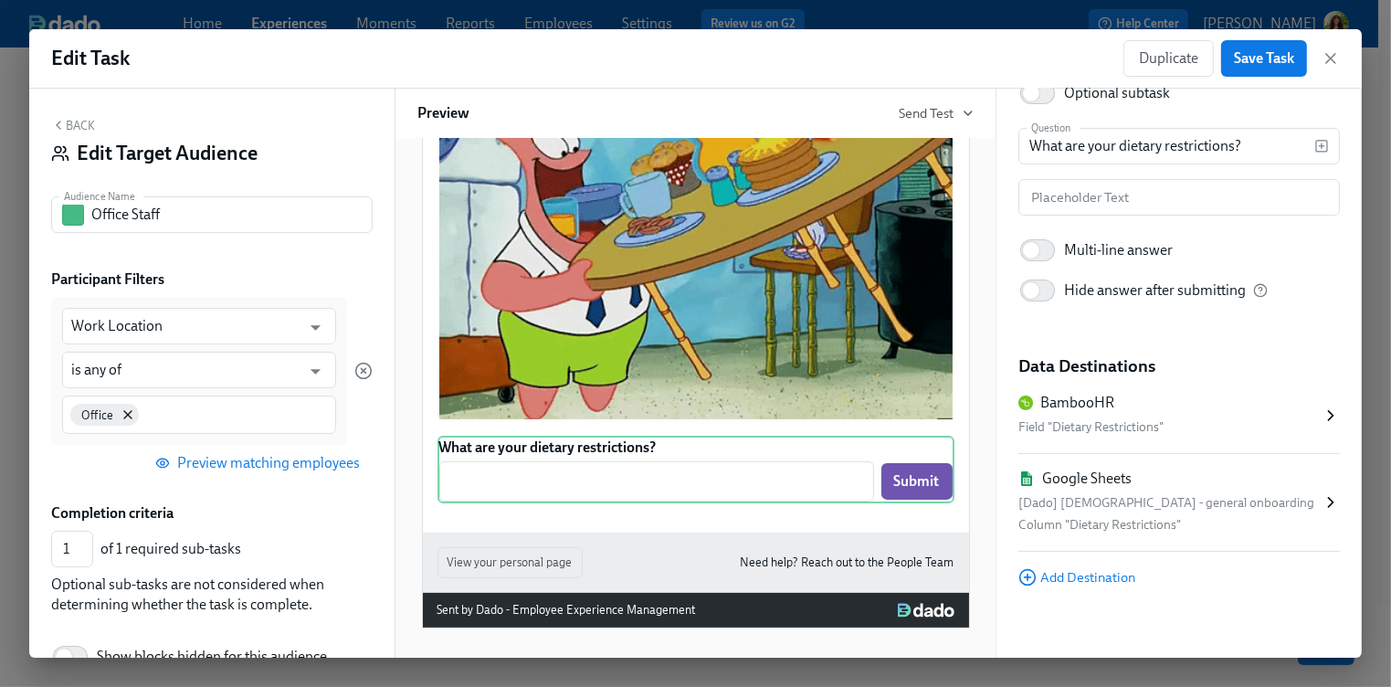
scroll to position [177, 0]
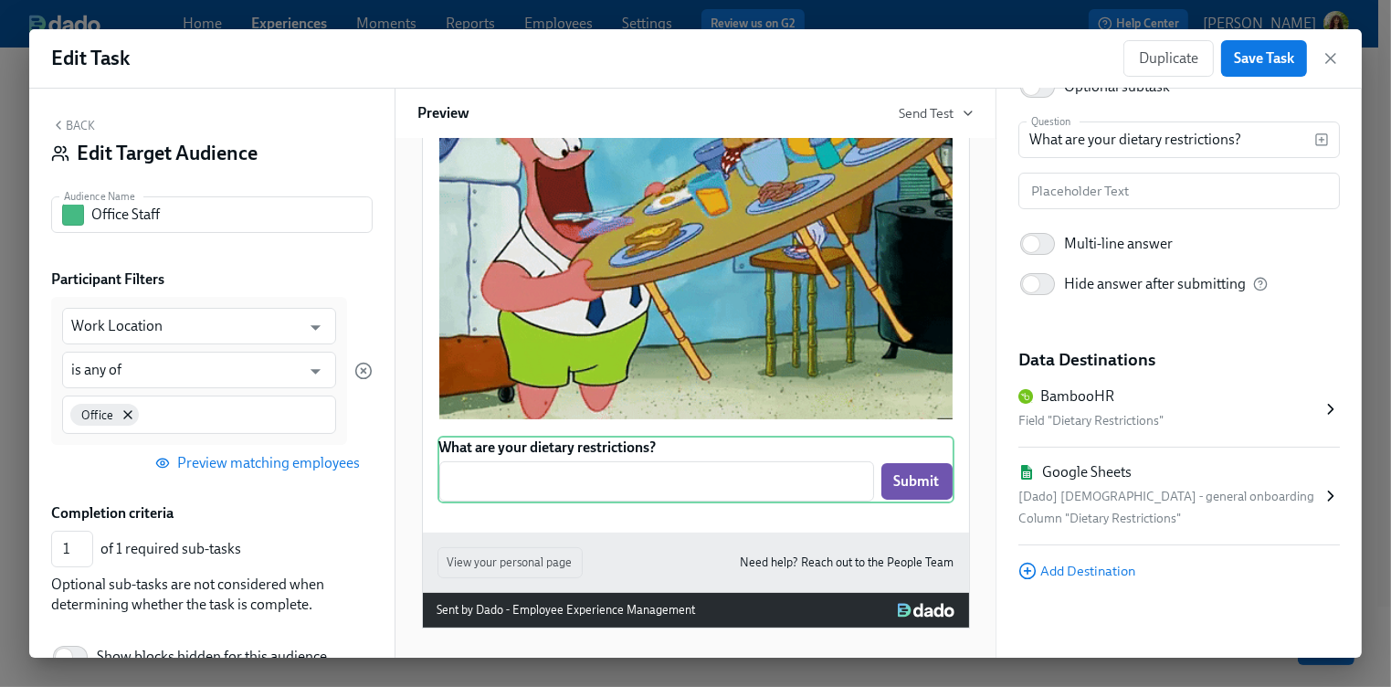
click at [79, 118] on button "Back" at bounding box center [73, 125] width 44 height 15
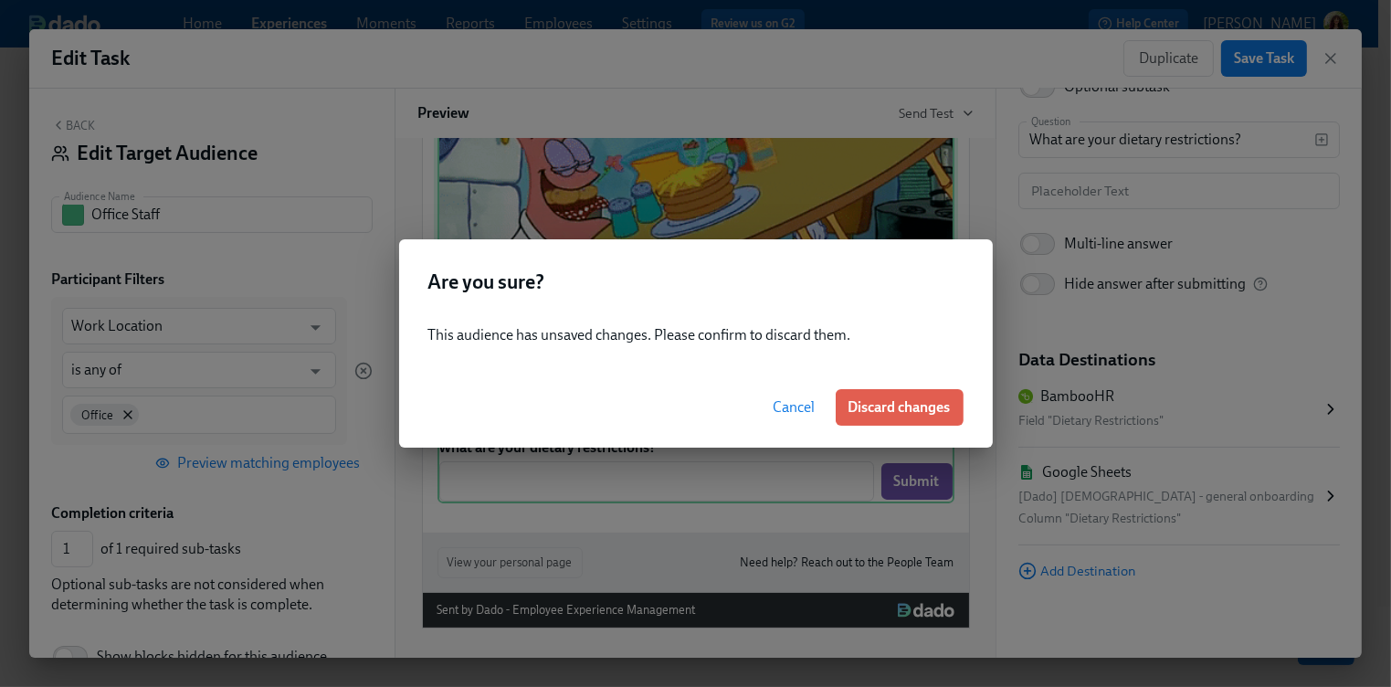
click at [914, 418] on button "Discard changes" at bounding box center [900, 407] width 128 height 37
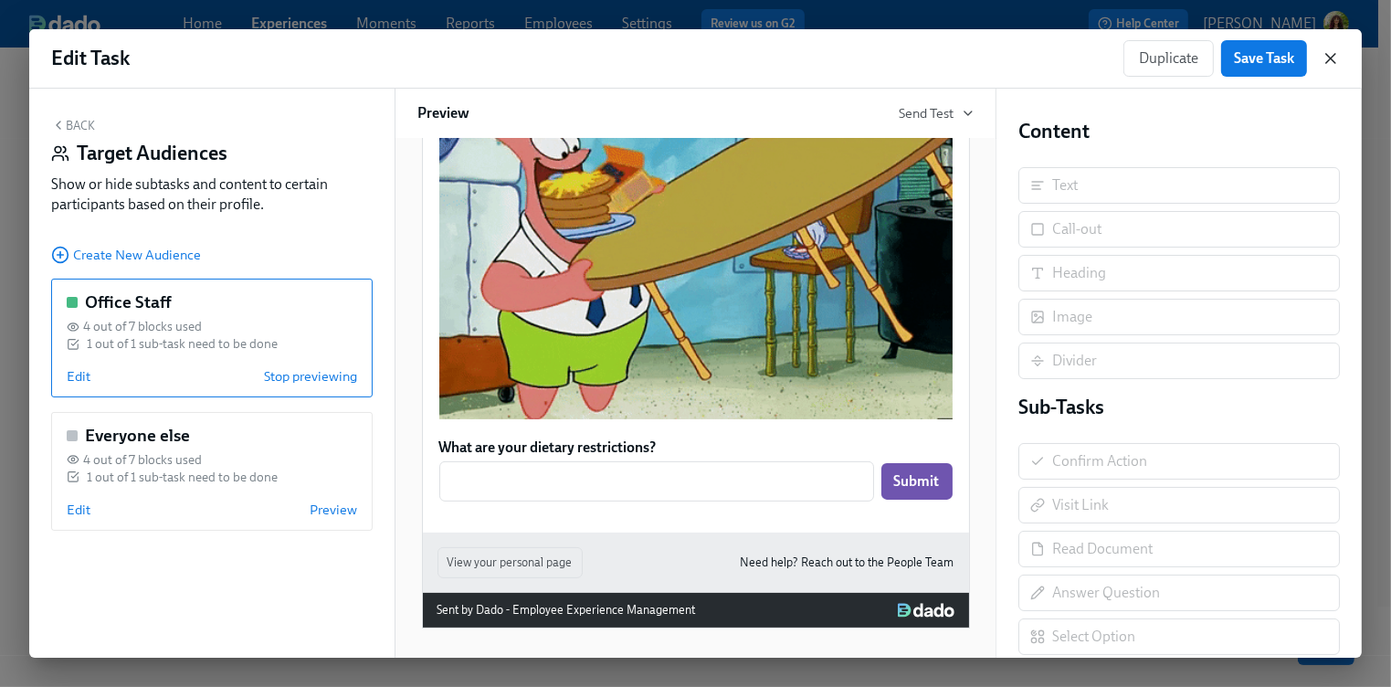
click at [1329, 56] on icon "button" at bounding box center [1330, 58] width 18 height 18
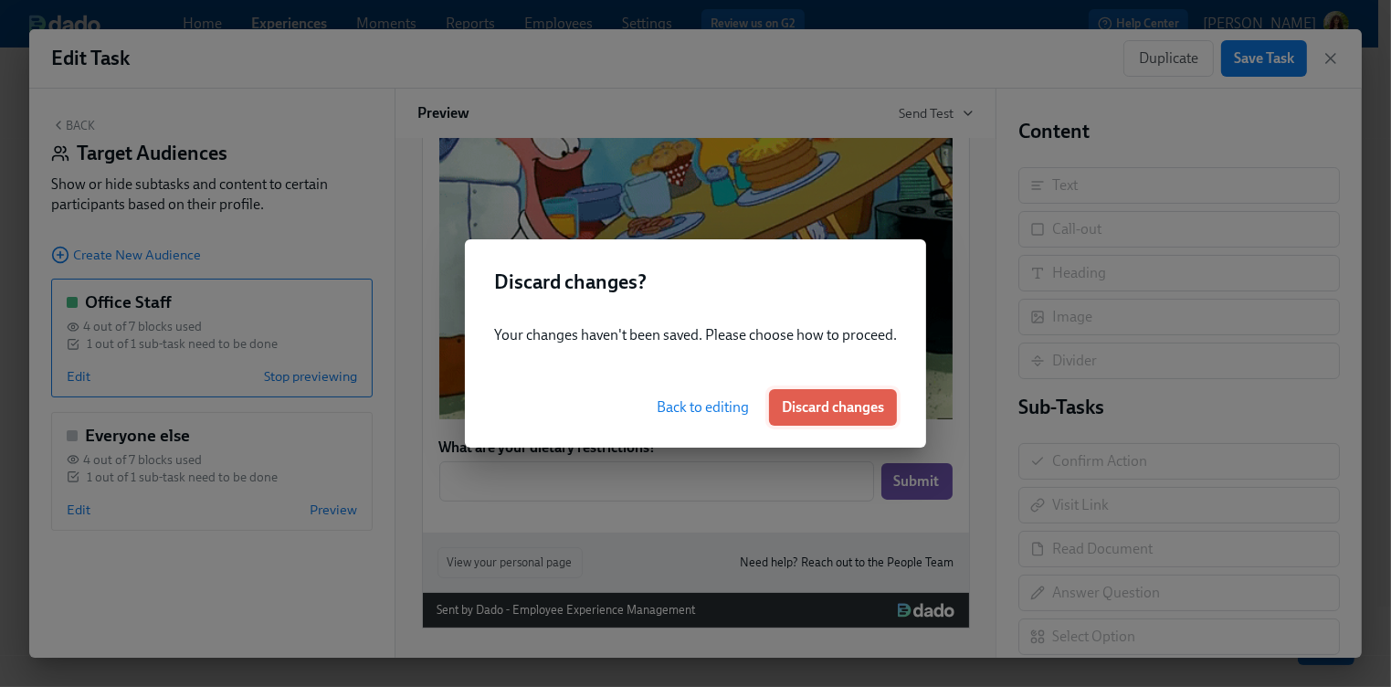
click at [844, 404] on span "Discard changes" at bounding box center [833, 407] width 102 height 18
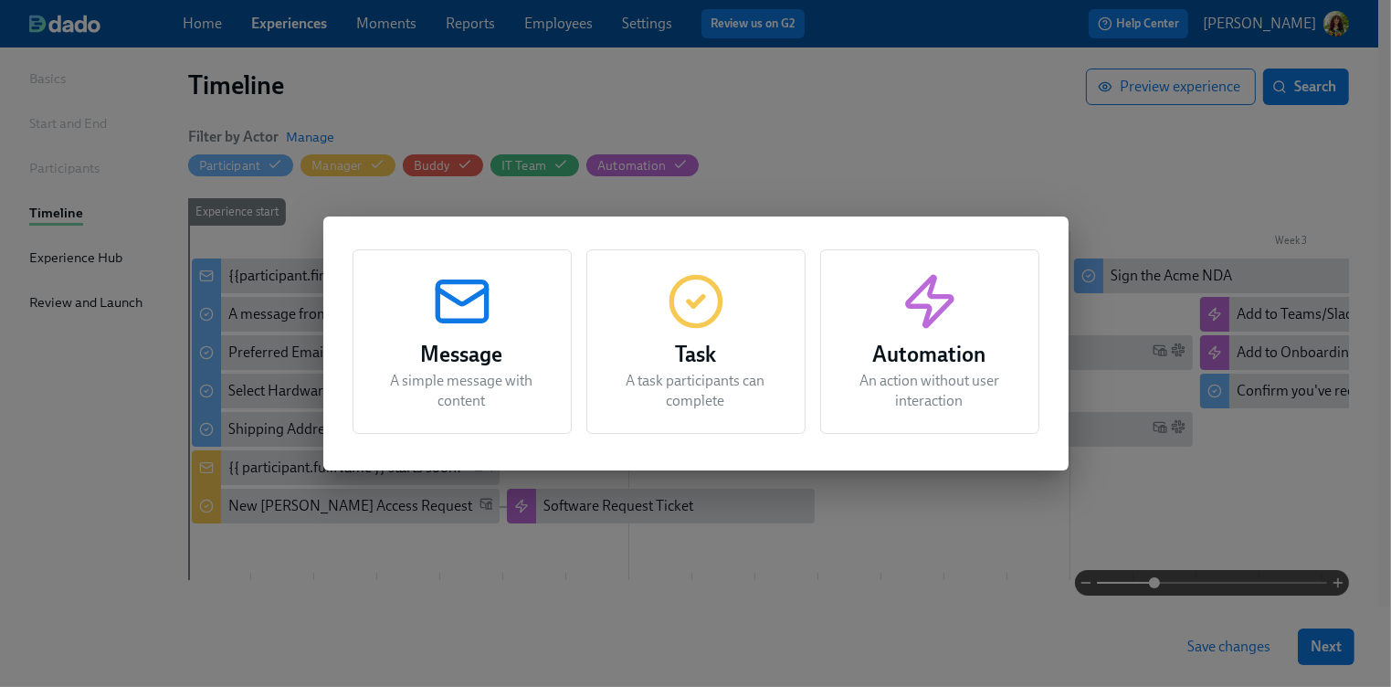
click at [719, 372] on p "A task participants can complete" at bounding box center [696, 391] width 174 height 40
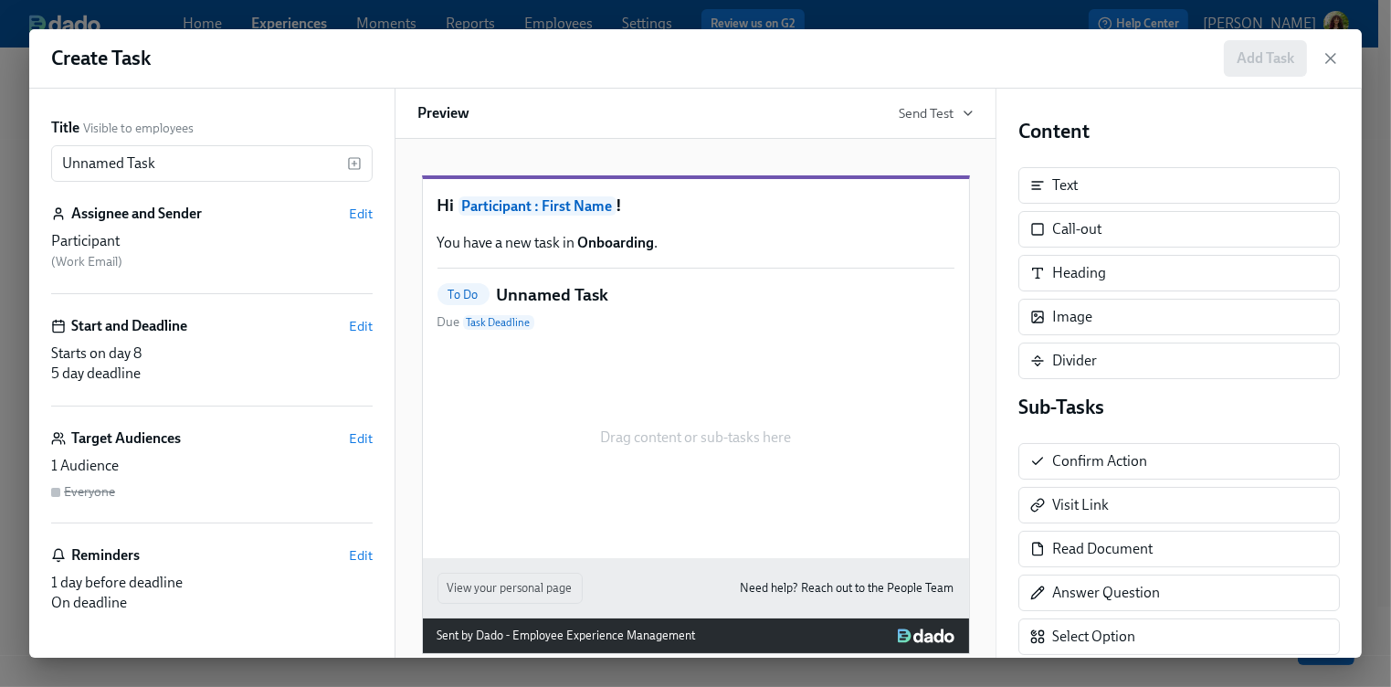
scroll to position [384, 0]
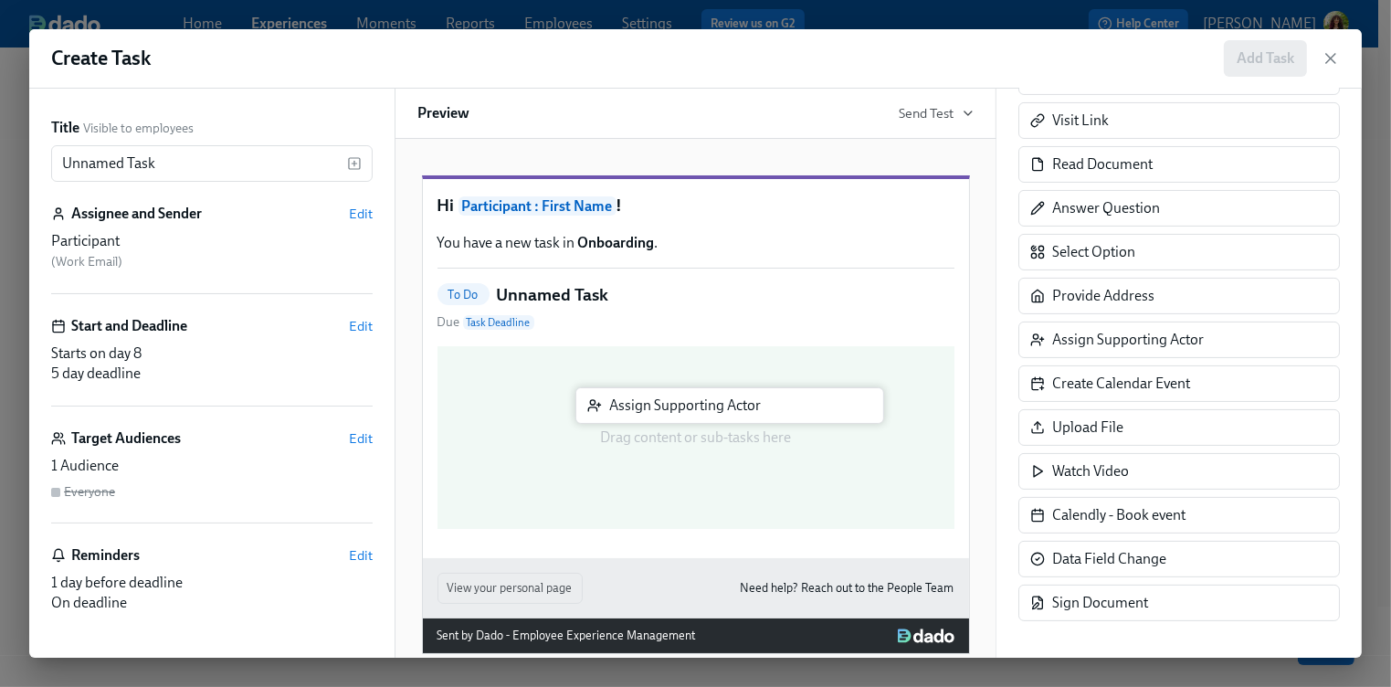
drag, startPoint x: 1158, startPoint y: 338, endPoint x: 708, endPoint y: 422, distance: 458.0
click at [709, 412] on div "Title Visible to employees Unnamed Task ​ Assignee and Sender Edit Participant …" at bounding box center [695, 373] width 1332 height 569
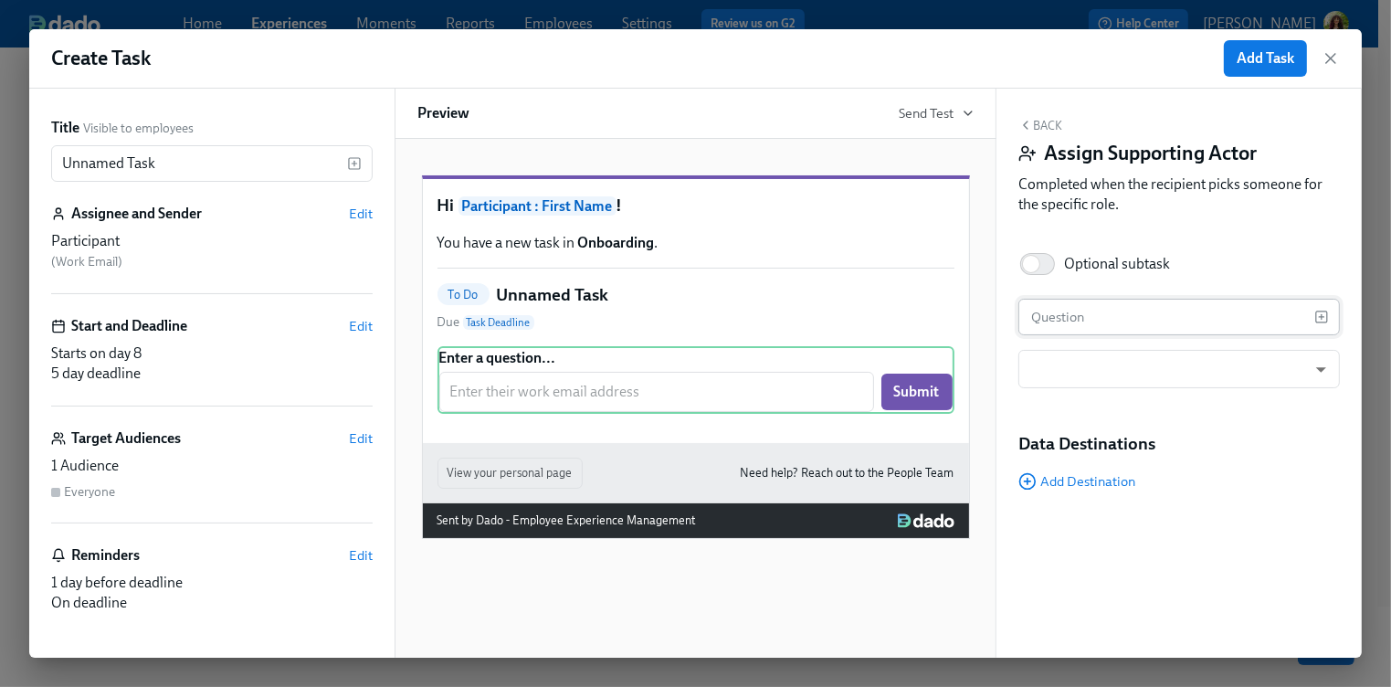
click at [1043, 320] on input "text" at bounding box center [1166, 317] width 296 height 37
type input "Who's their pod leader"
click at [217, 237] on div "Participant" at bounding box center [211, 241] width 321 height 20
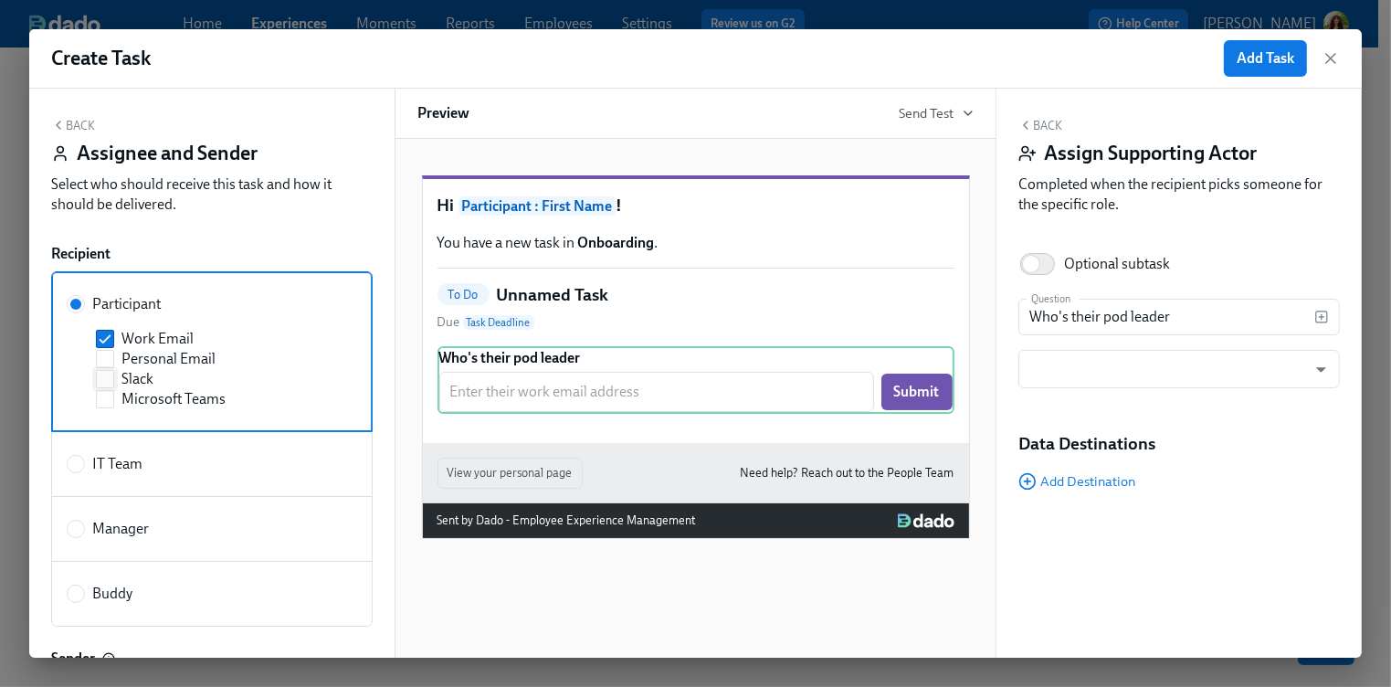
click at [108, 379] on input "Slack" at bounding box center [105, 379] width 16 height 16
checkbox input "true"
click at [105, 331] on input "Work Email" at bounding box center [105, 339] width 16 height 16
checkbox input "false"
click at [81, 533] on input "Manager" at bounding box center [76, 529] width 16 height 16
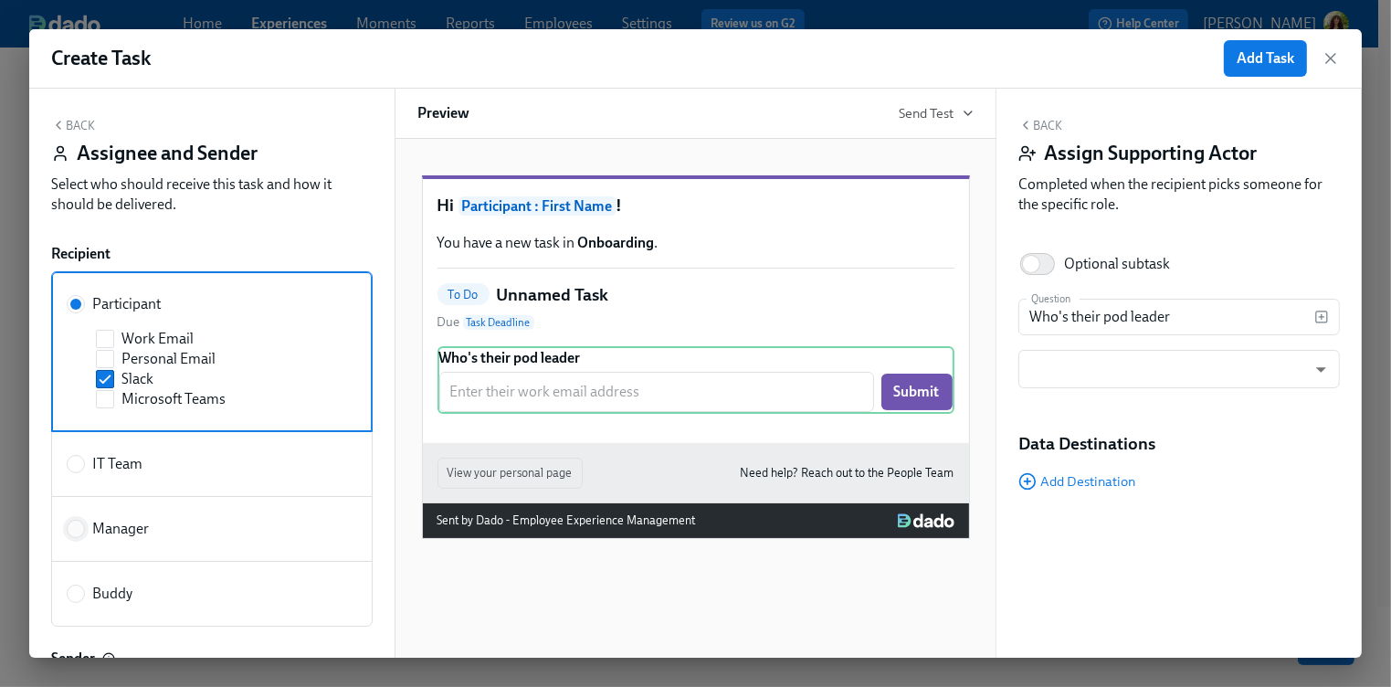
radio input "true"
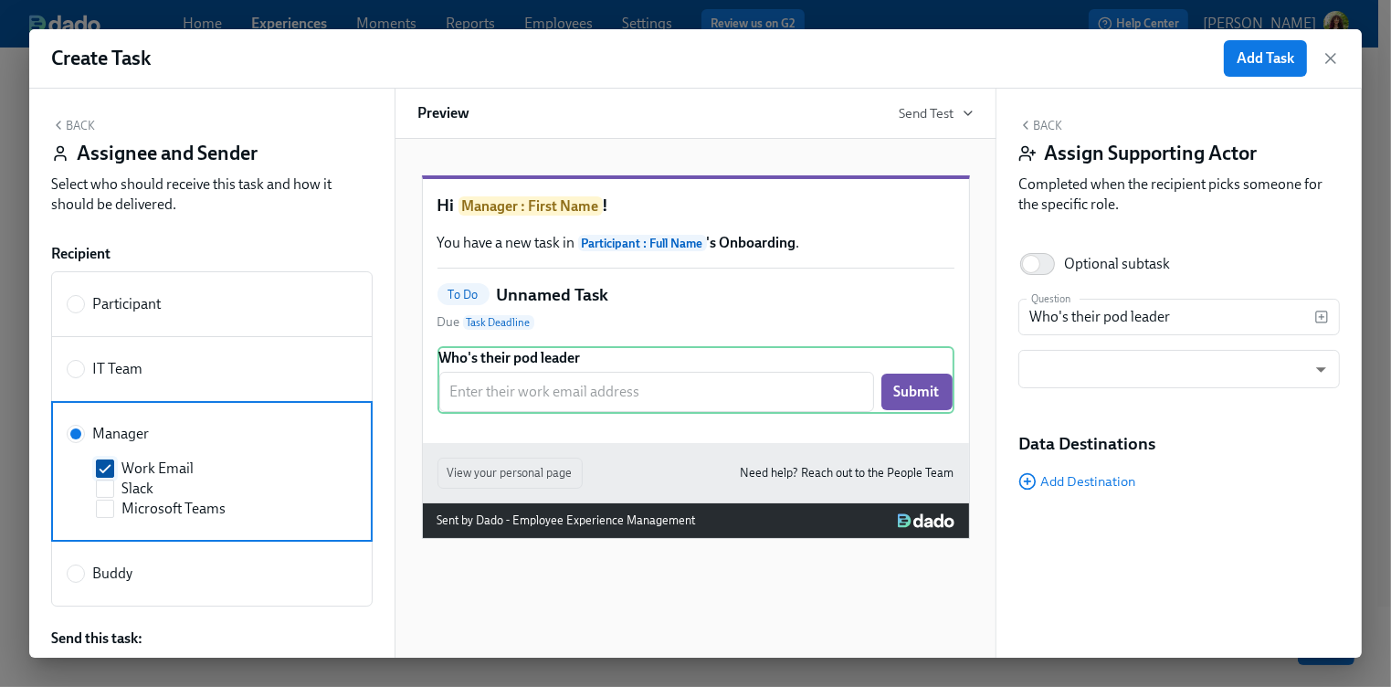
drag, startPoint x: 110, startPoint y: 489, endPoint x: 98, endPoint y: 461, distance: 30.7
click at [110, 489] on input "Slack" at bounding box center [105, 488] width 16 height 16
checkbox input "true"
drag, startPoint x: 98, startPoint y: 460, endPoint x: 167, endPoint y: 394, distance: 96.2
click at [101, 458] on label "Work Email" at bounding box center [215, 468] width 239 height 20
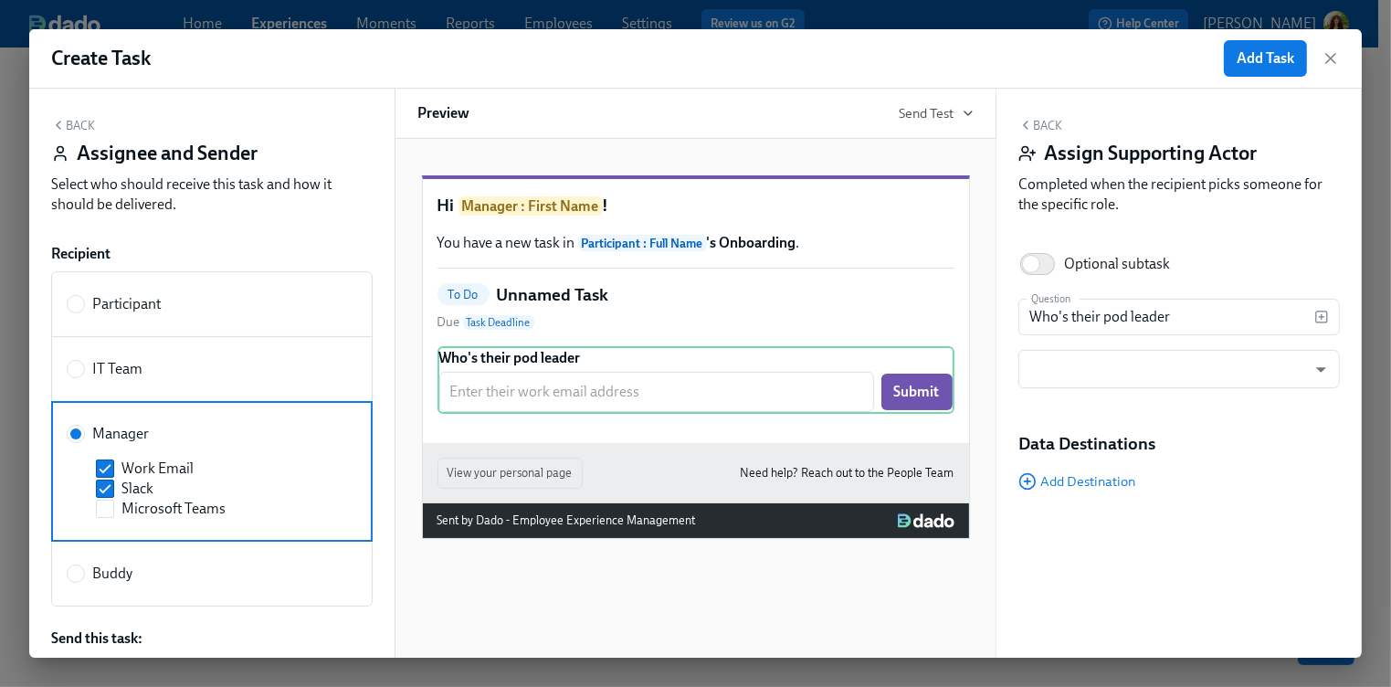
click at [101, 460] on input "Work Email" at bounding box center [105, 468] width 16 height 16
checkbox input "false"
click at [1331, 60] on icon "button" at bounding box center [1330, 58] width 18 height 18
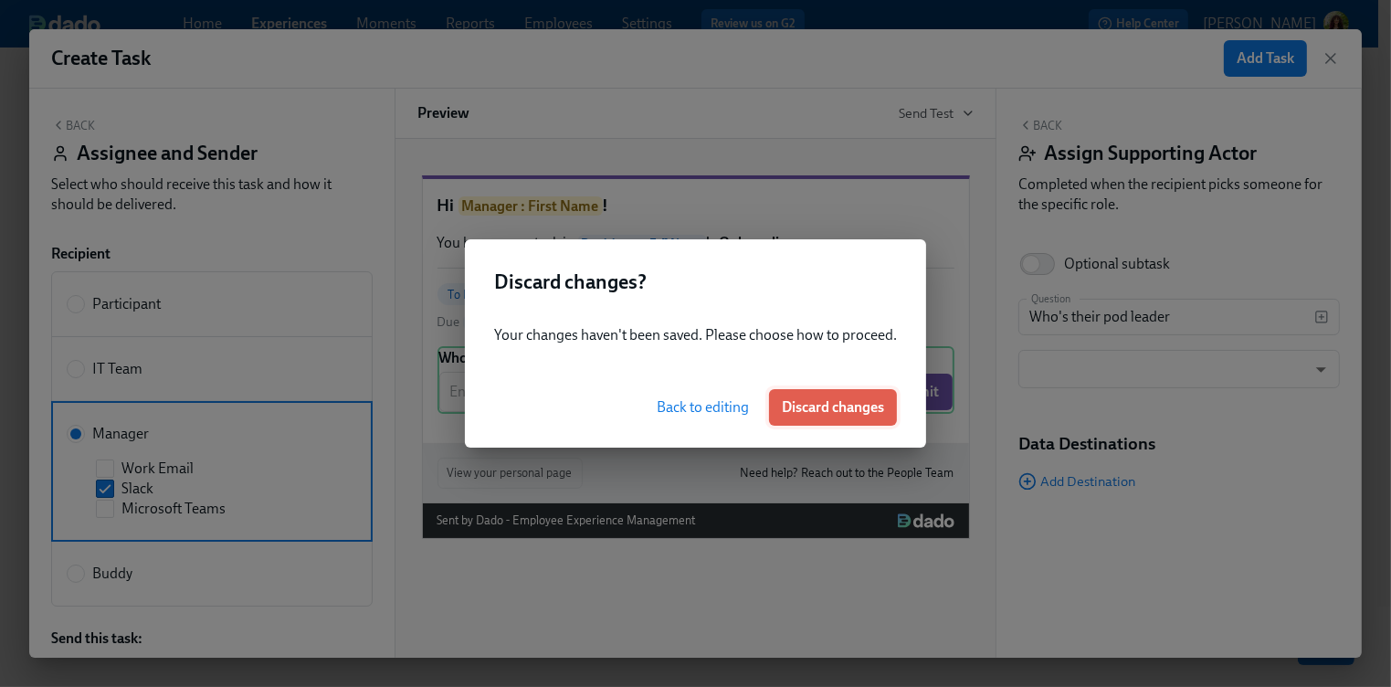
click at [869, 413] on span "Discard changes" at bounding box center [833, 407] width 102 height 18
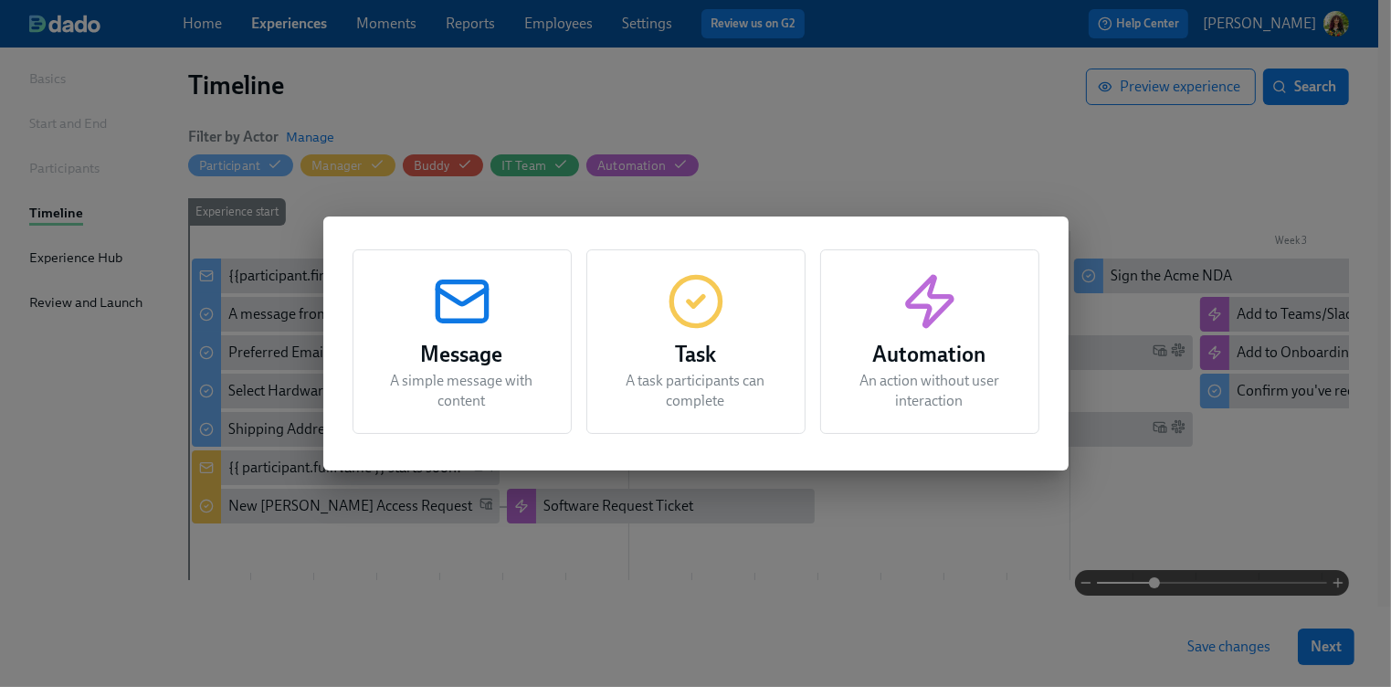
click at [892, 357] on h3 "Automation" at bounding box center [930, 354] width 174 height 33
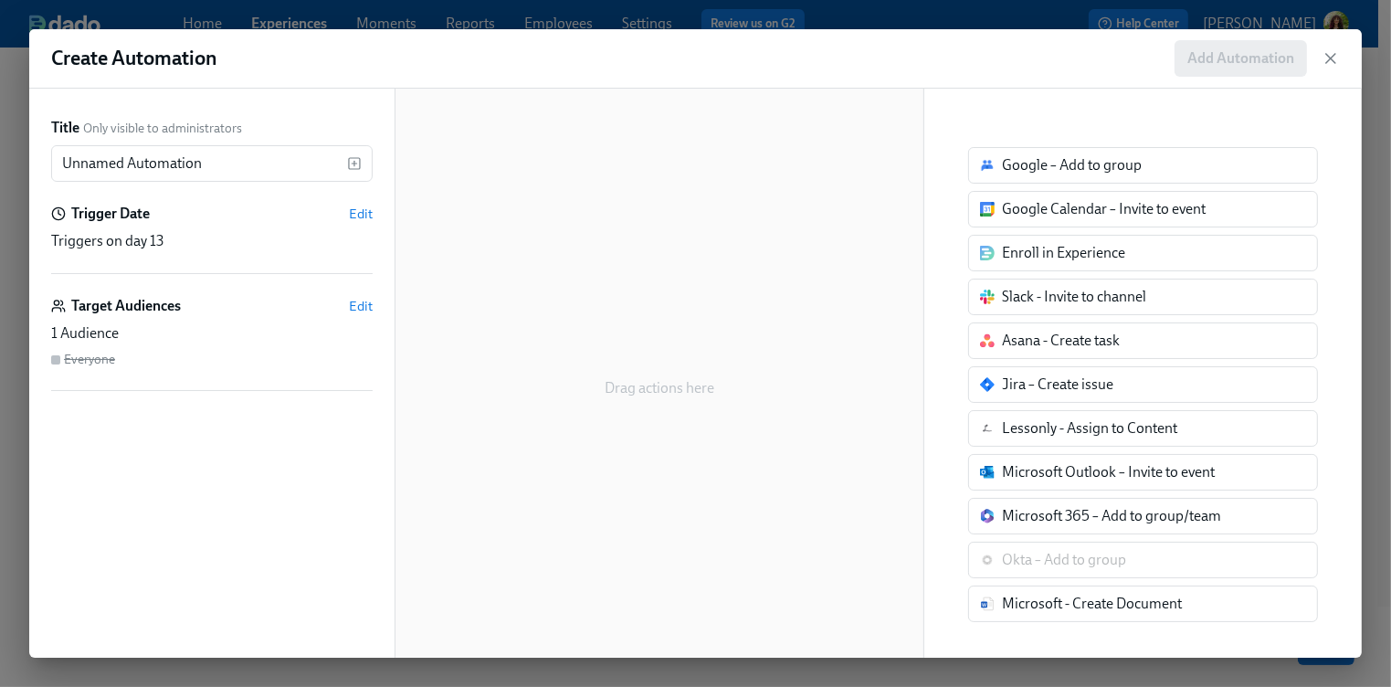
scroll to position [0, 0]
click at [1332, 52] on icon "button" at bounding box center [1330, 58] width 18 height 18
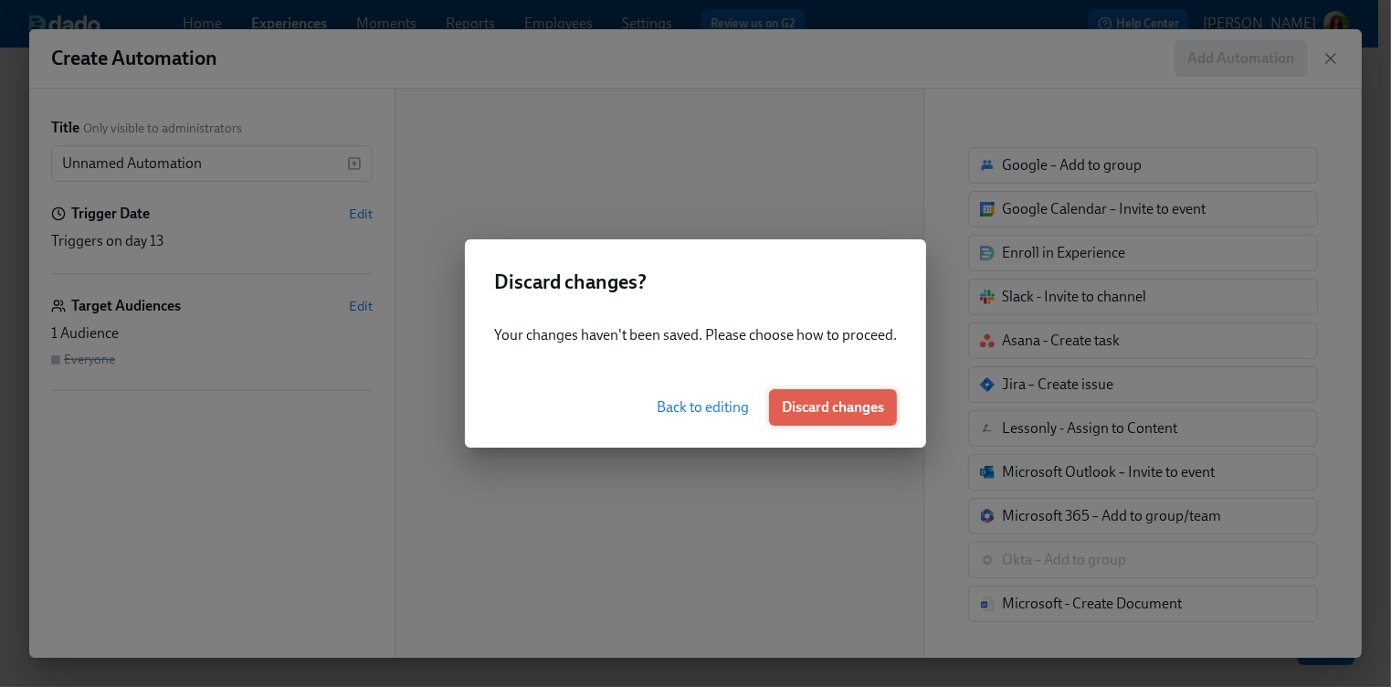
click at [827, 416] on span "Discard changes" at bounding box center [833, 407] width 102 height 18
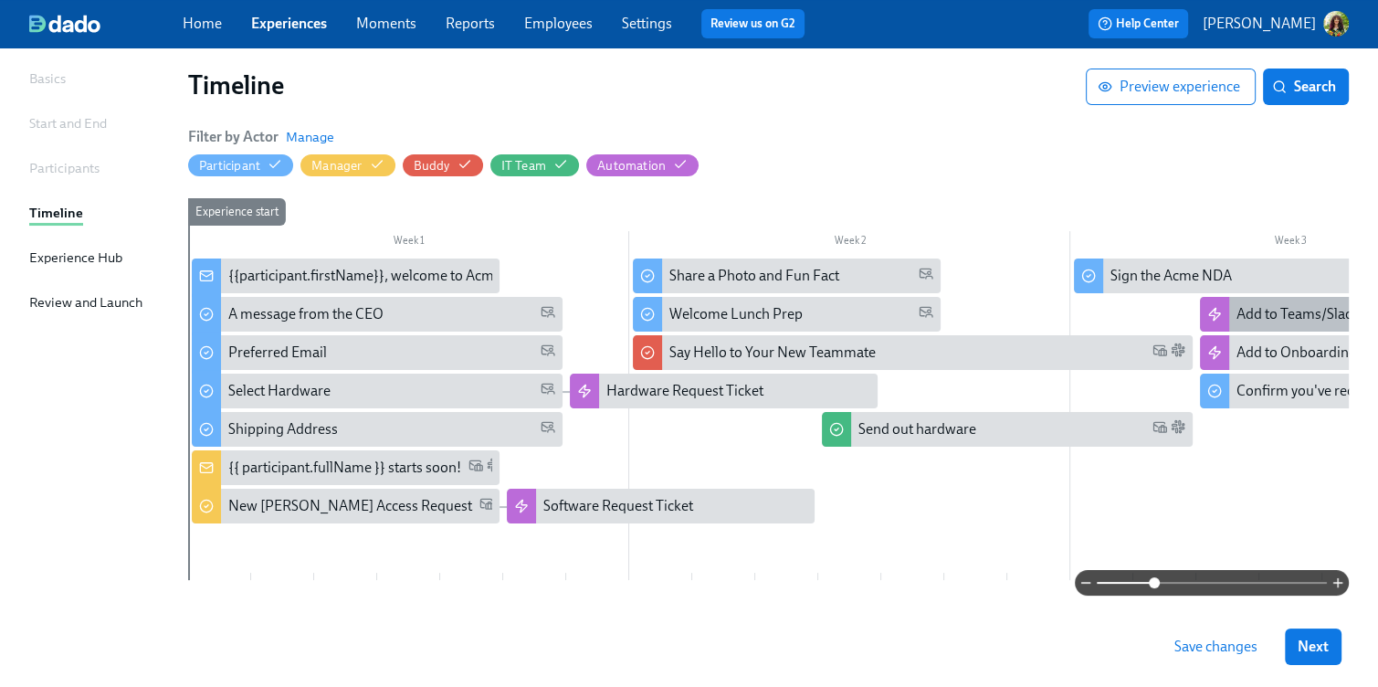
click at [1279, 312] on div "Add to Teams/Slack Channels" at bounding box center [1328, 314] width 184 height 20
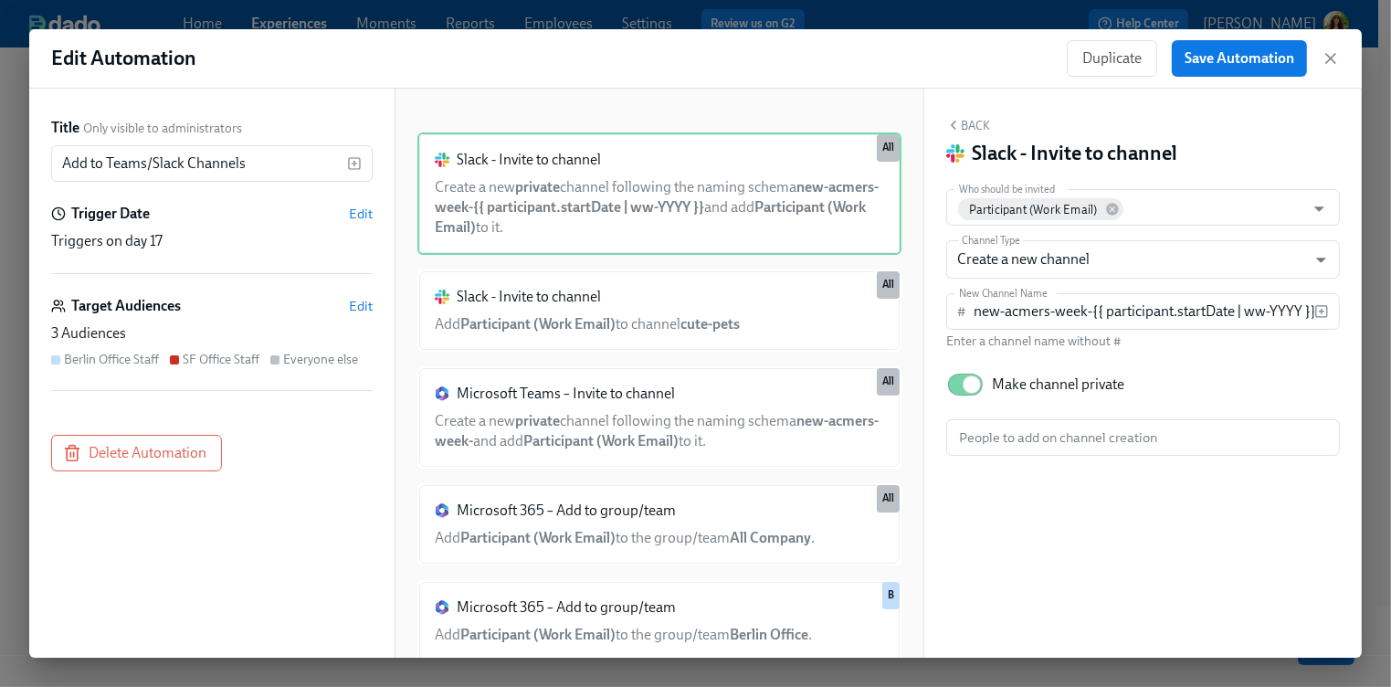
click at [1329, 60] on icon "button" at bounding box center [1330, 58] width 9 height 9
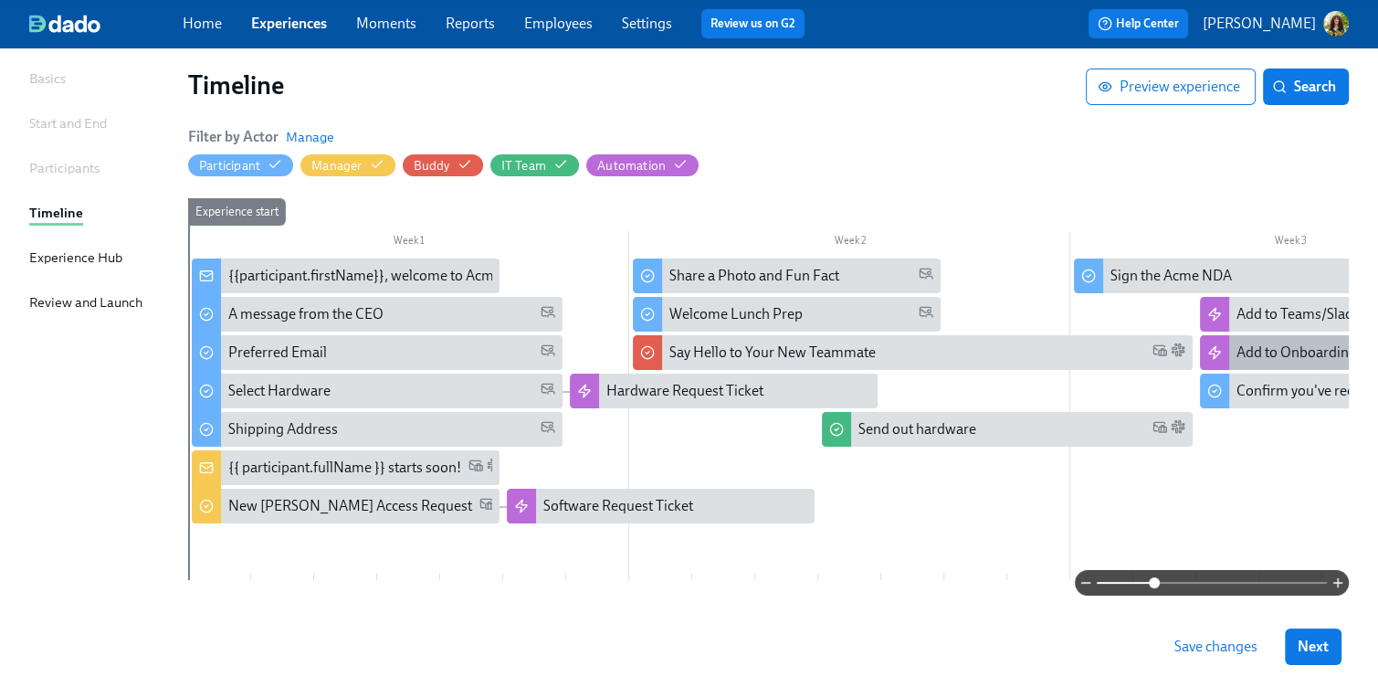
click at [1274, 343] on div "Add to Onboarding Calendar Events" at bounding box center [1348, 352] width 224 height 20
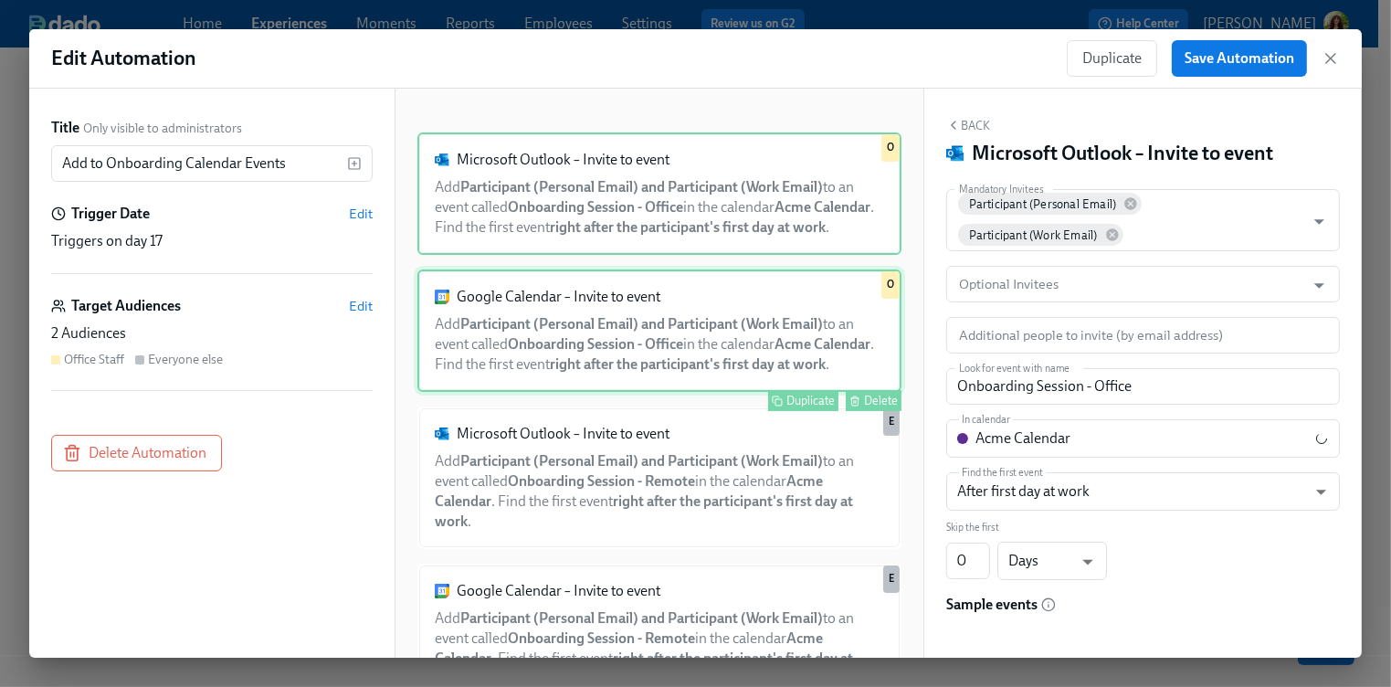
click at [637, 360] on div "Google Calendar – Invite to event Add Participant (Personal Email) and Particip…" at bounding box center [659, 330] width 484 height 122
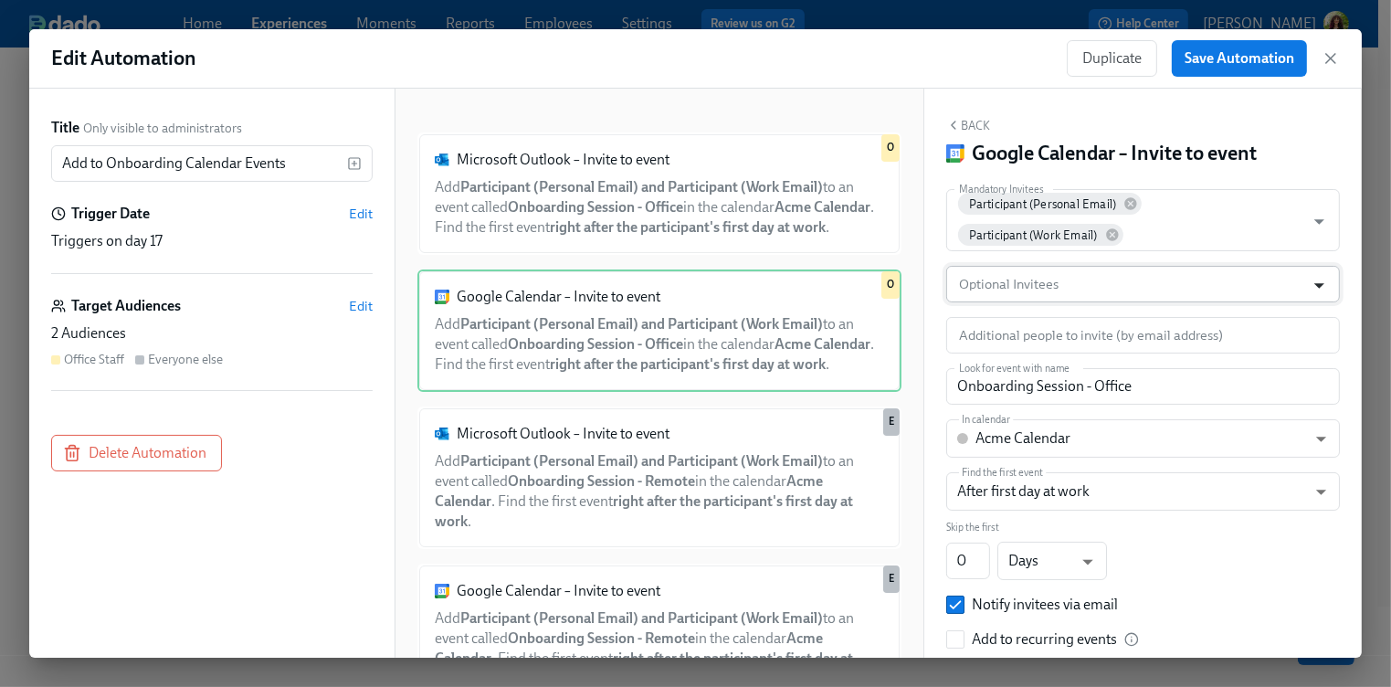
click at [1312, 287] on icon "Open" at bounding box center [1319, 285] width 25 height 25
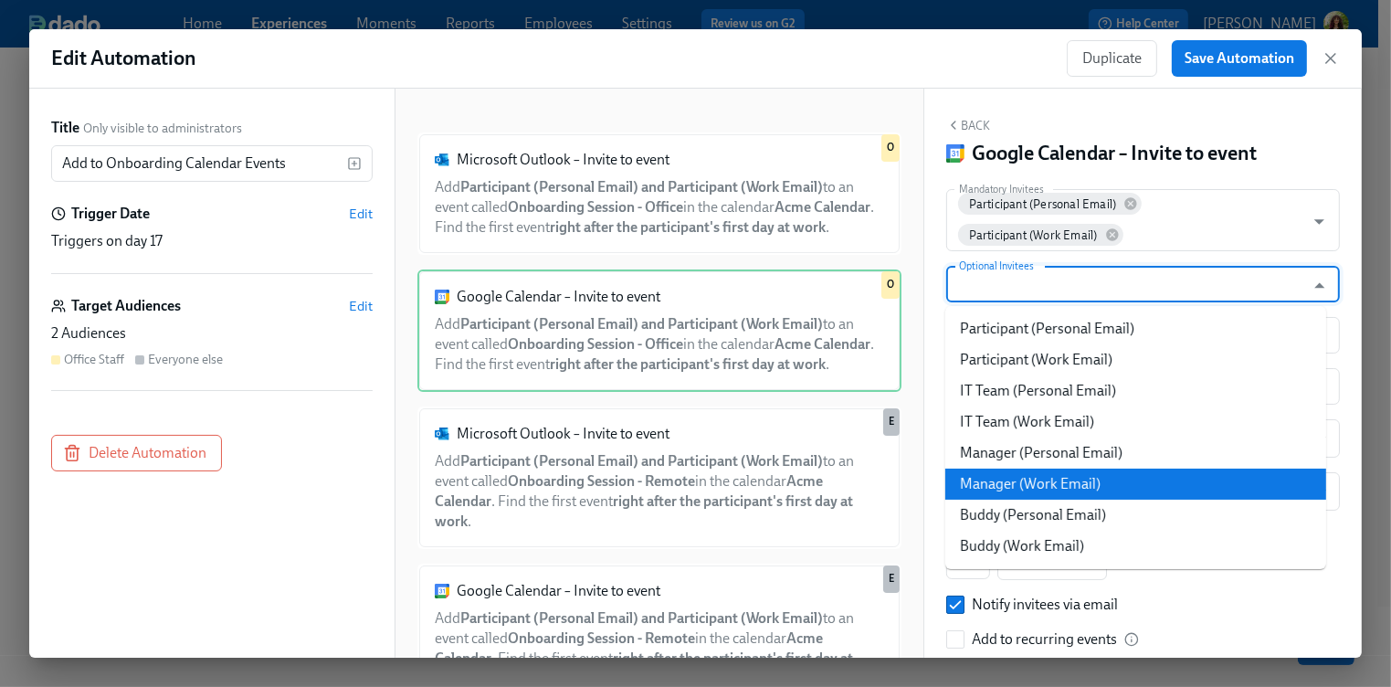
click at [1106, 478] on li "Manager (Work Email)" at bounding box center [1135, 483] width 381 height 31
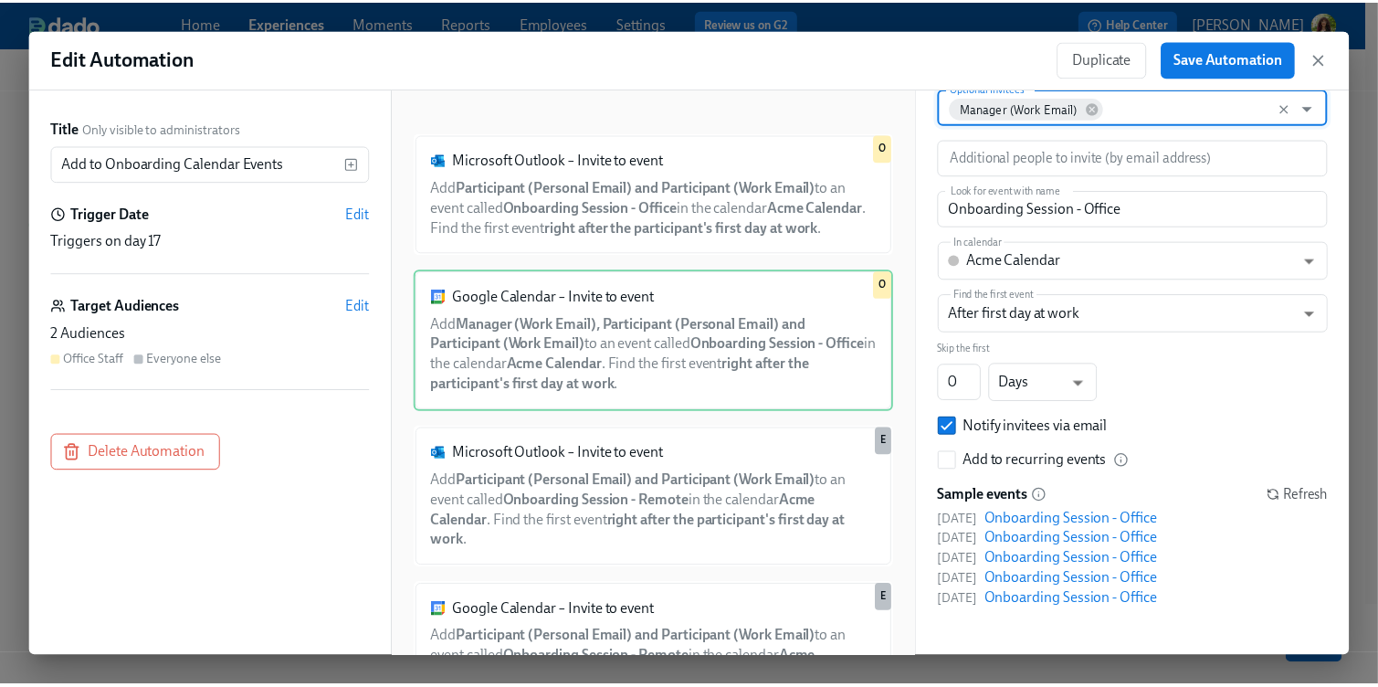
scroll to position [179, 0]
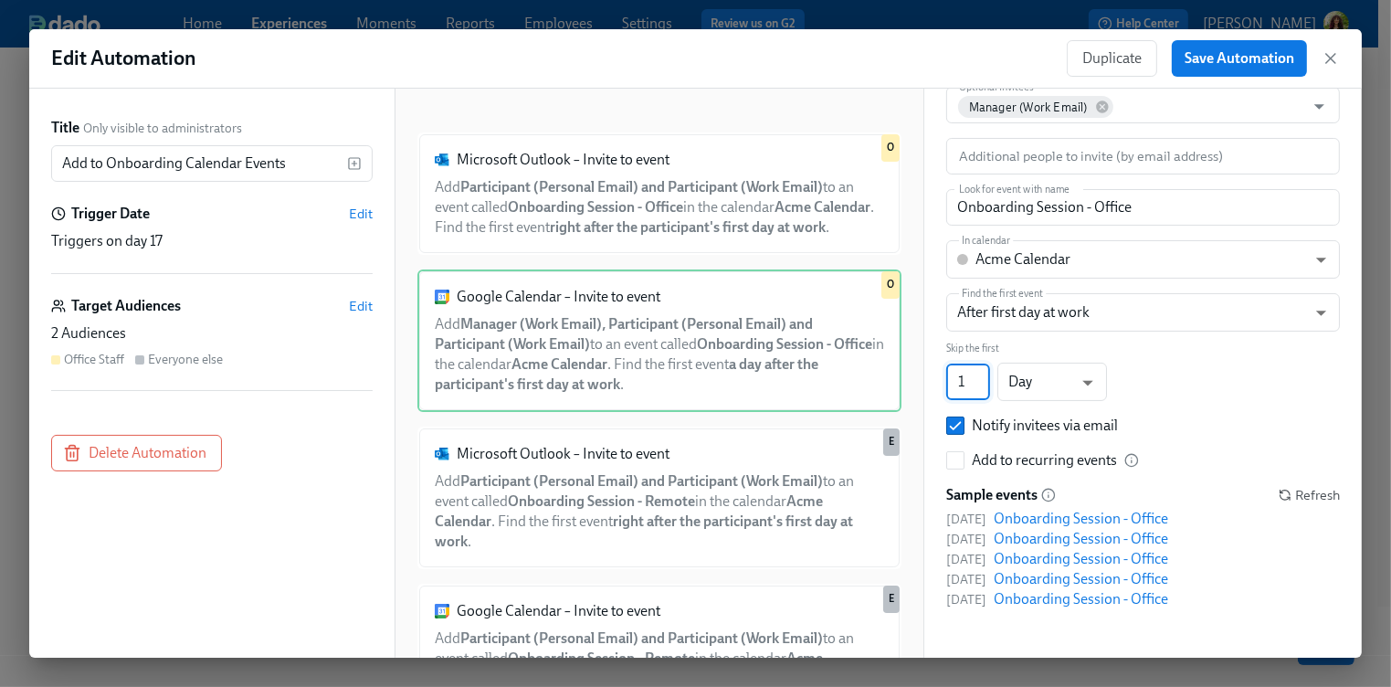
type input "1"
click at [982, 374] on input "1" at bounding box center [968, 381] width 44 height 37
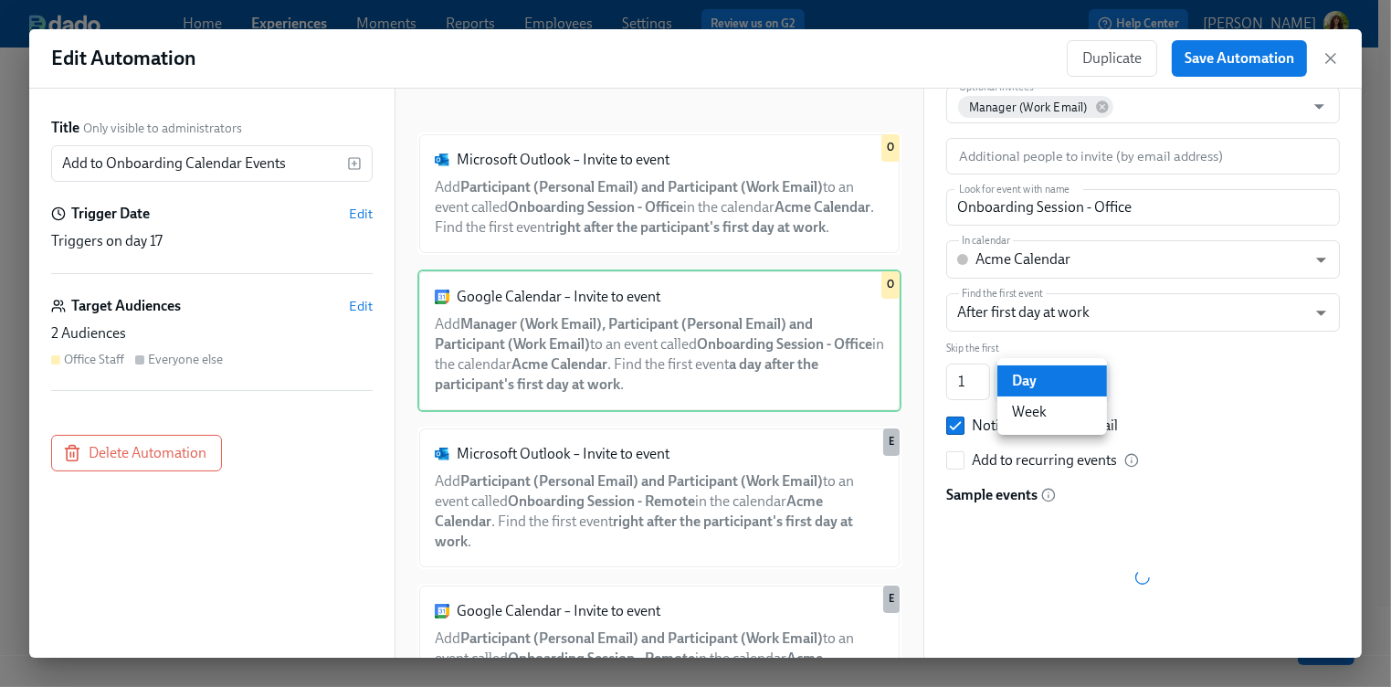
click at [1088, 379] on body "Home Experiences Moments Reports Employees Settings Review us on G2 Help Center…" at bounding box center [695, 307] width 1391 height 860
click at [1073, 410] on li "Week" at bounding box center [1052, 411] width 110 height 31
type input "w"
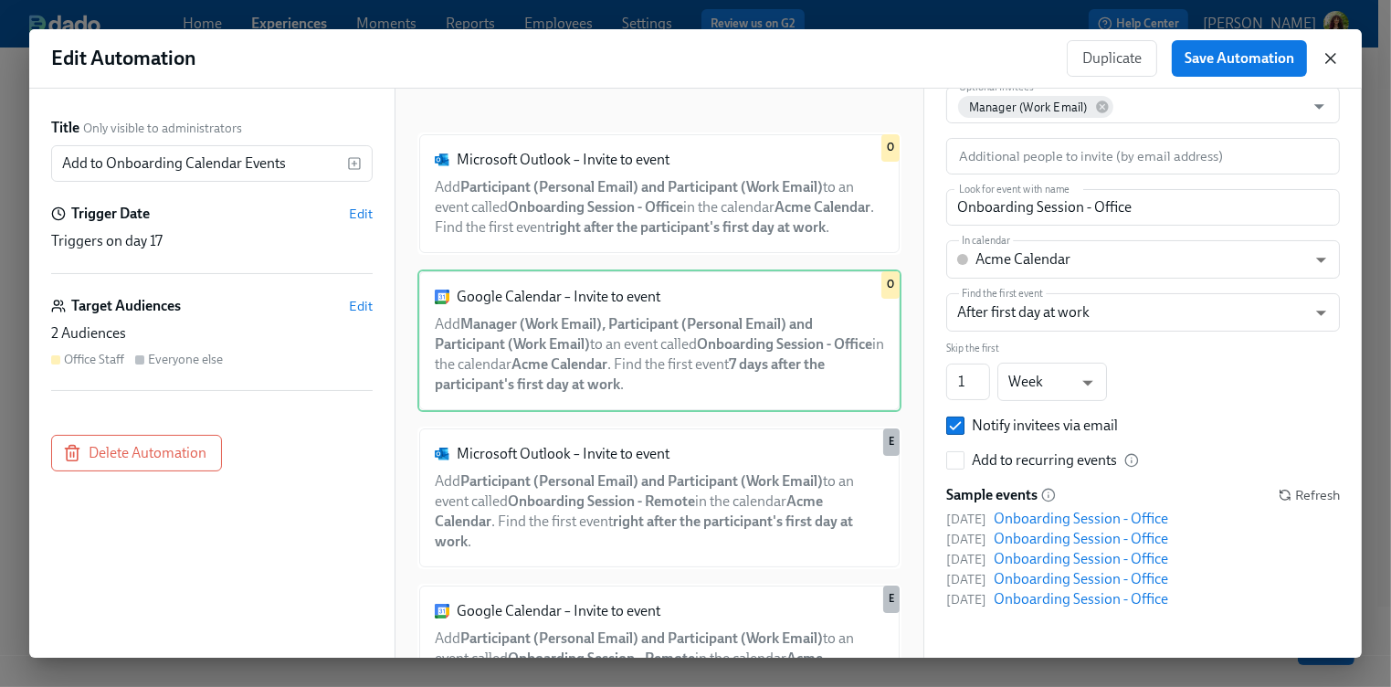
click at [1327, 58] on icon "button" at bounding box center [1330, 58] width 18 height 18
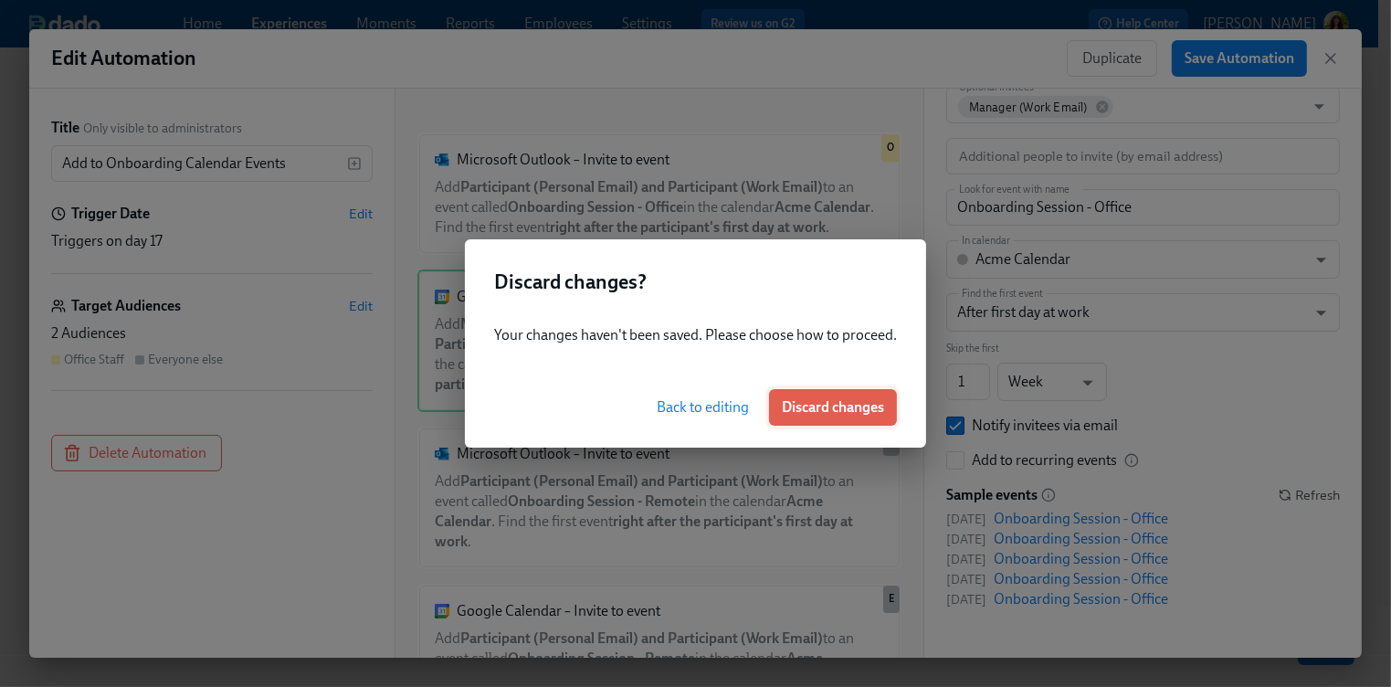
click at [837, 410] on span "Discard changes" at bounding box center [833, 407] width 102 height 18
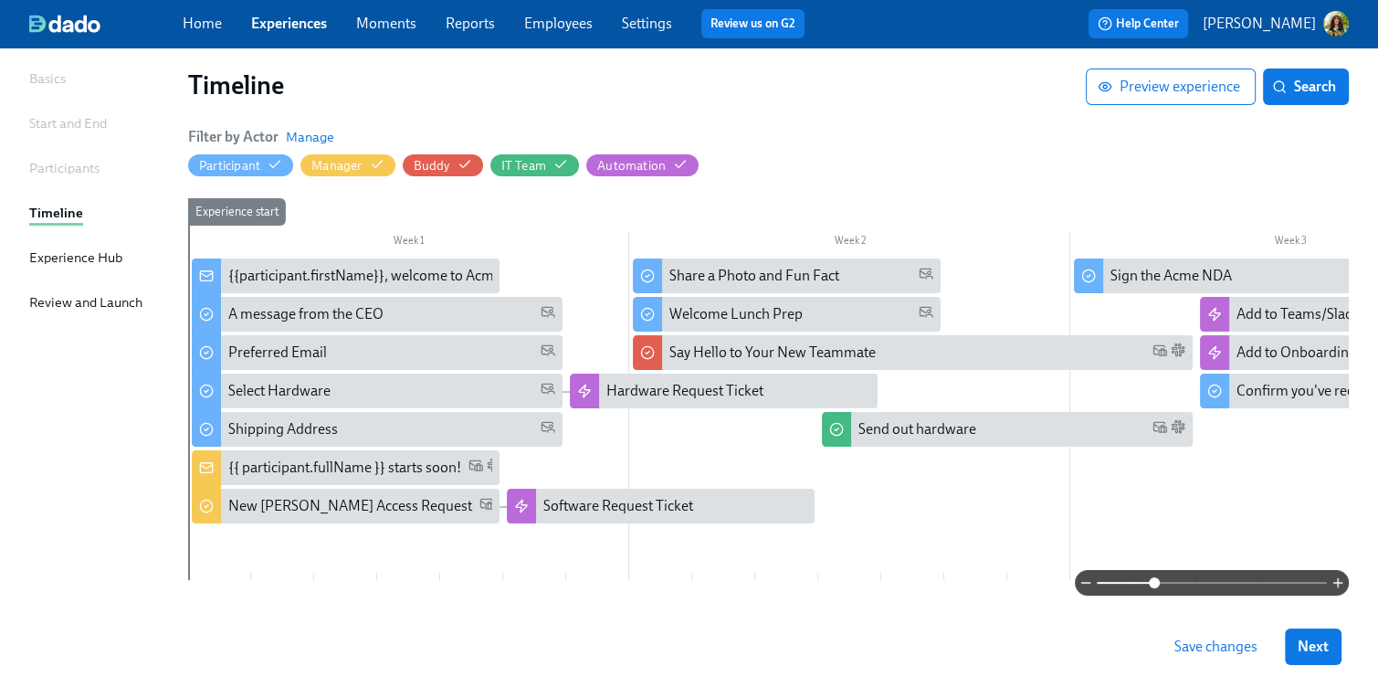
click at [487, 21] on link "Reports" at bounding box center [470, 23] width 49 height 17
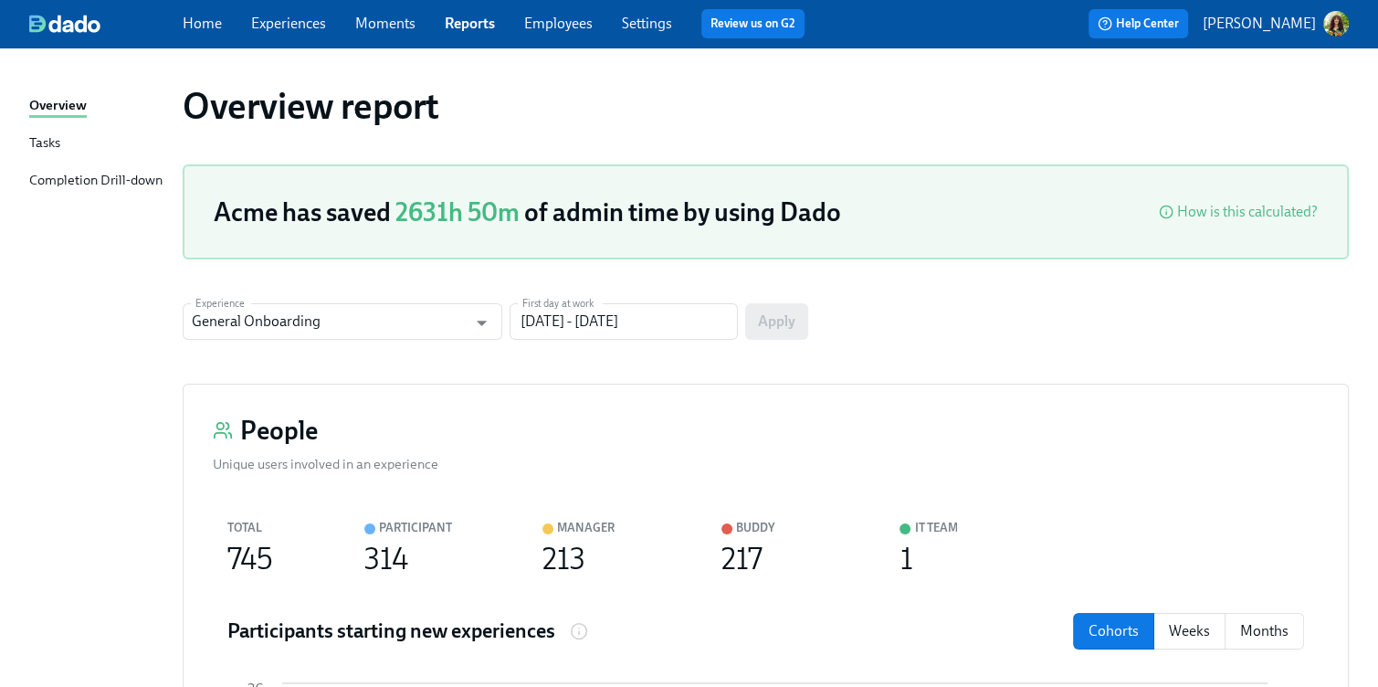
click at [62, 184] on div "Completion Drill-down" at bounding box center [95, 181] width 133 height 23
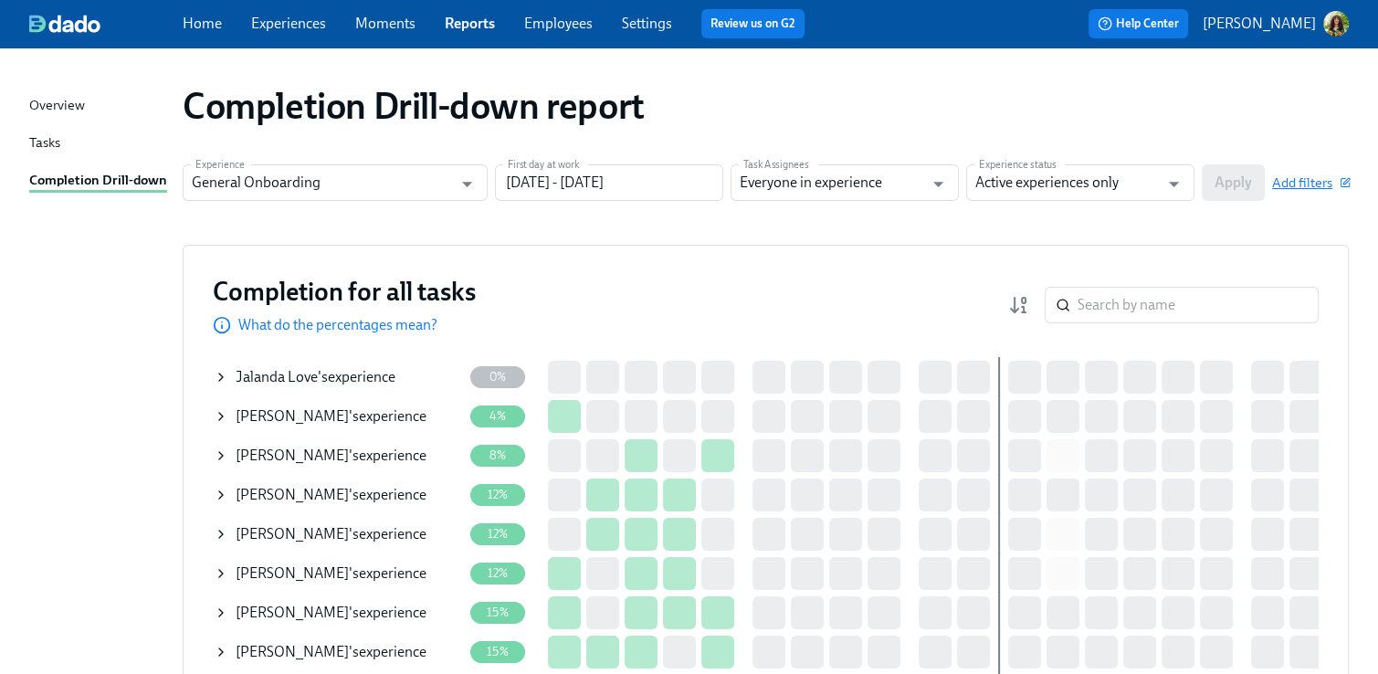
click at [1332, 185] on span "Add filters" at bounding box center [1310, 183] width 77 height 18
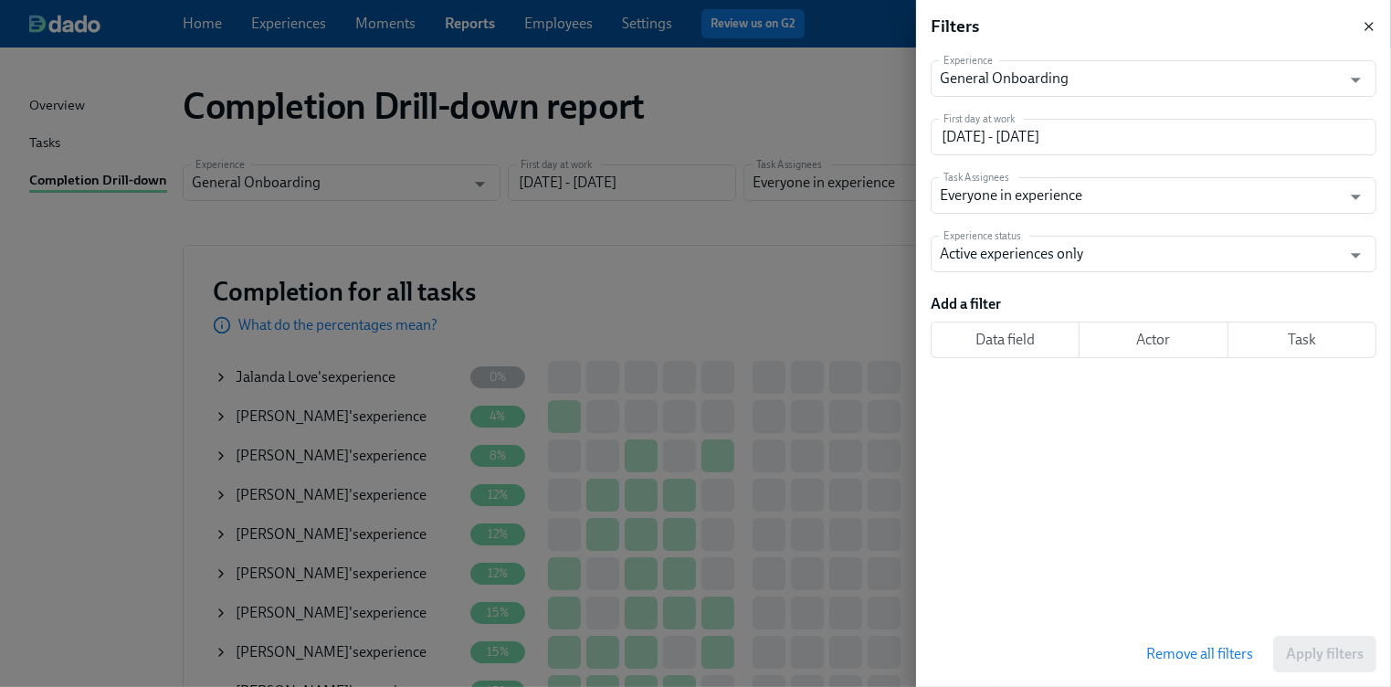
click at [1372, 26] on icon "button" at bounding box center [1369, 26] width 15 height 15
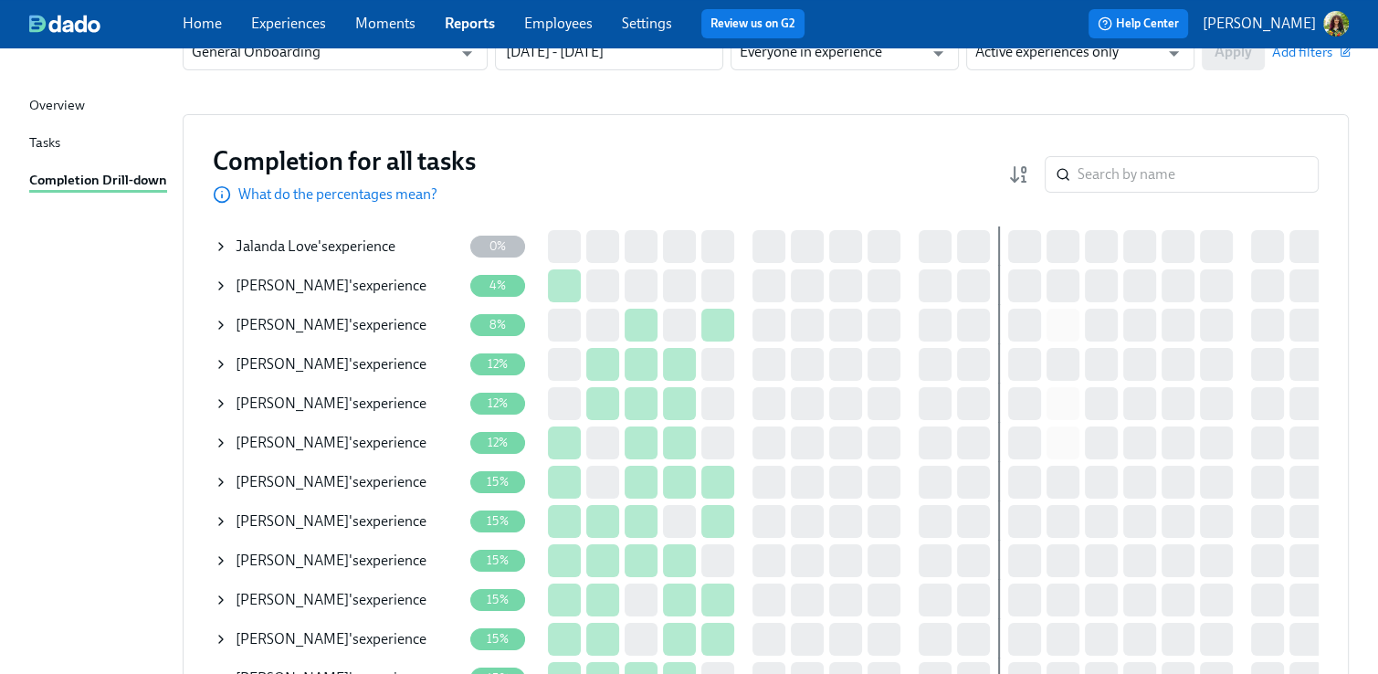
scroll to position [132, 0]
click at [222, 279] on icon at bounding box center [221, 284] width 15 height 15
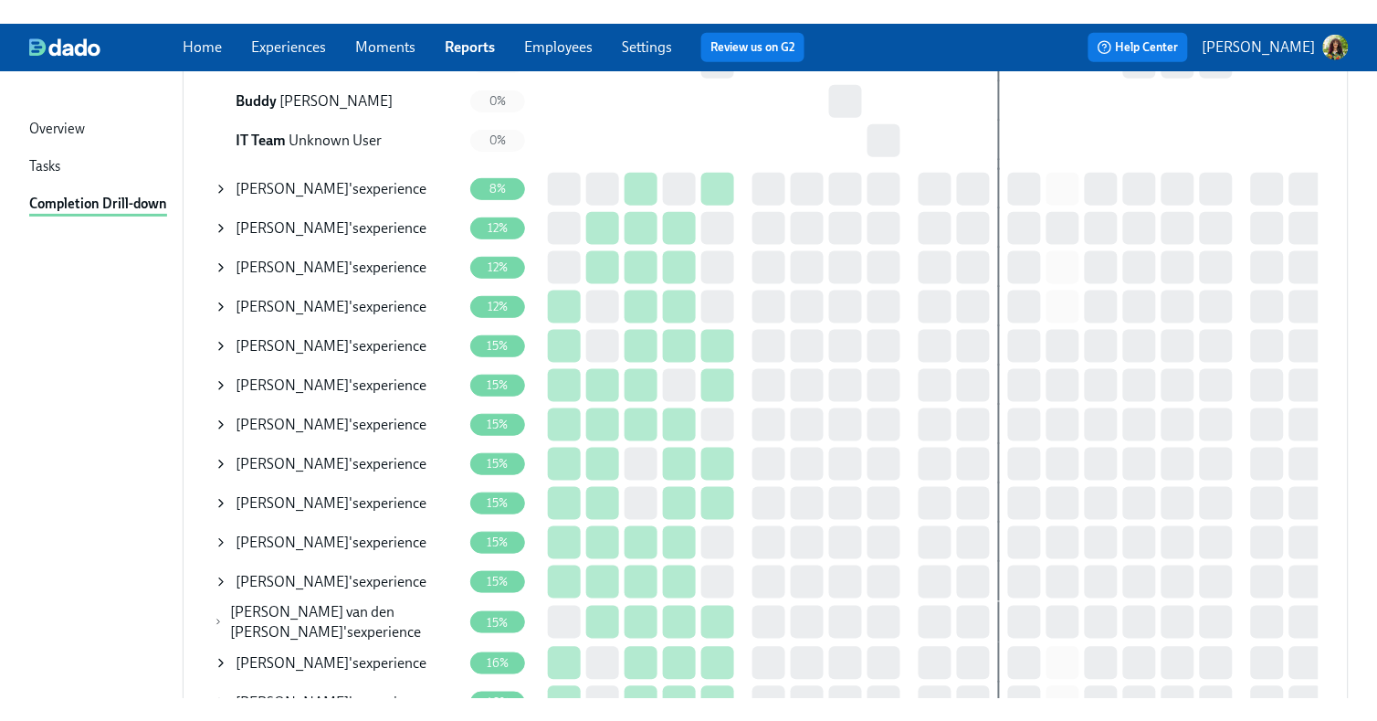
scroll to position [458, 0]
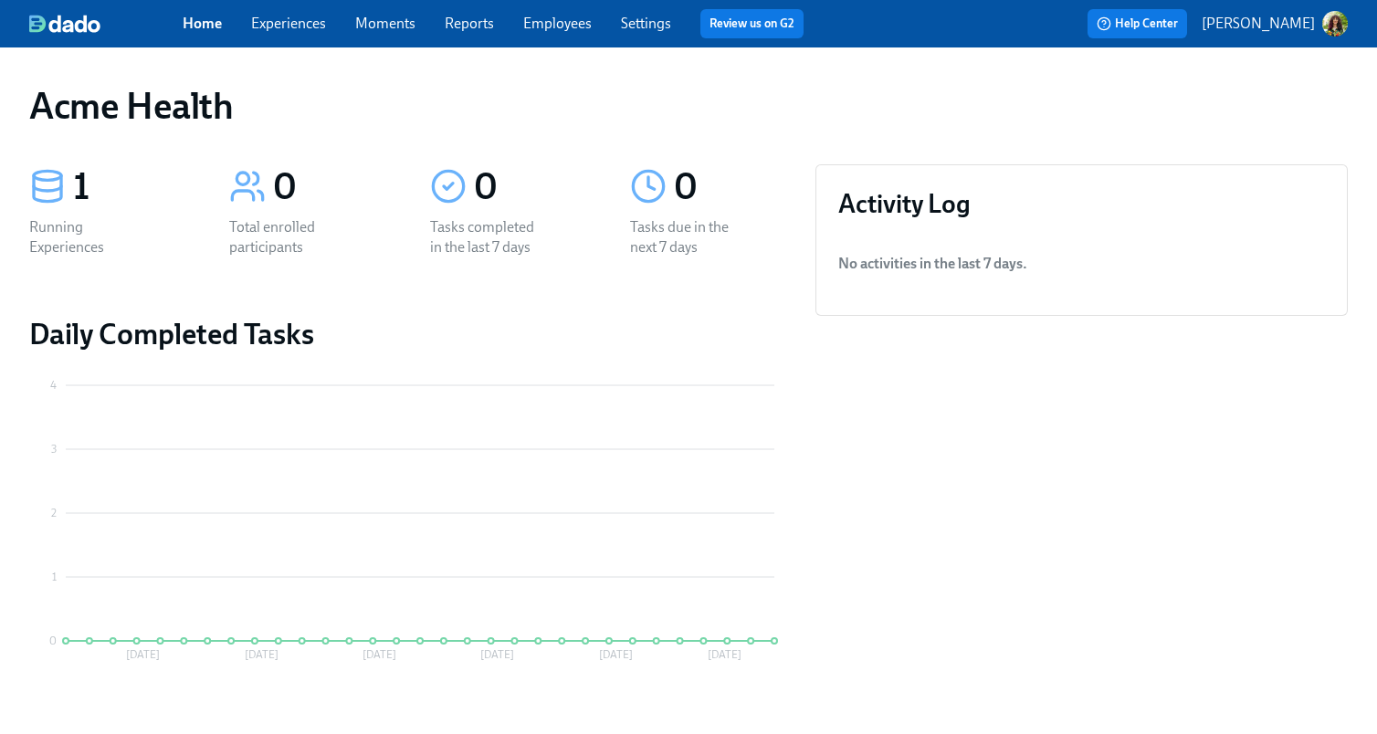
click at [308, 23] on link "Experiences" at bounding box center [288, 23] width 75 height 17
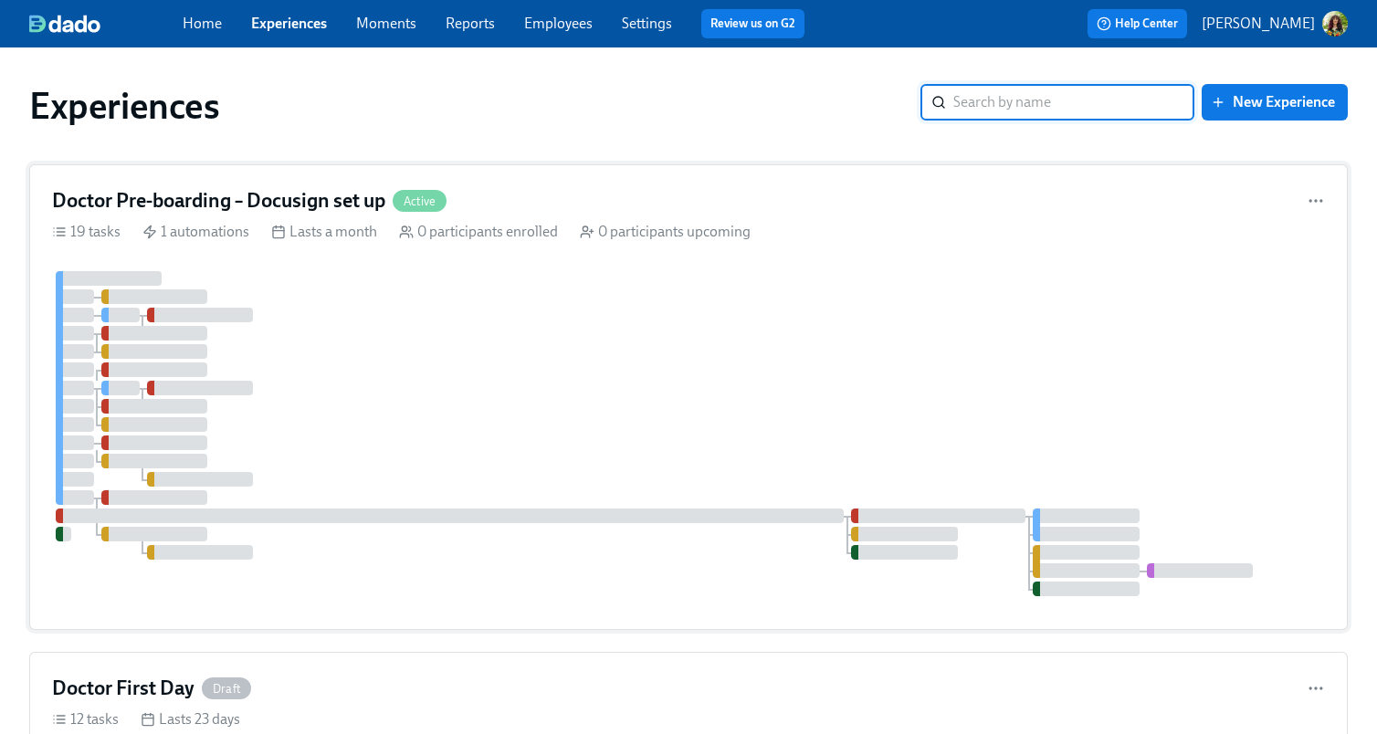
click at [779, 315] on div at bounding box center [688, 433] width 1273 height 325
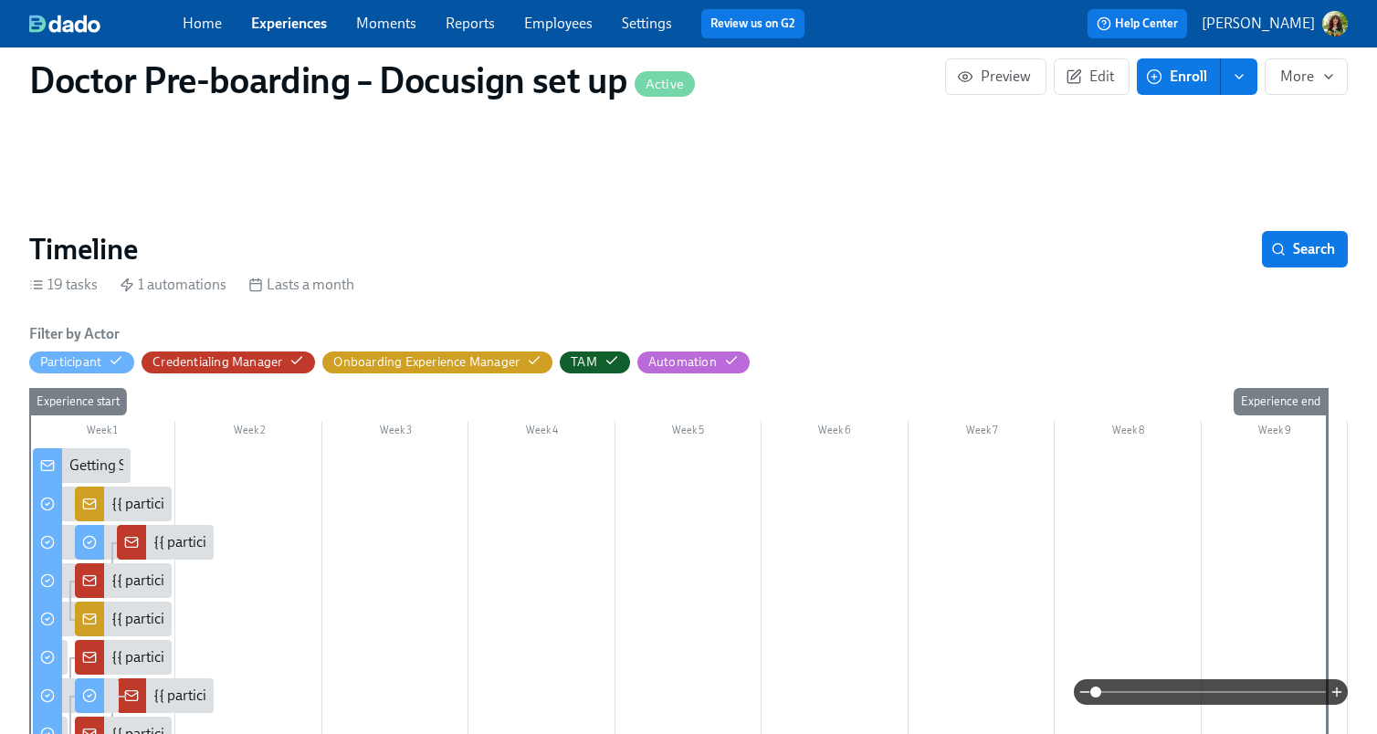
scroll to position [417, 0]
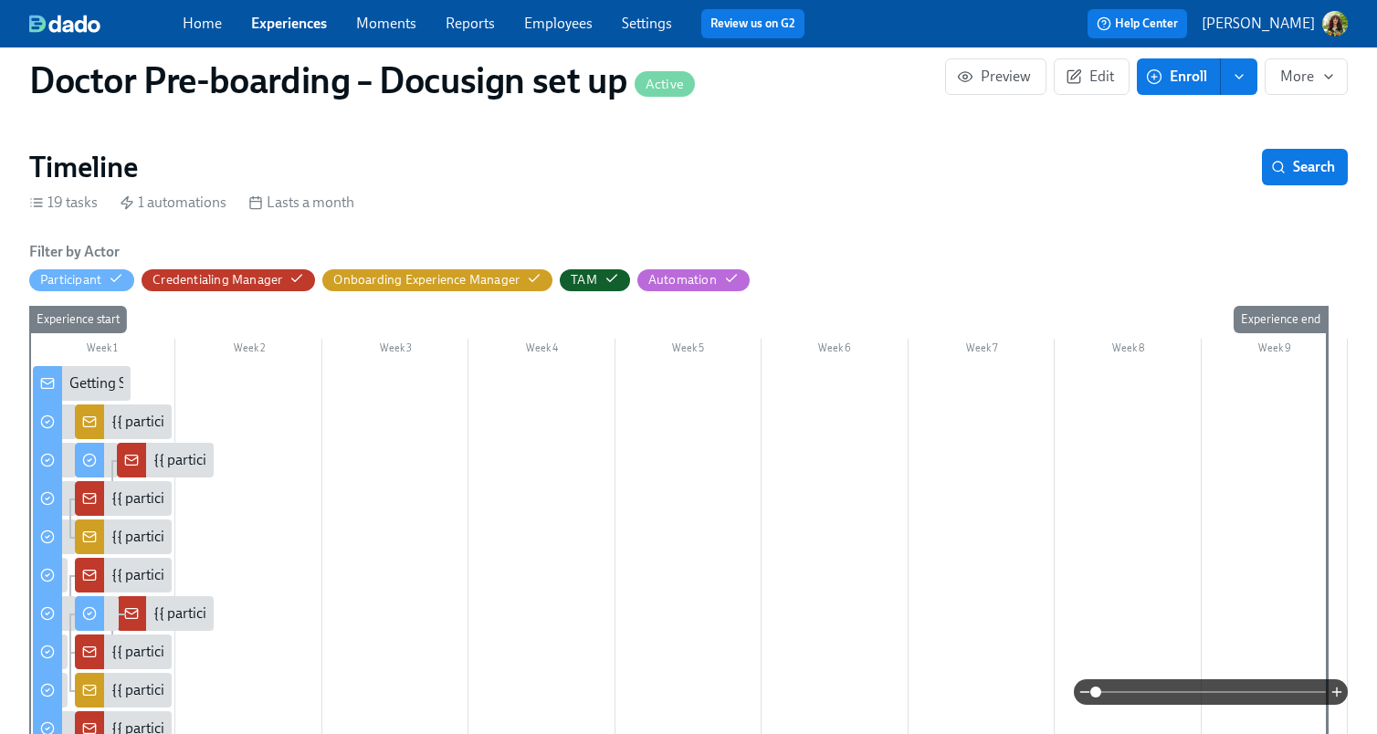
click at [1183, 688] on span at bounding box center [1211, 692] width 230 height 26
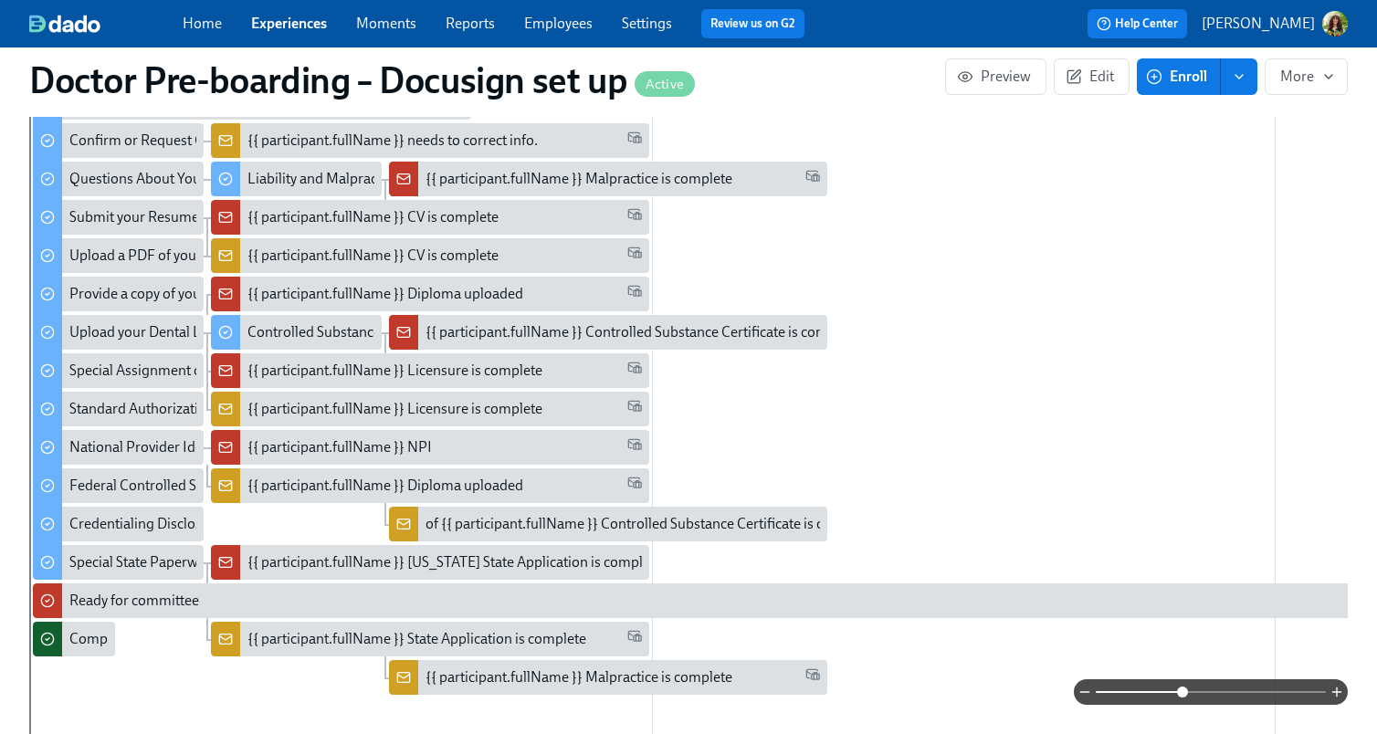
scroll to position [604, 0]
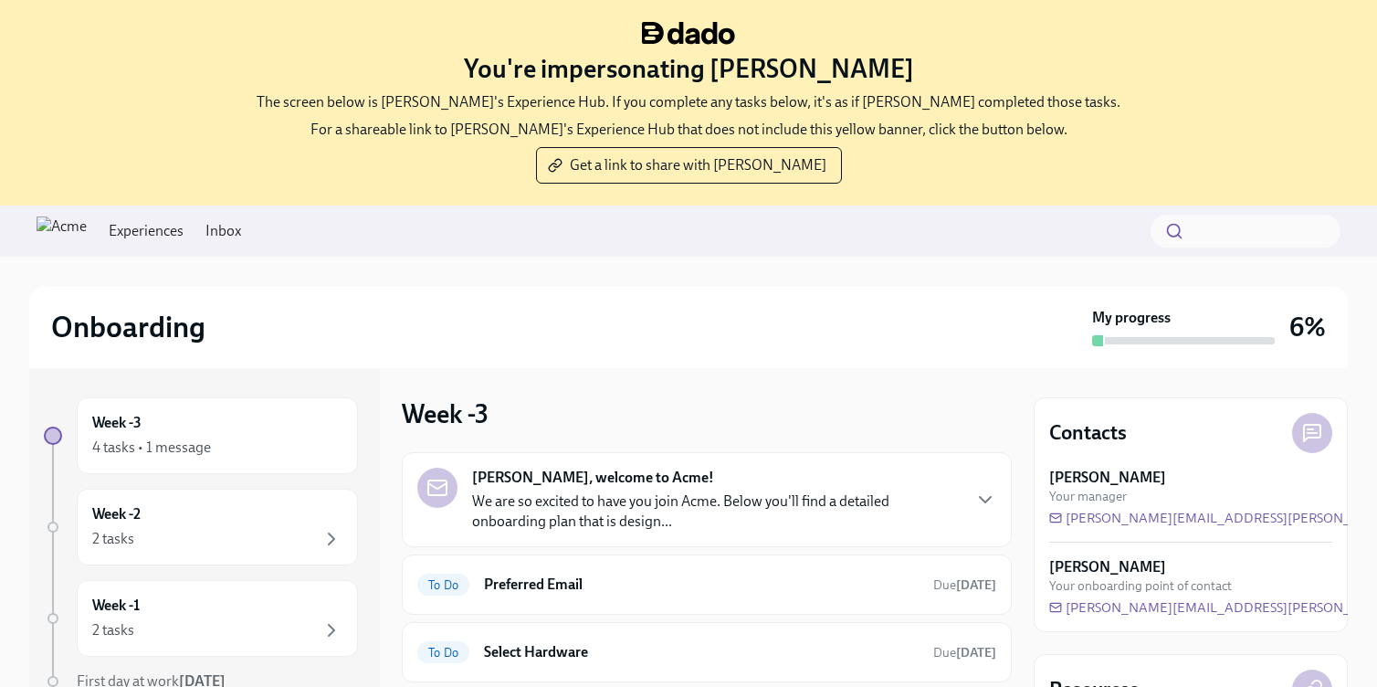
drag, startPoint x: 986, startPoint y: 509, endPoint x: 987, endPoint y: 499, distance: 10.1
click at [985, 508] on icon "button" at bounding box center [985, 500] width 22 height 22
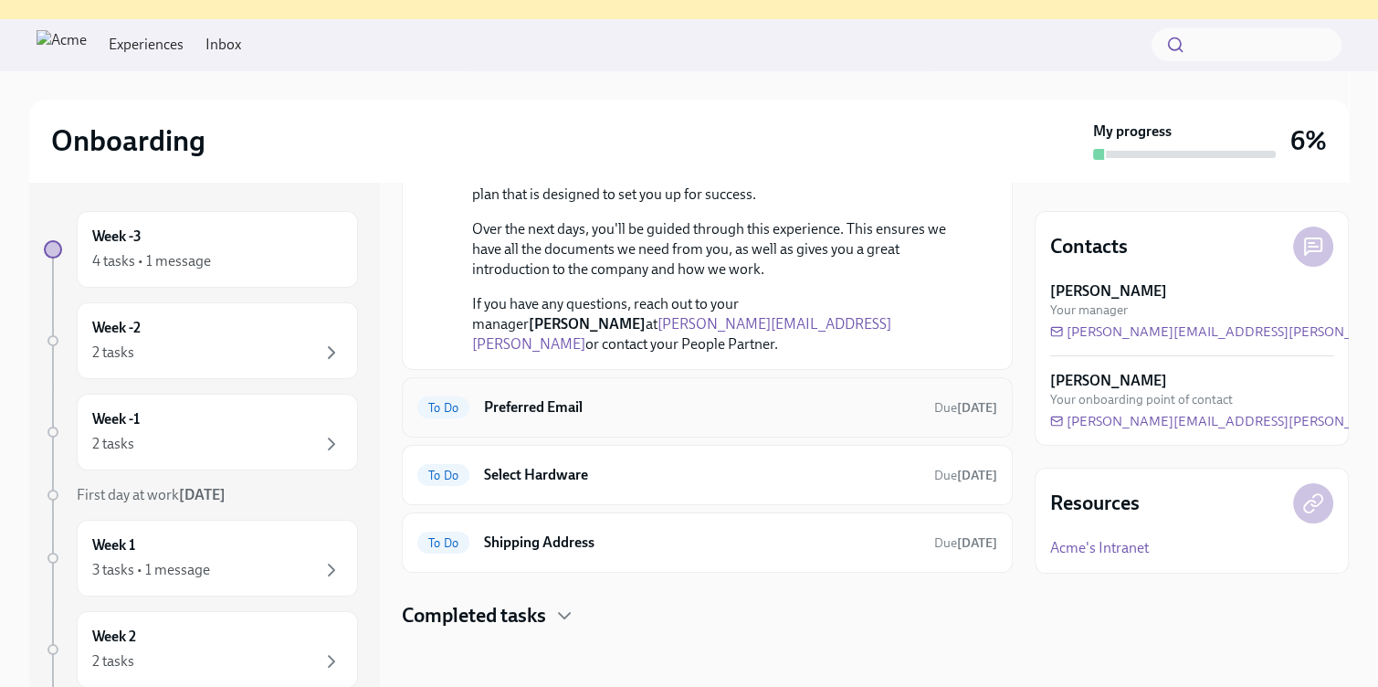
scroll to position [468, 0]
click at [630, 417] on div "To Do Preferred Email Due in 2 days" at bounding box center [707, 407] width 580 height 29
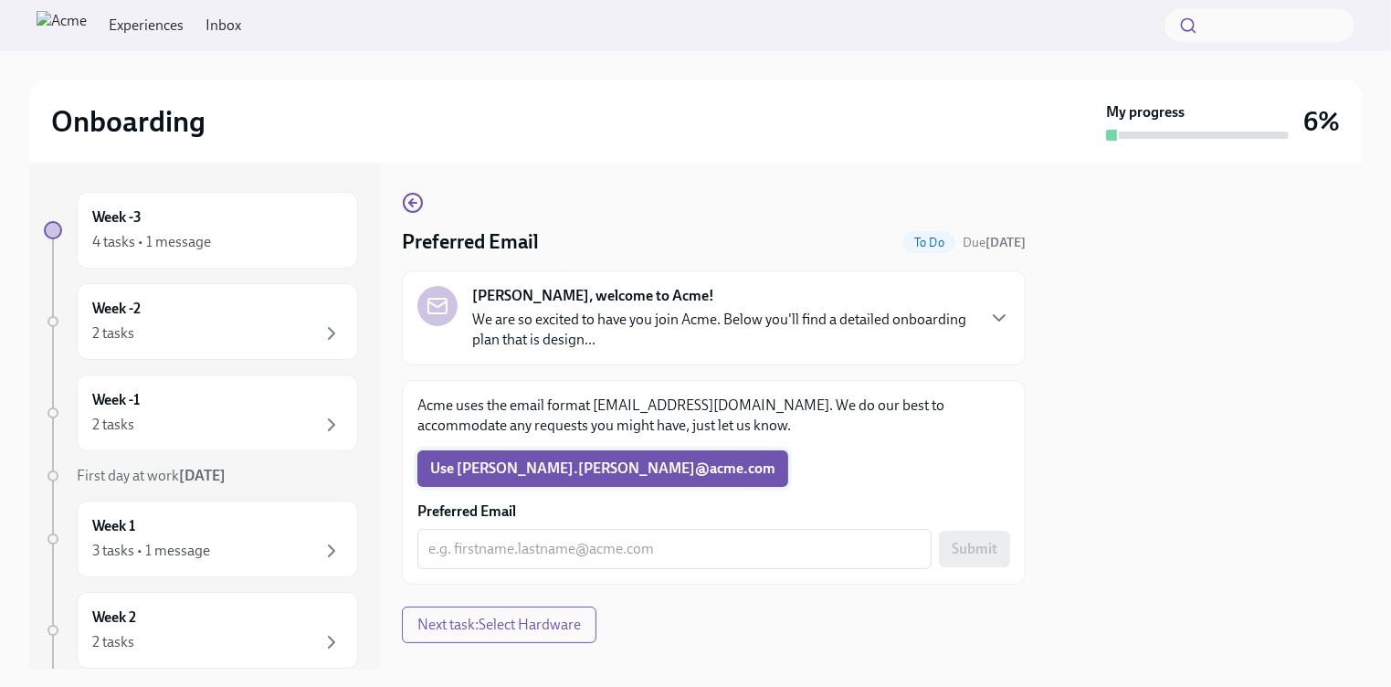
click at [524, 464] on span "Use Michael.Wong​@​acme.​com" at bounding box center [602, 468] width 345 height 18
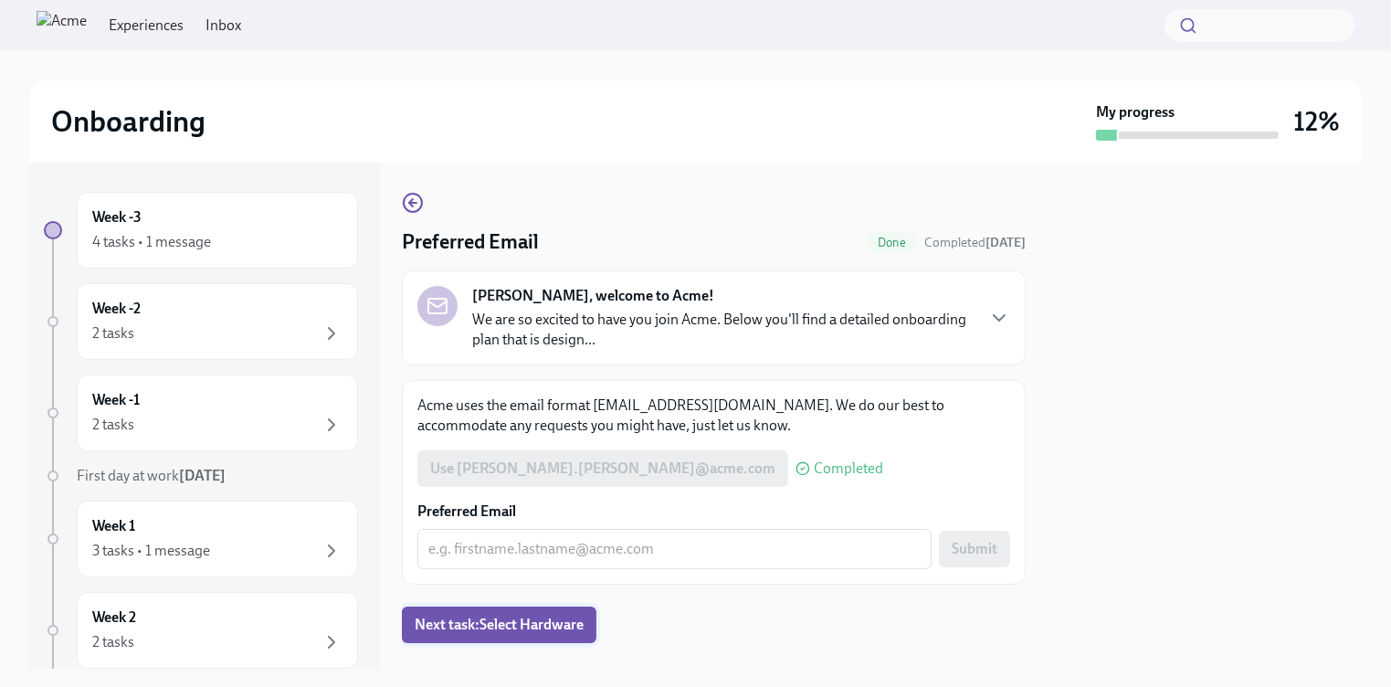
click at [458, 623] on span "Next task : Select Hardware" at bounding box center [499, 625] width 169 height 18
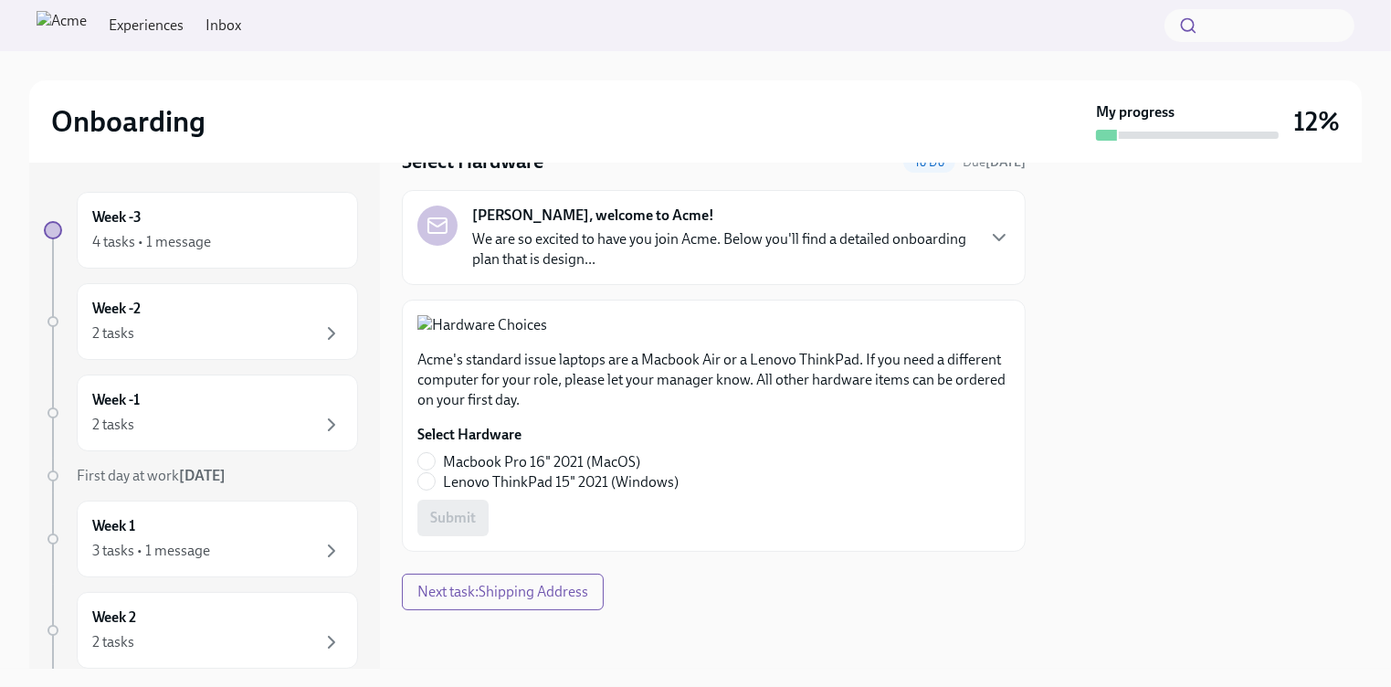
scroll to position [357, 0]
click at [430, 458] on input "Macbook Pro 16" 2021 (MacOS)" at bounding box center [426, 461] width 16 height 16
radio input "true"
click at [453, 523] on span "Submit" at bounding box center [453, 518] width 46 height 18
